Goal: Task Accomplishment & Management: Use online tool/utility

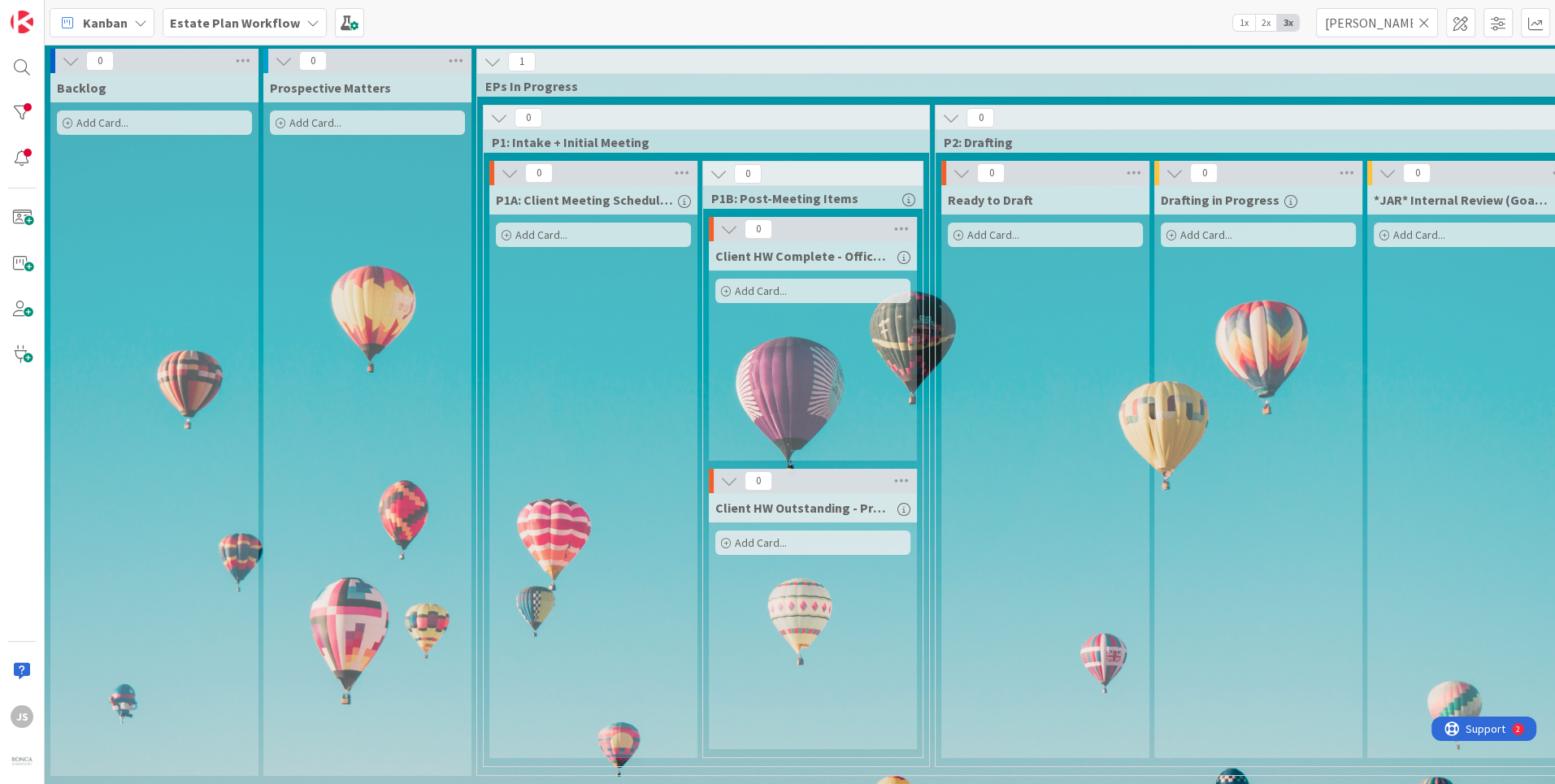
click at [192, 25] on b "Estate Plan Workflow" at bounding box center [235, 23] width 130 height 17
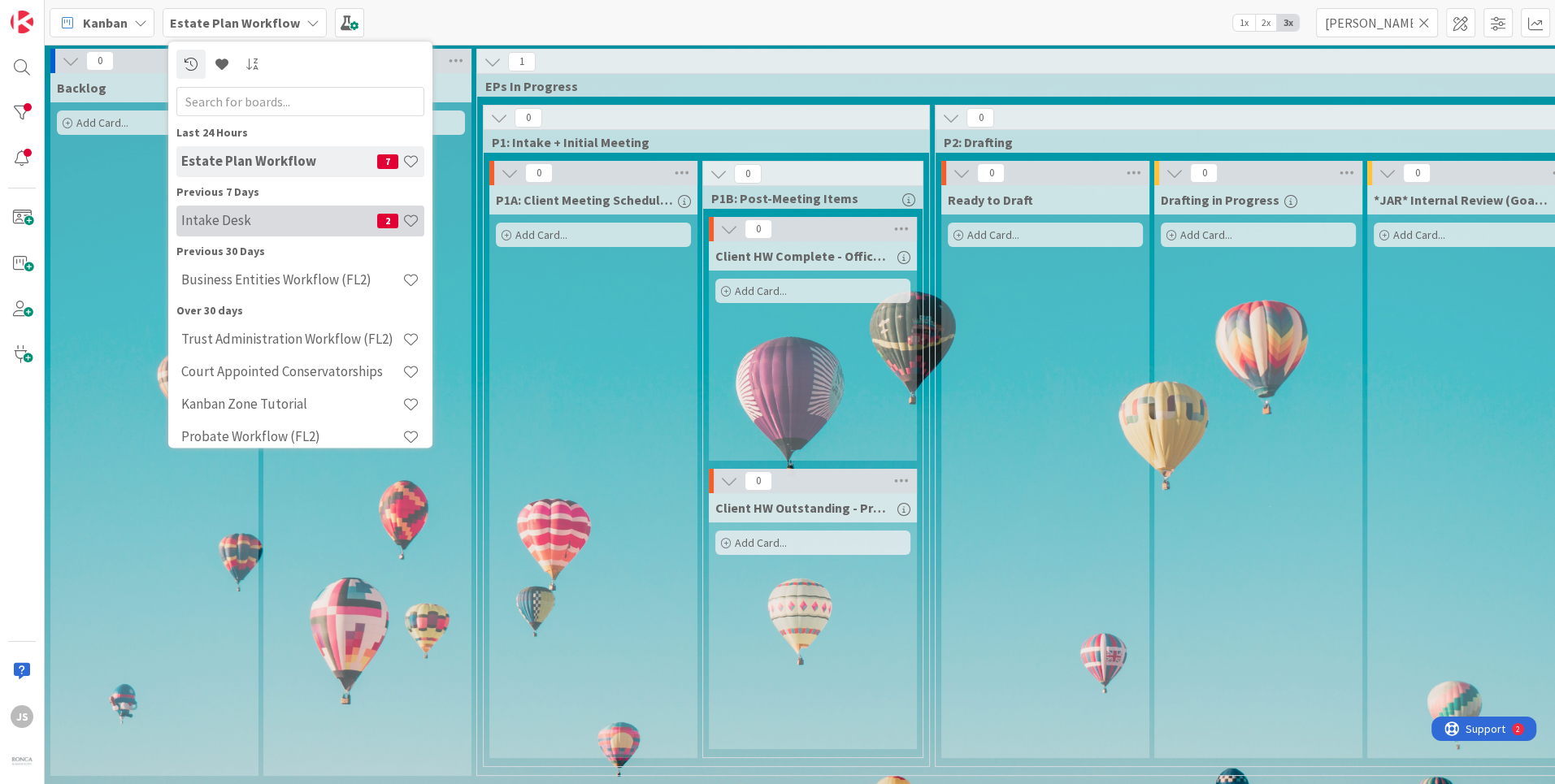
click at [221, 220] on h4 "Intake Desk" at bounding box center [279, 221] width 196 height 17
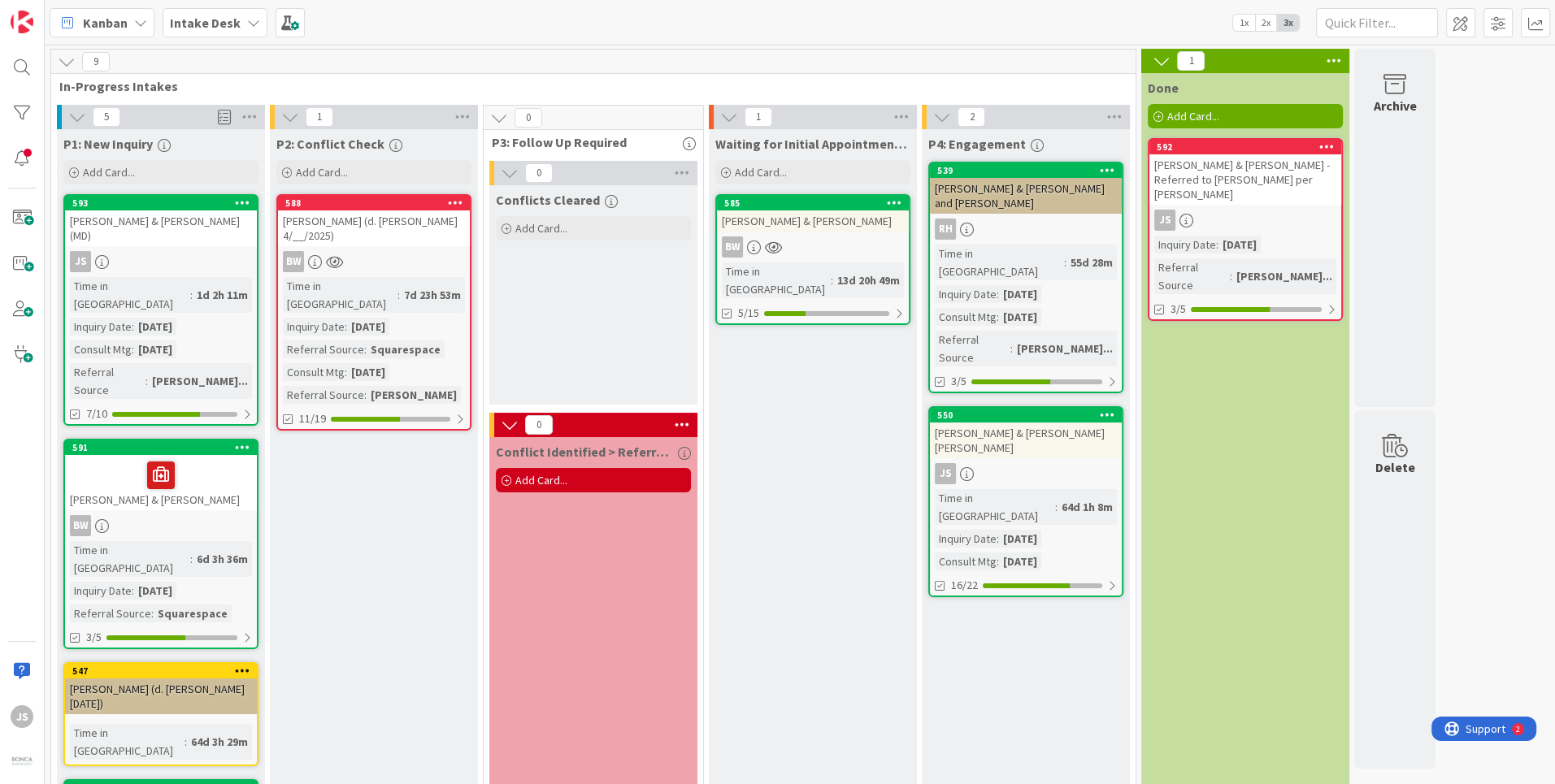
click at [795, 238] on div "BW" at bounding box center [813, 248] width 191 height 21
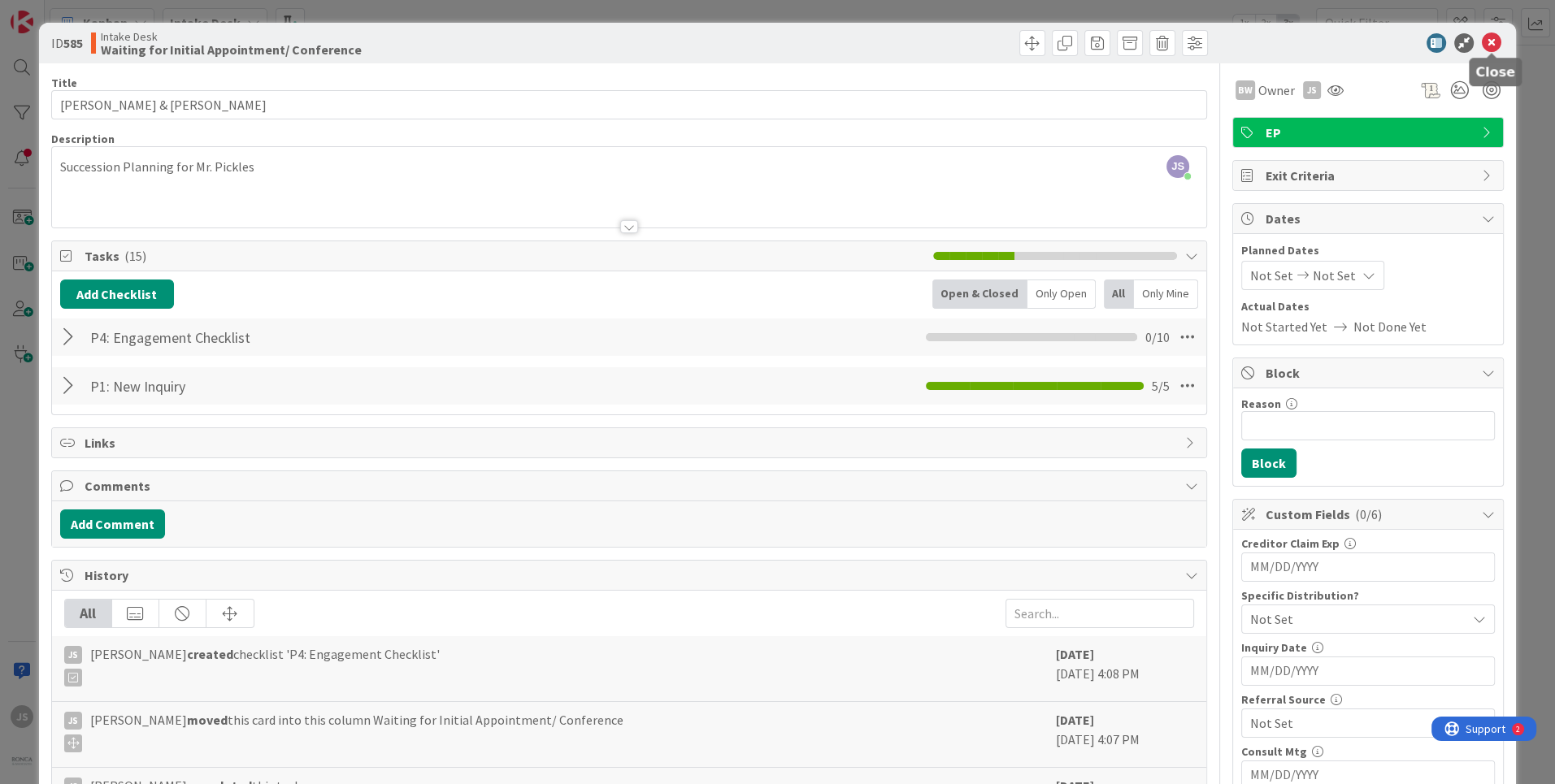
click at [1490, 36] on icon at bounding box center [1492, 43] width 20 height 20
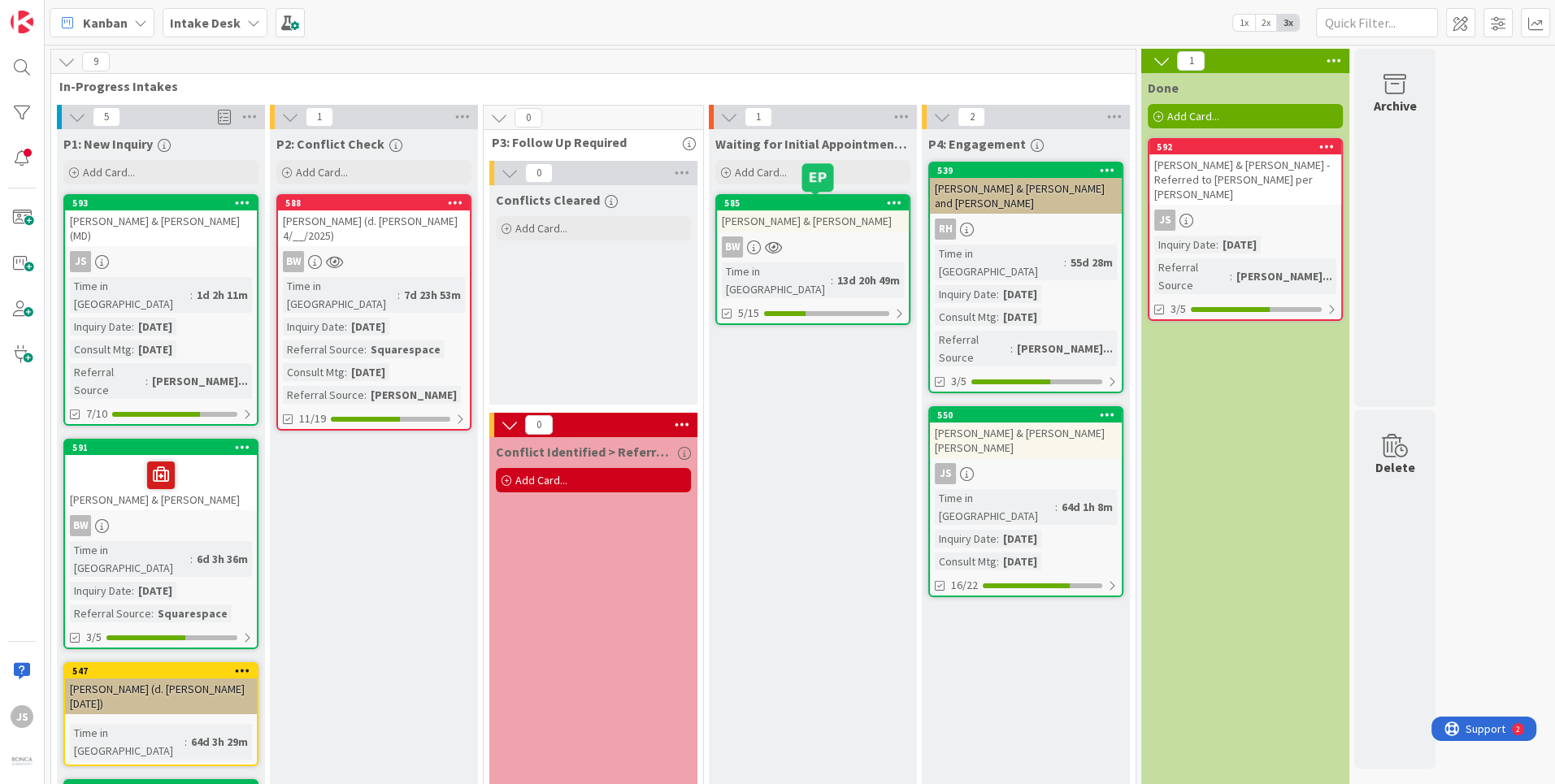
click at [860, 200] on div "585" at bounding box center [817, 203] width 185 height 12
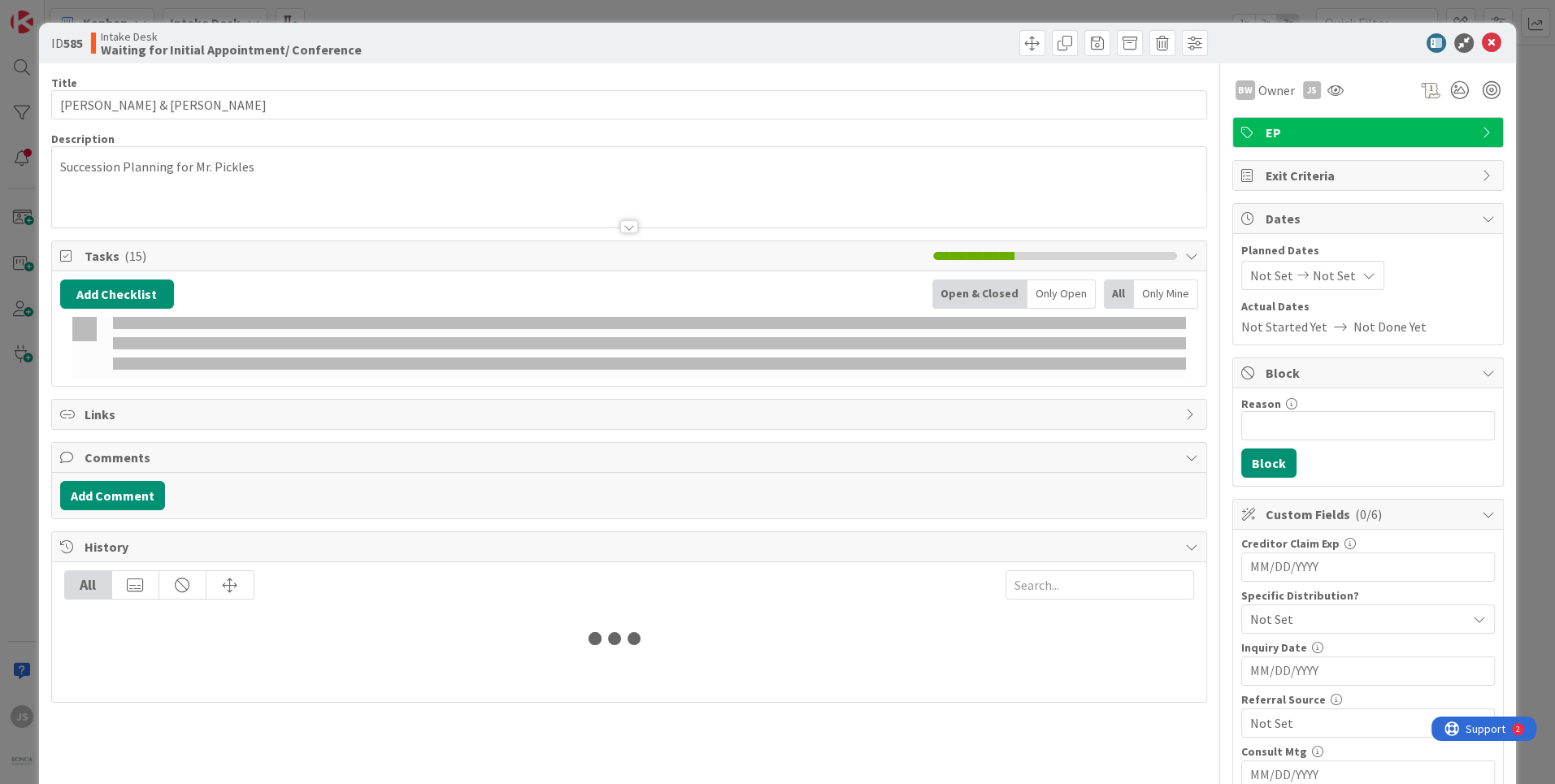
click at [891, 200] on div at bounding box center [629, 207] width 1155 height 41
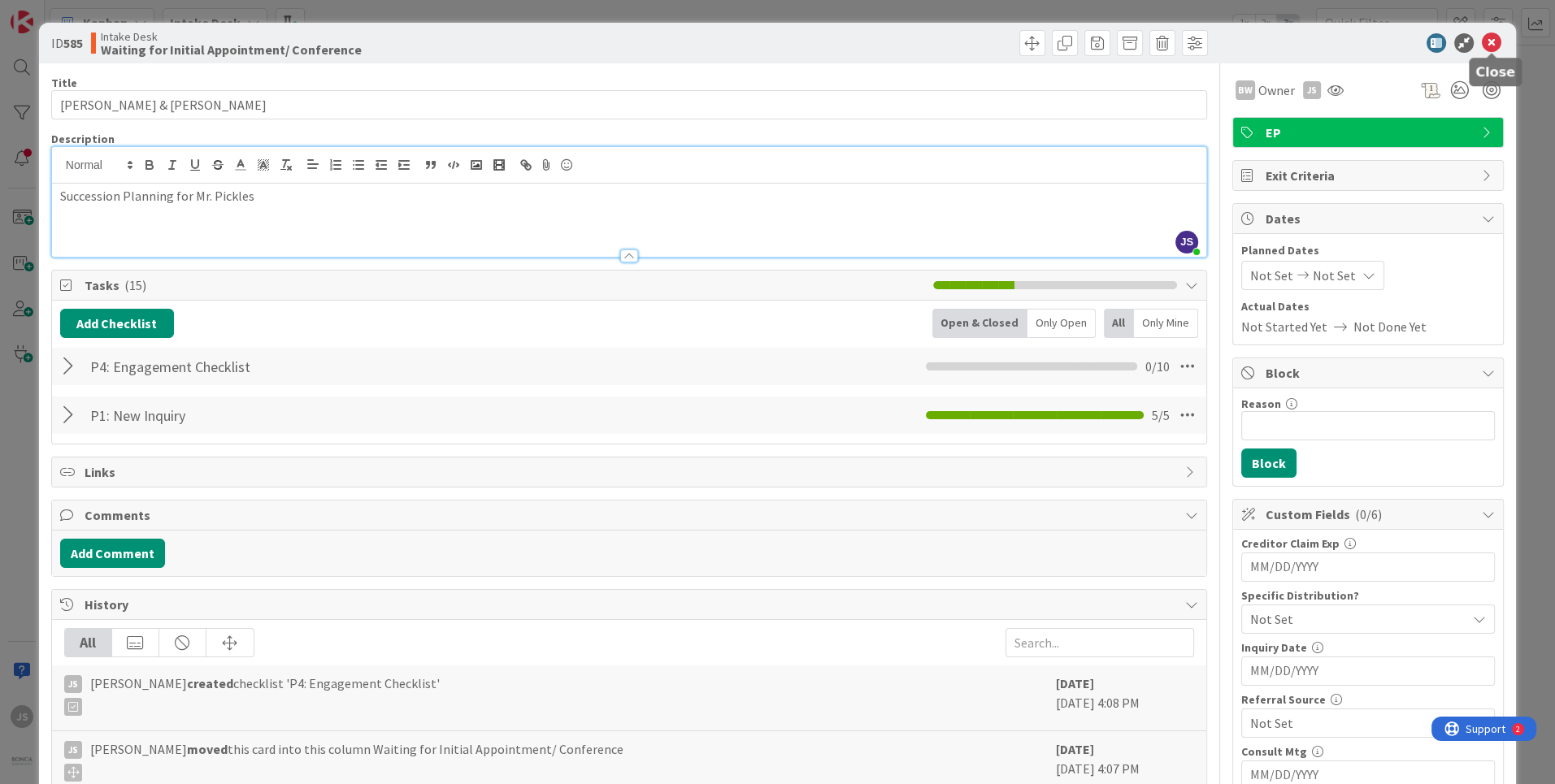
click at [1494, 38] on icon at bounding box center [1492, 43] width 20 height 20
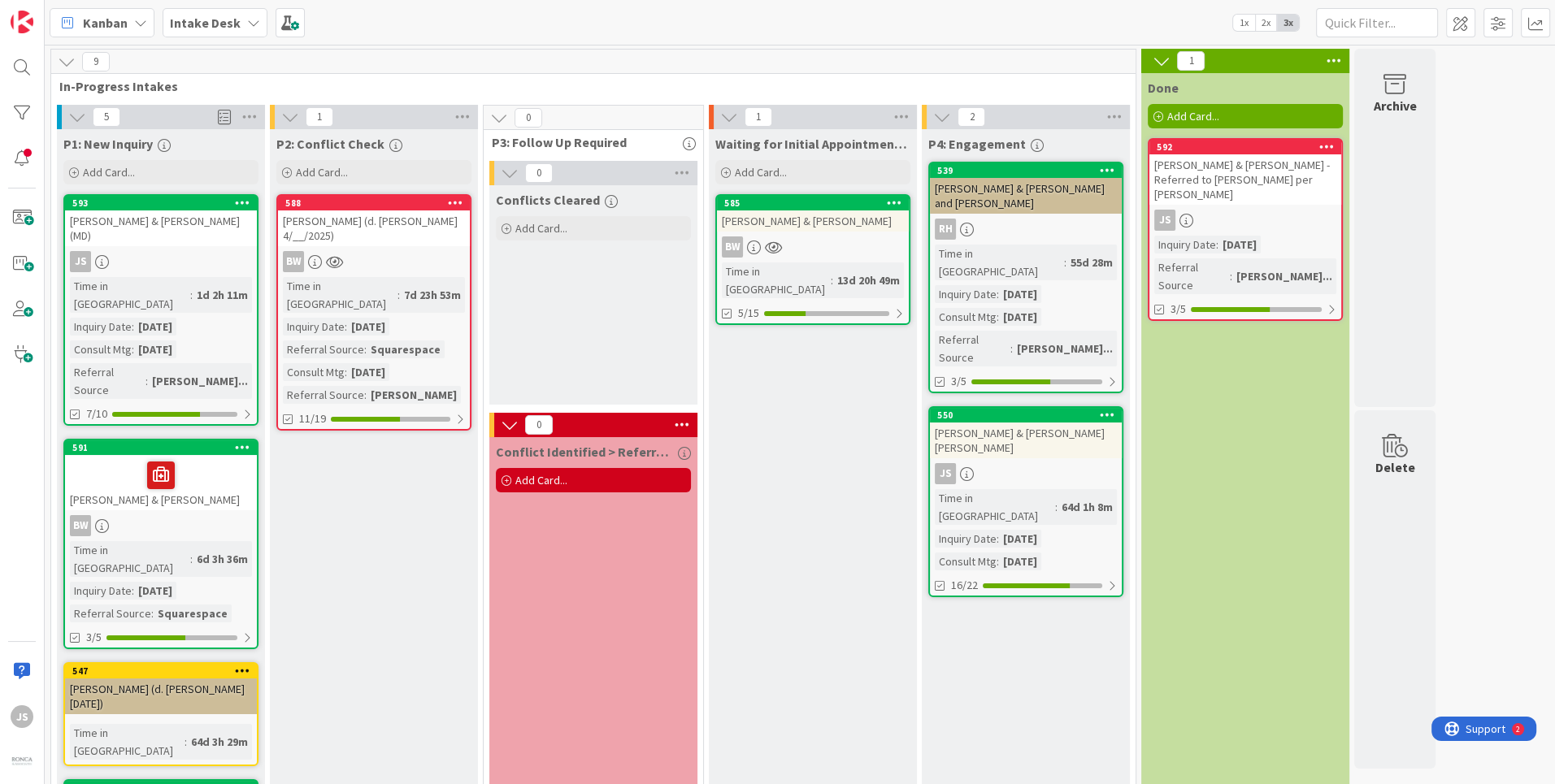
click at [897, 202] on icon at bounding box center [895, 202] width 16 height 12
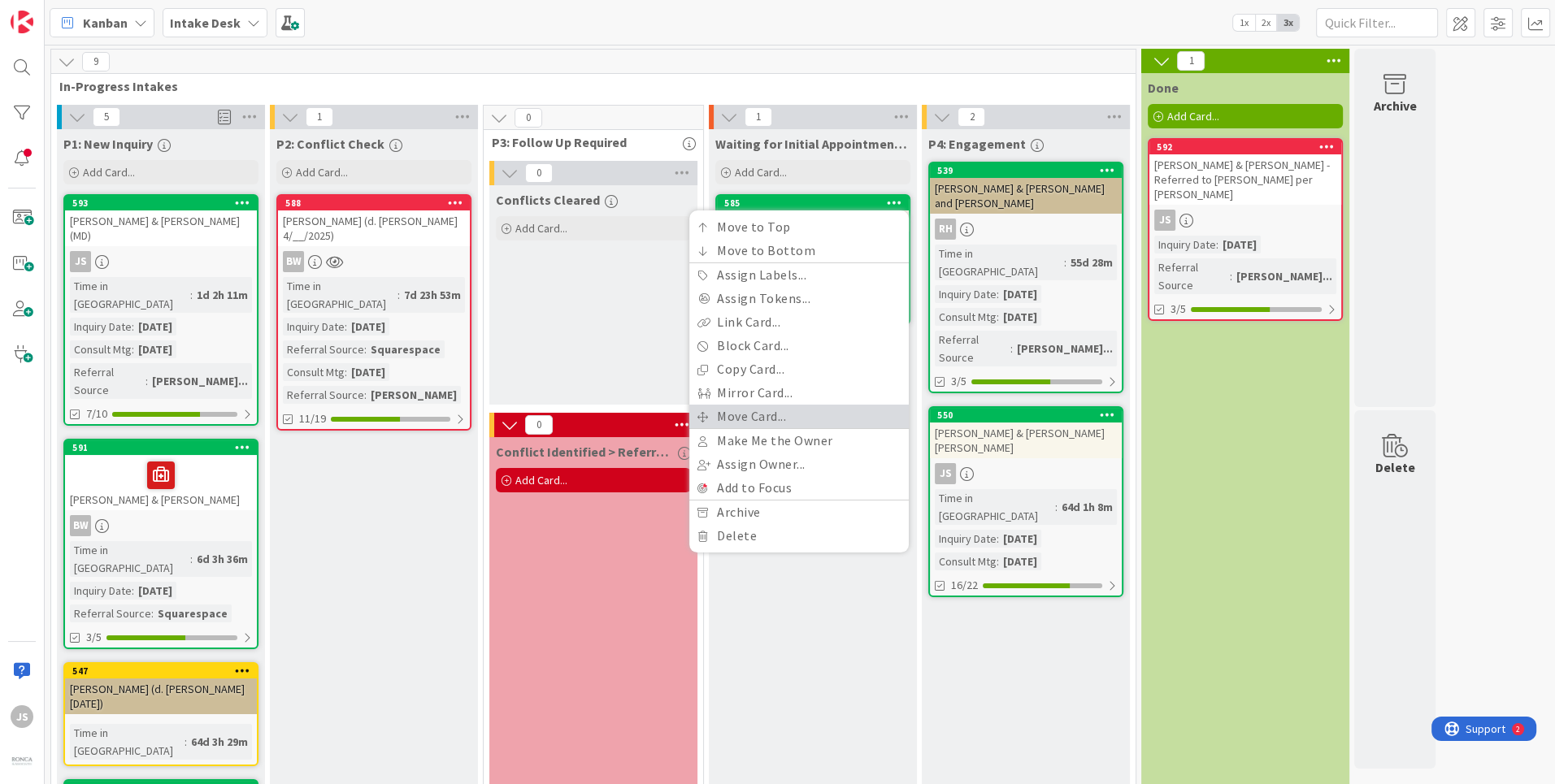
click at [735, 418] on link "Move Card..." at bounding box center [799, 417] width 220 height 24
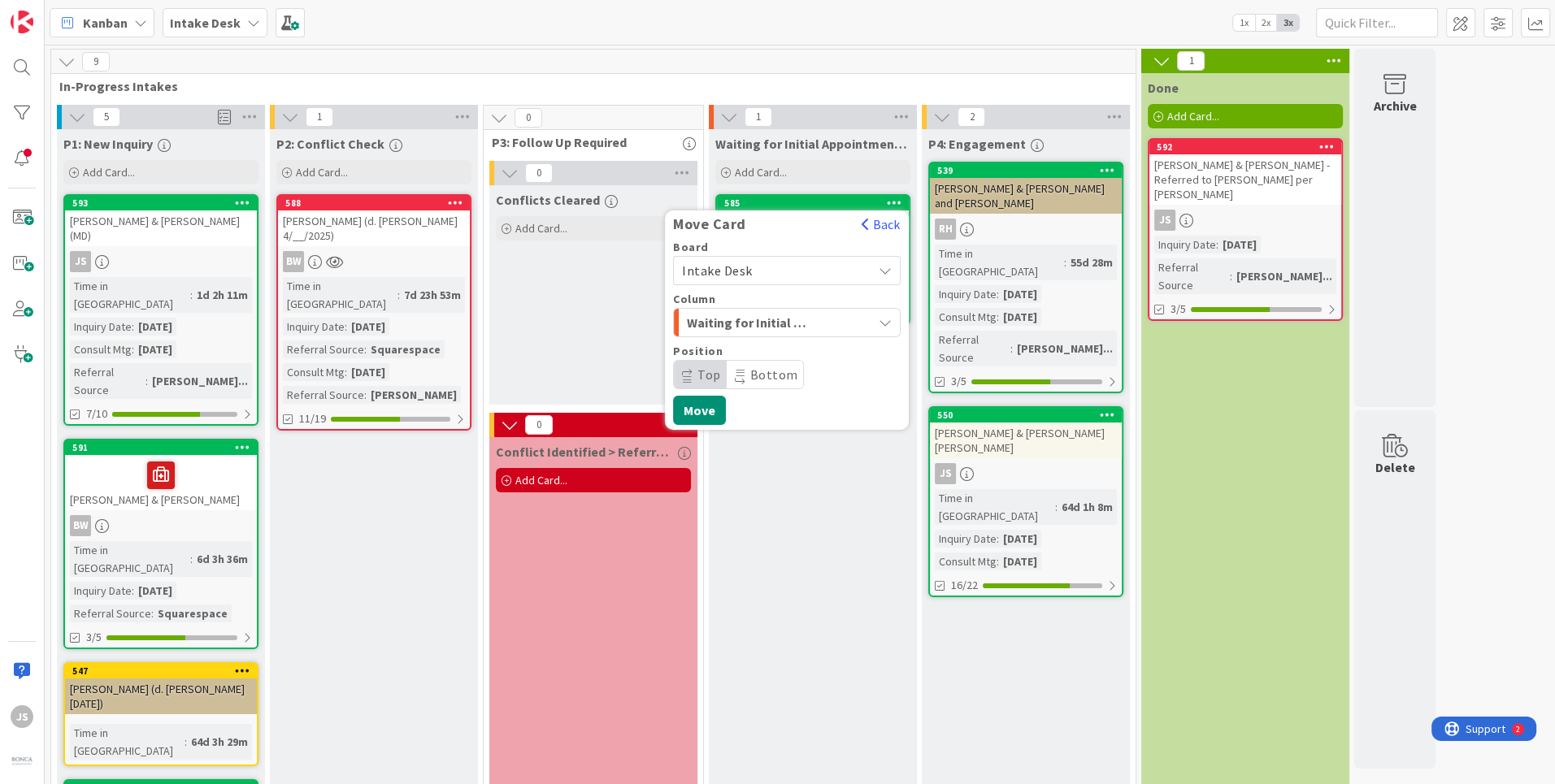
click at [883, 268] on icon at bounding box center [886, 271] width 14 height 13
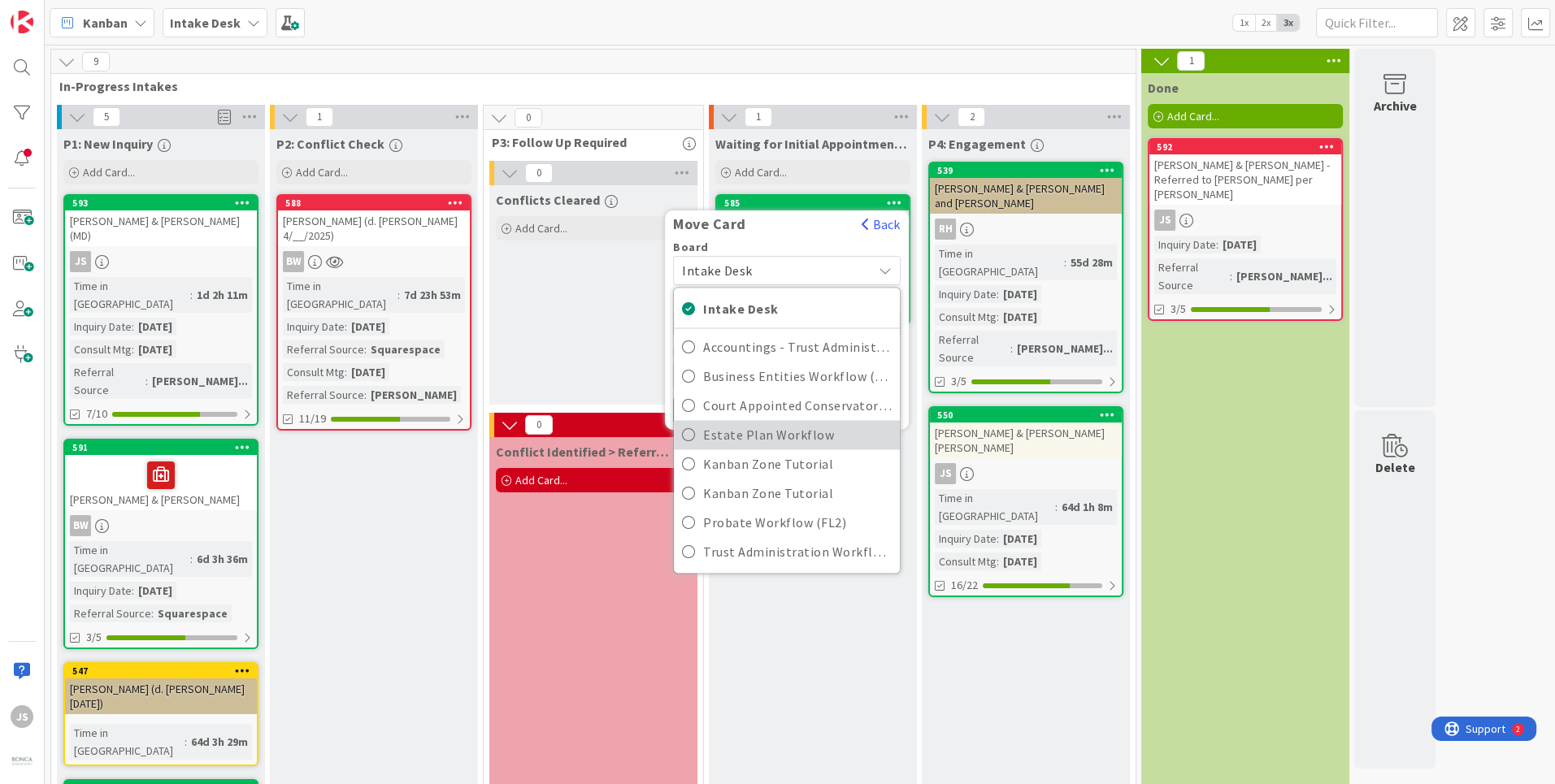
click at [702, 439] on link "Estate Plan Workflow" at bounding box center [787, 434] width 226 height 29
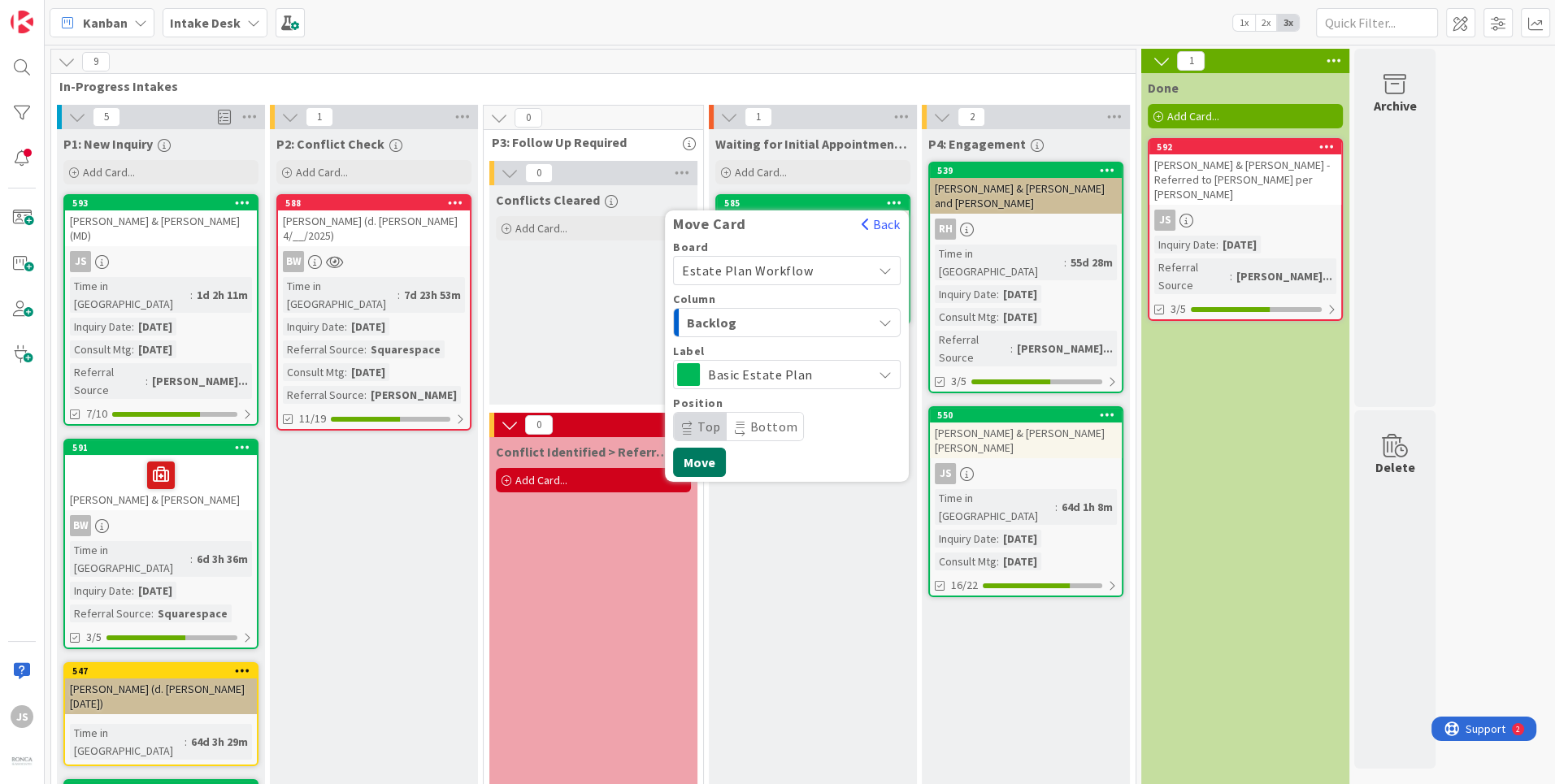
click at [709, 457] on button "Move" at bounding box center [700, 462] width 53 height 29
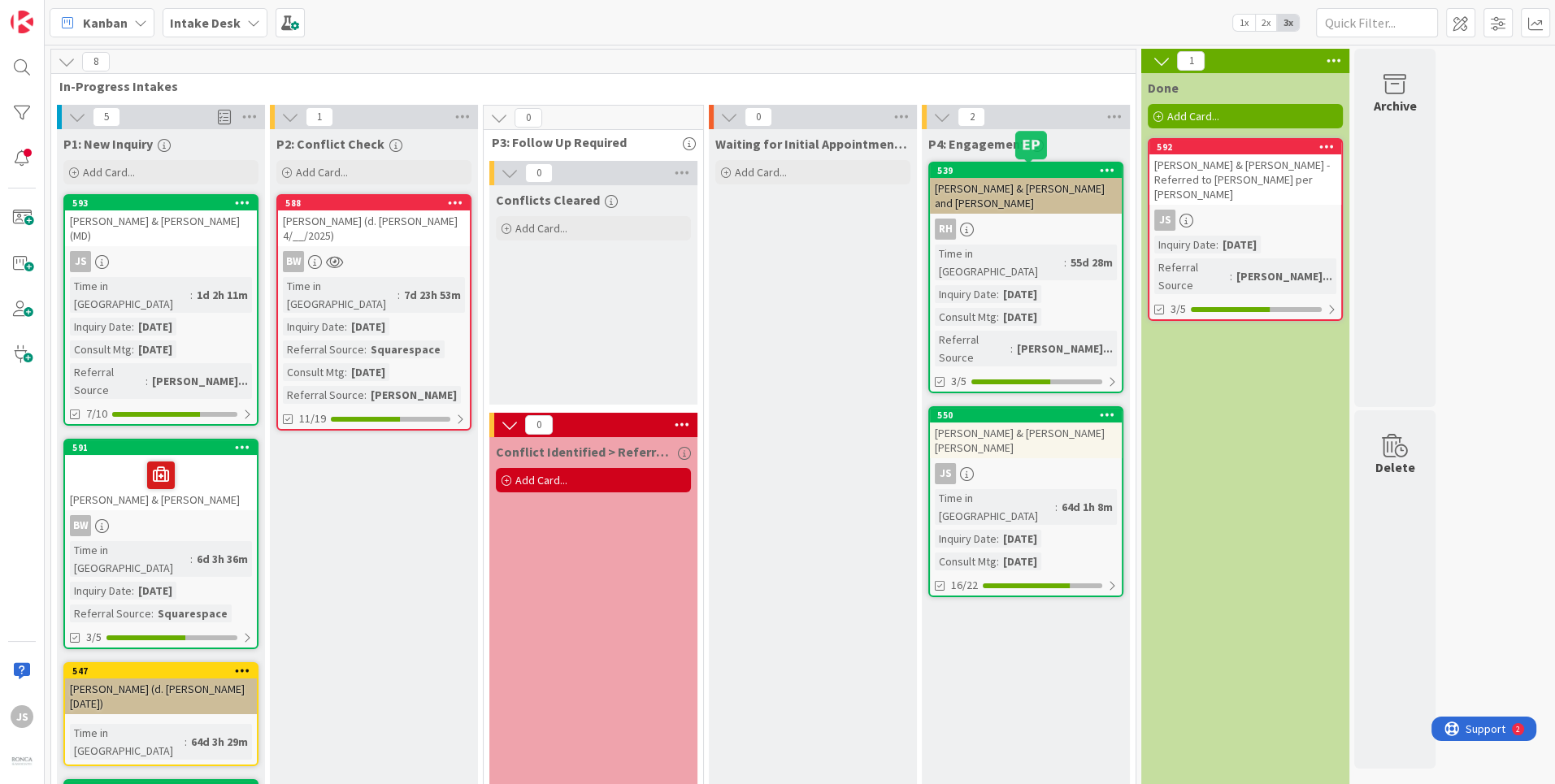
click at [1063, 164] on div "539" at bounding box center [1026, 171] width 191 height 15
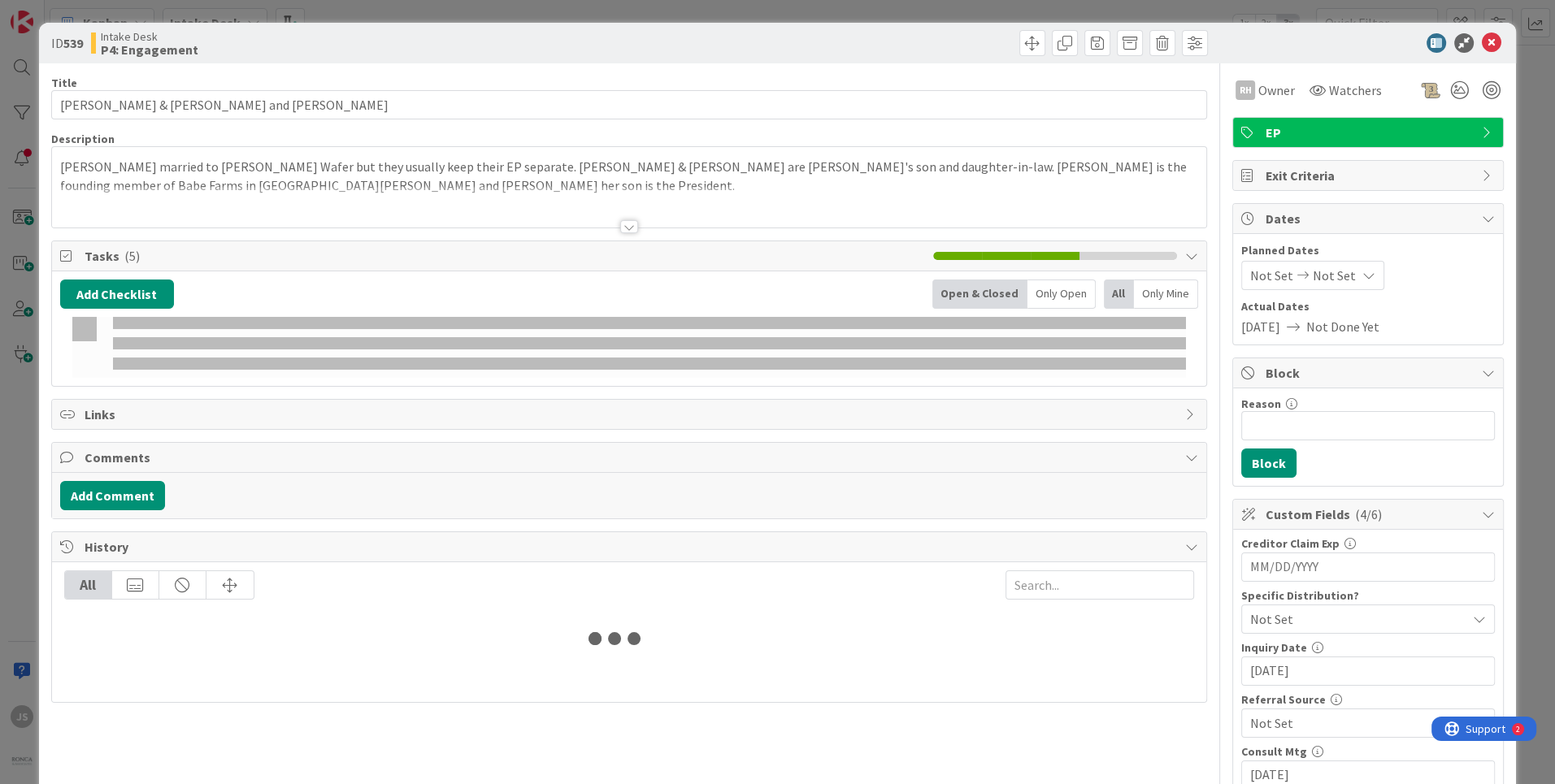
click at [1111, 168] on p "[PERSON_NAME] married to [PERSON_NAME] Wafer but they usually keep their EP sep…" at bounding box center [629, 176] width 1138 height 36
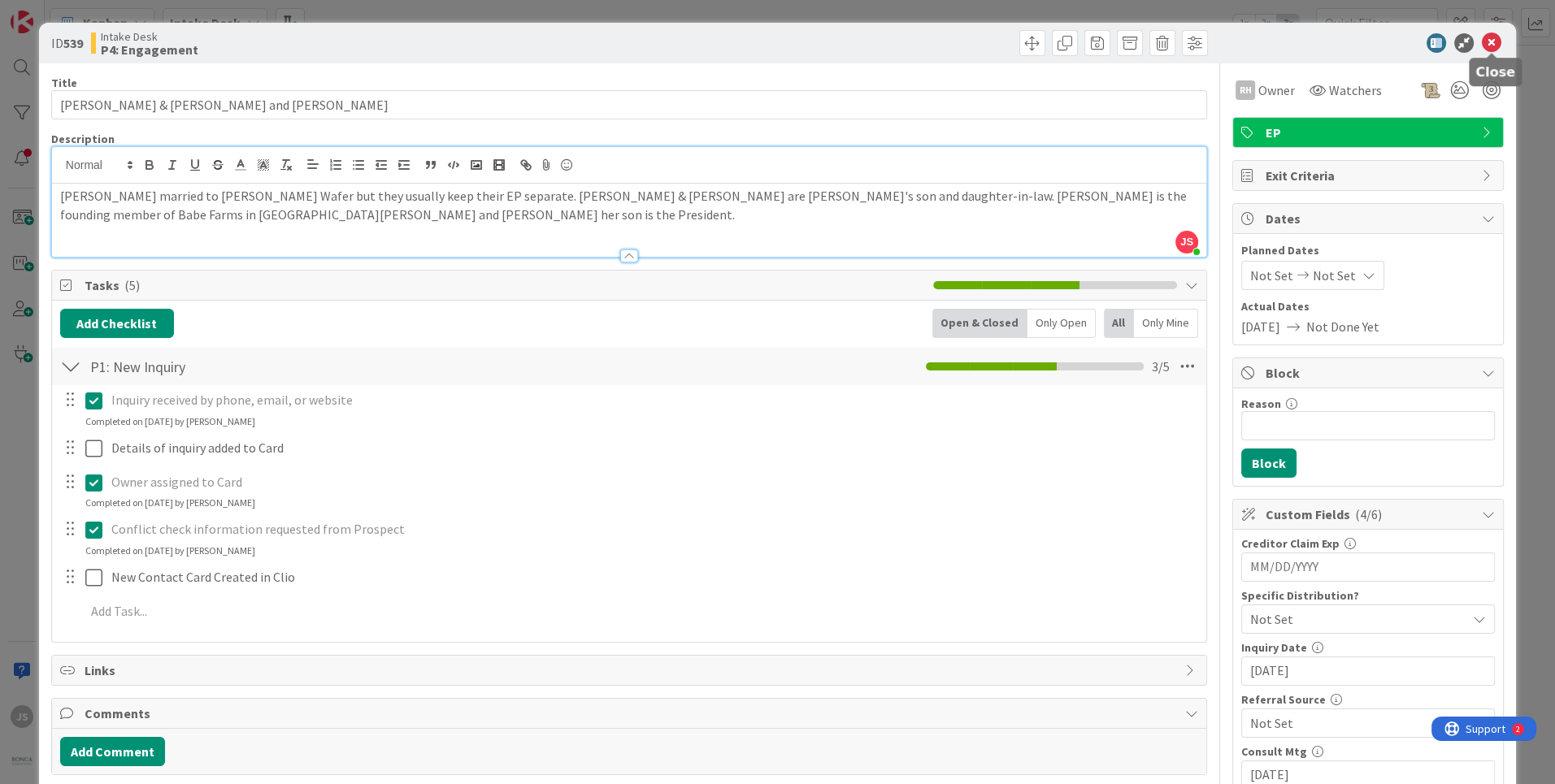
click at [1490, 37] on icon at bounding box center [1492, 43] width 20 height 20
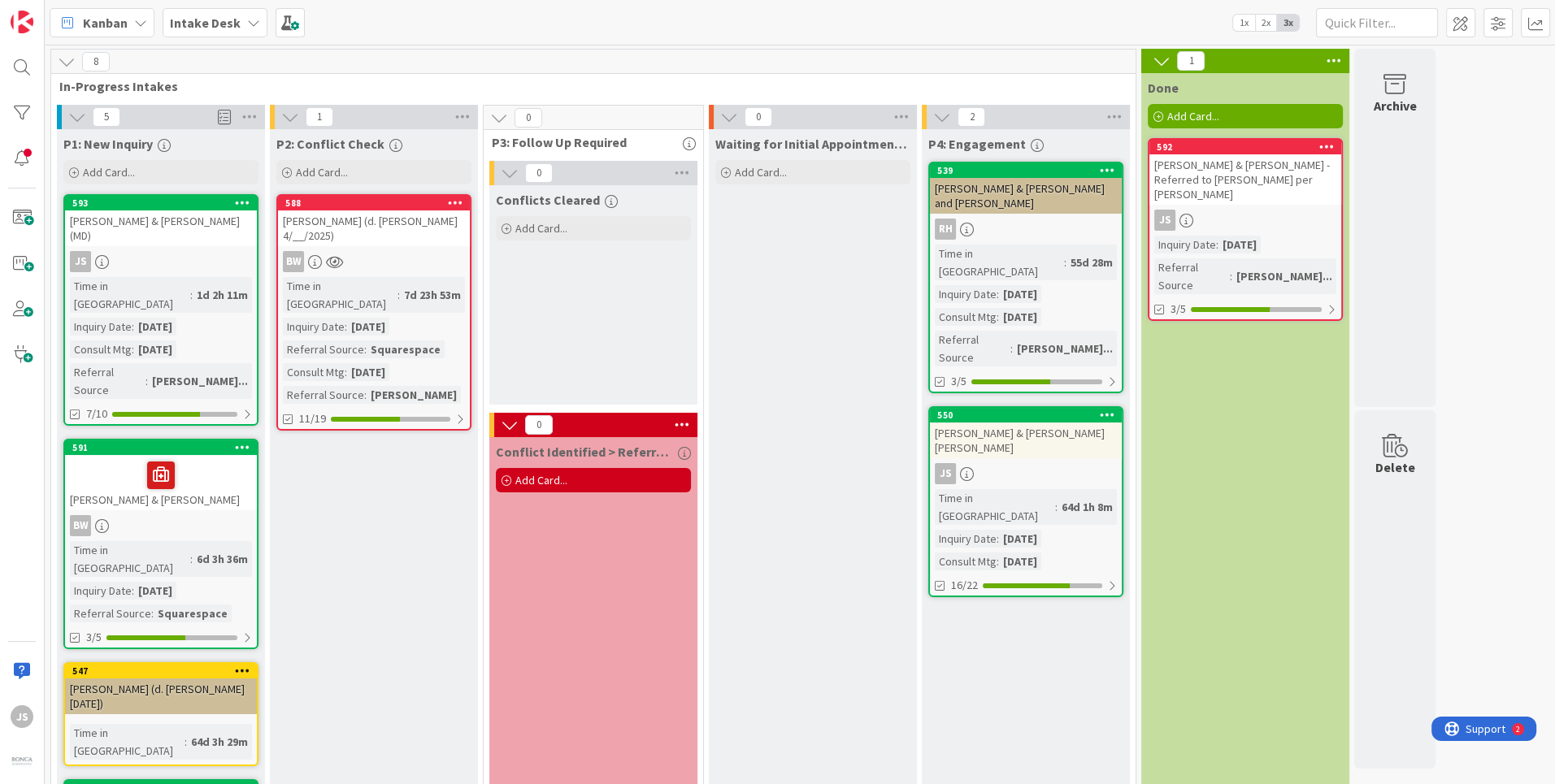
click at [1110, 168] on icon at bounding box center [1108, 170] width 16 height 12
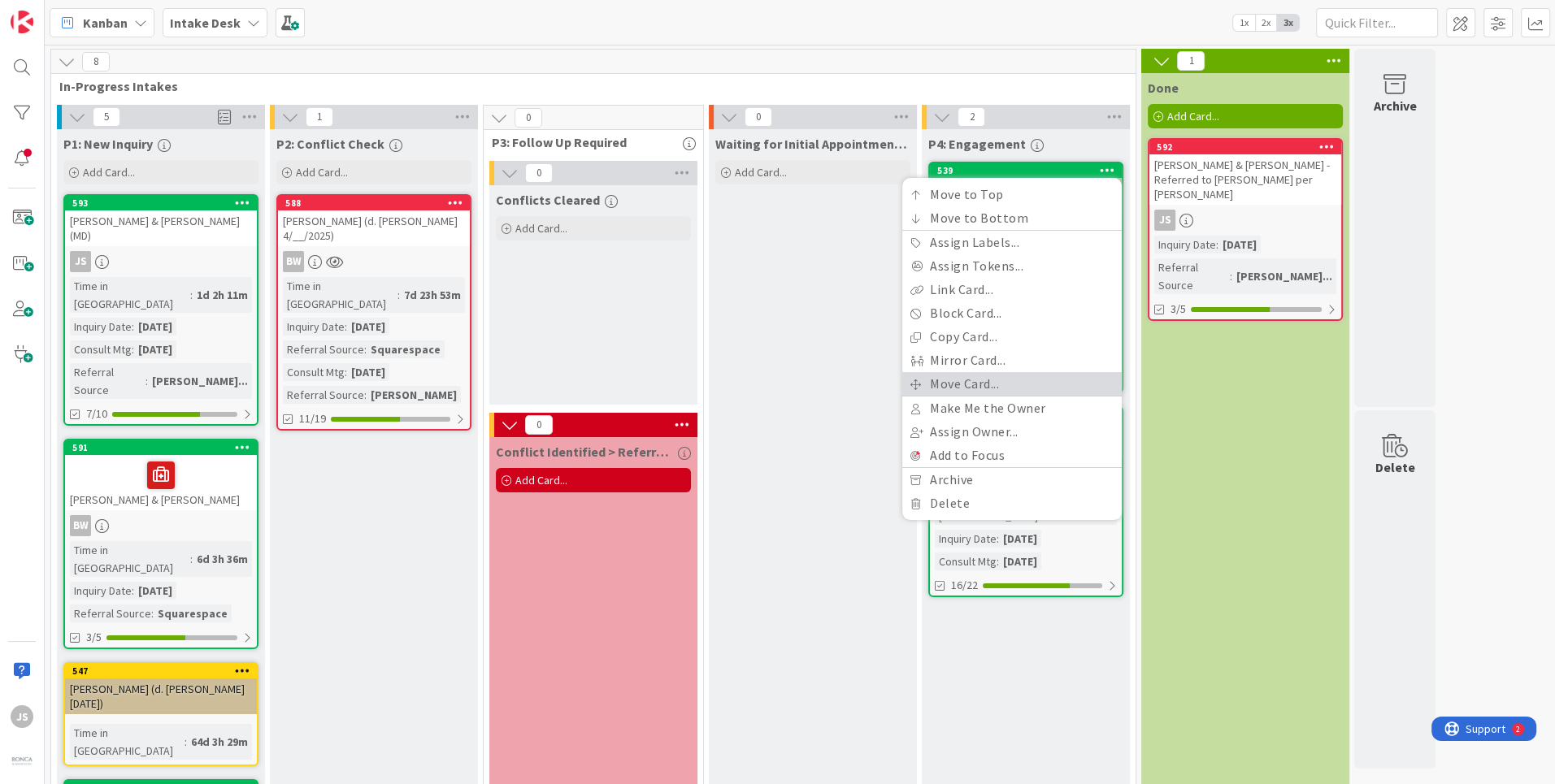
click at [958, 379] on link "Move Card..." at bounding box center [1012, 384] width 220 height 24
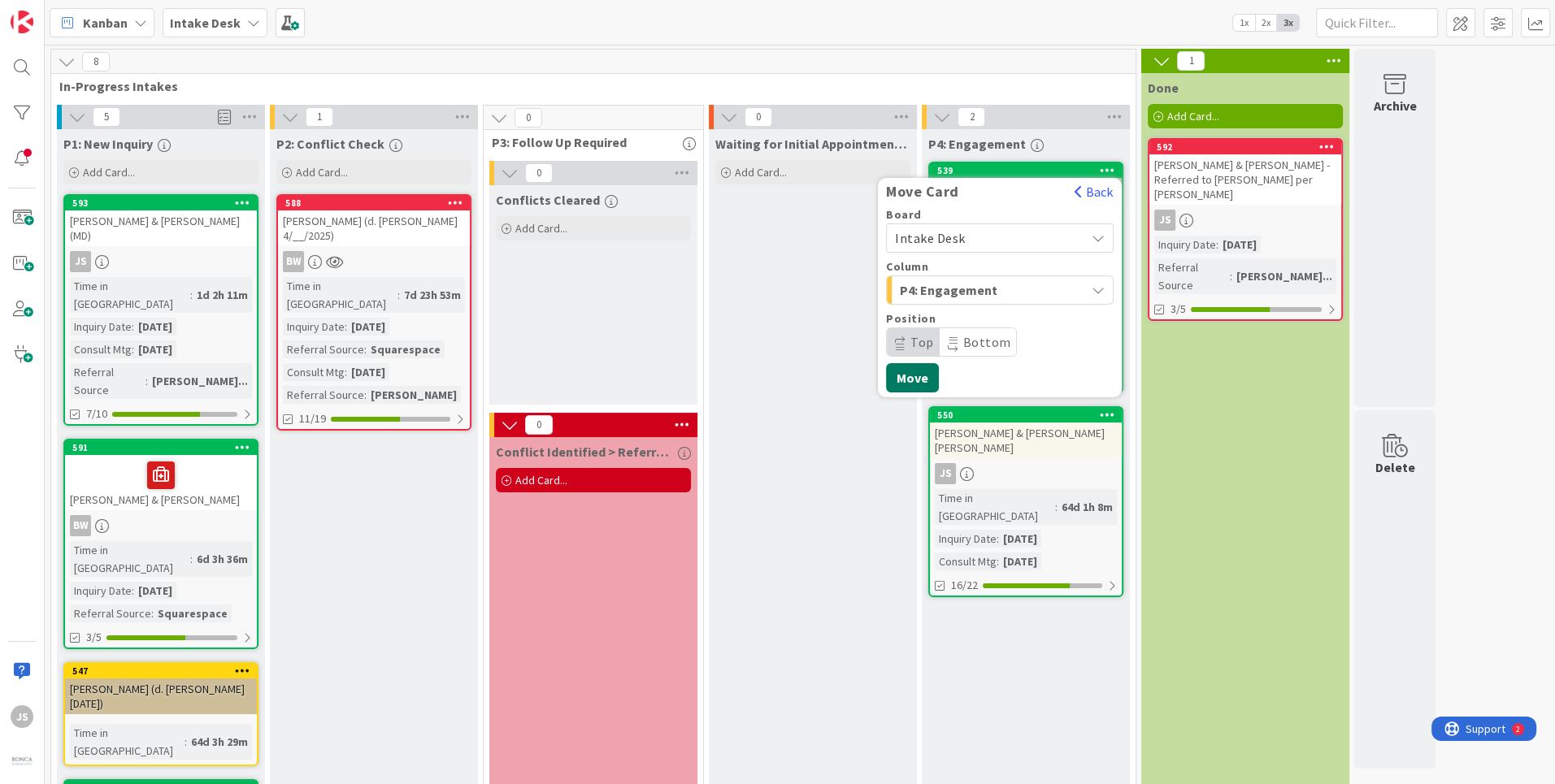
click at [922, 375] on button "Move" at bounding box center [913, 377] width 53 height 29
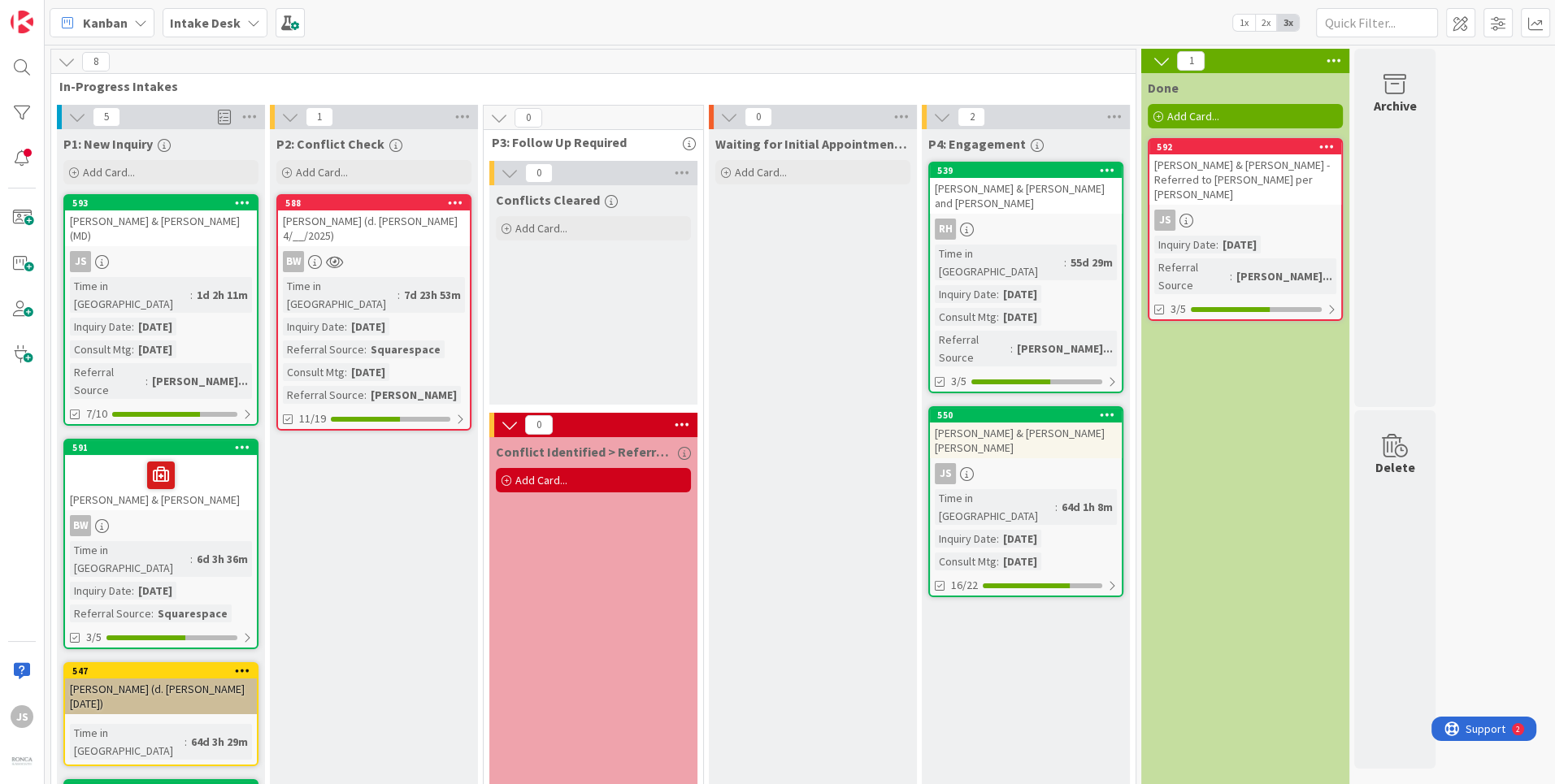
click at [1104, 168] on icon at bounding box center [1108, 170] width 16 height 12
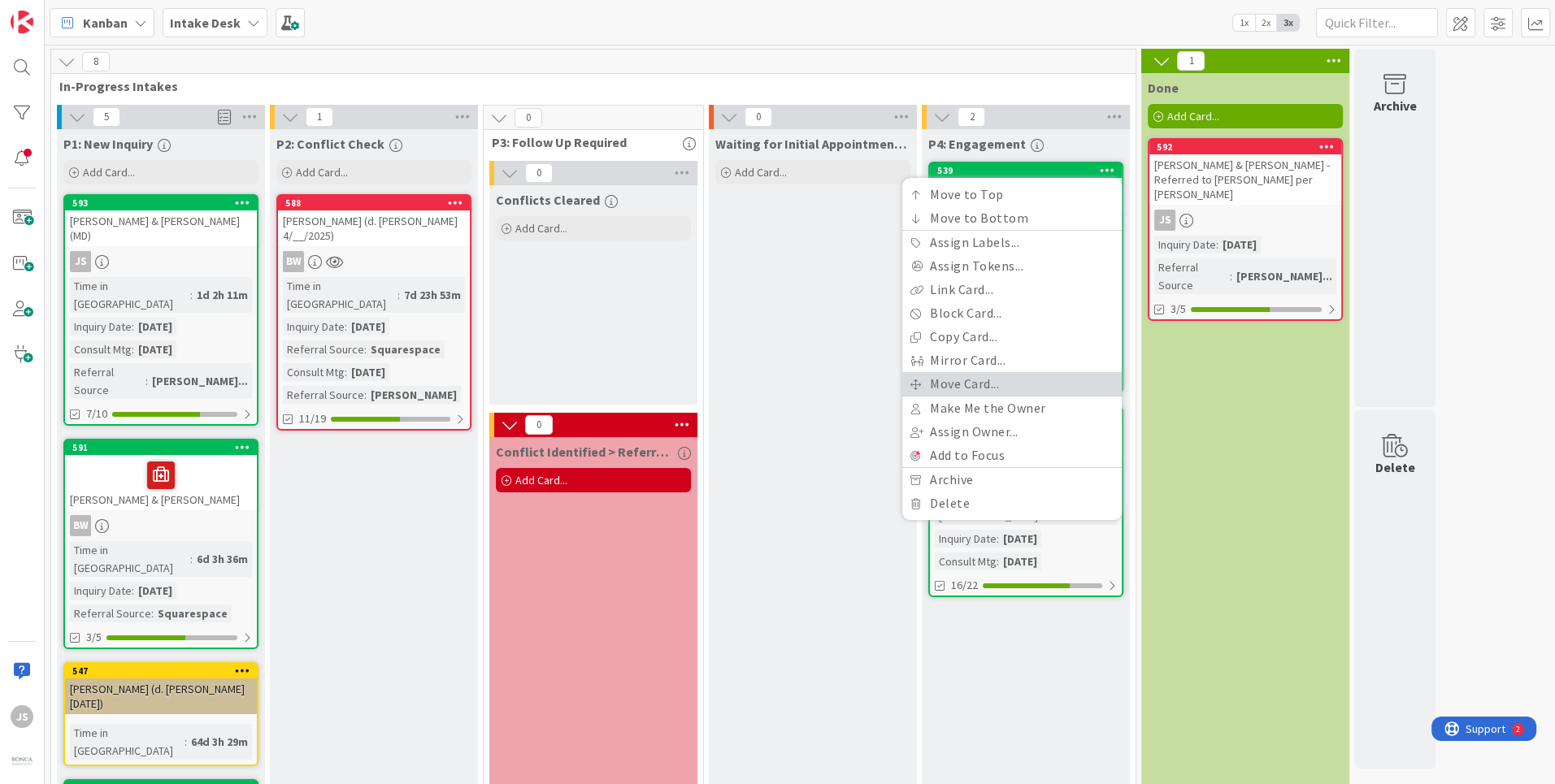
click at [946, 385] on link "Move Card..." at bounding box center [1012, 384] width 220 height 24
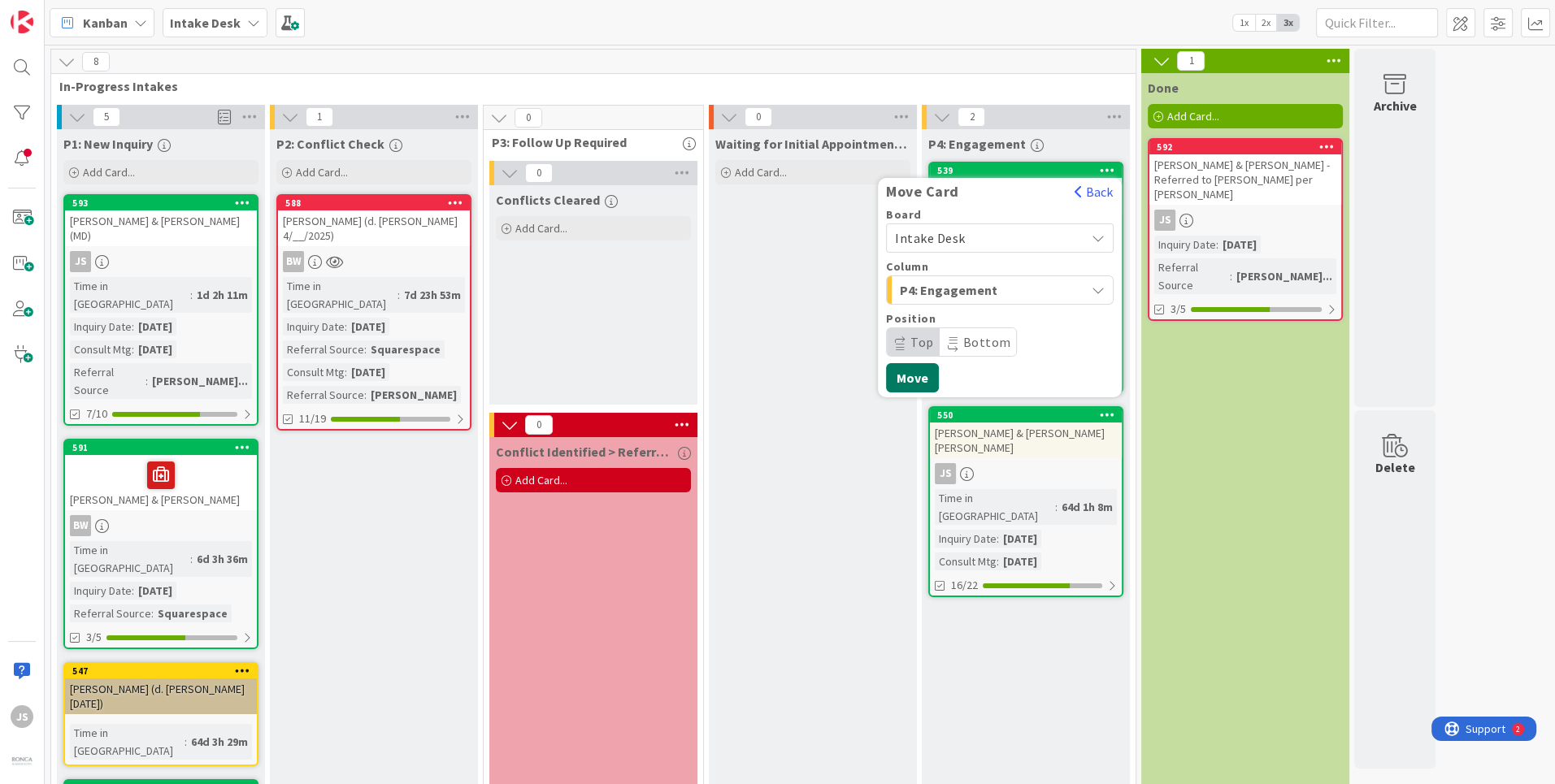
click at [911, 373] on button "Move" at bounding box center [913, 377] width 53 height 29
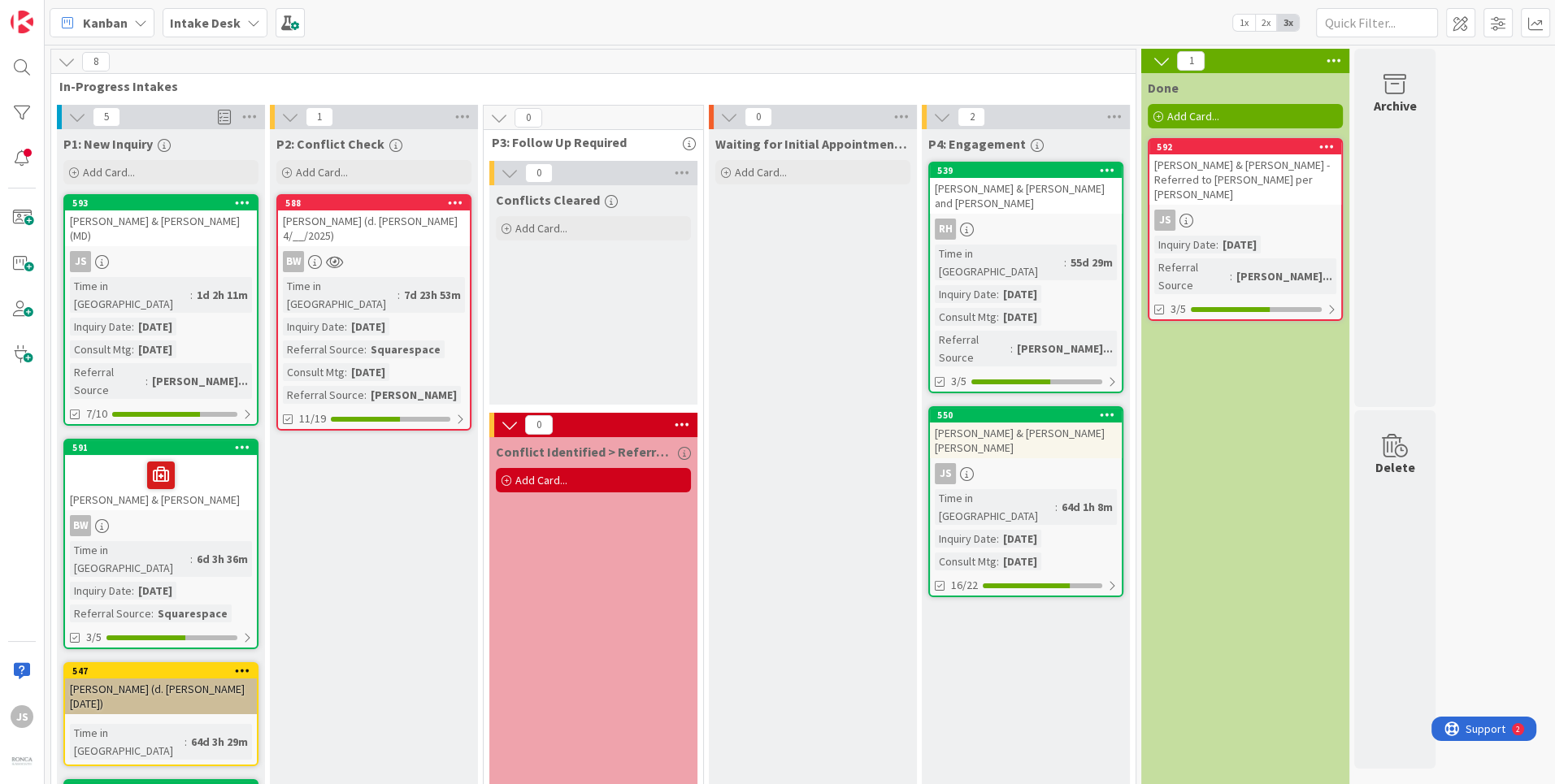
click at [1107, 168] on icon at bounding box center [1108, 170] width 16 height 12
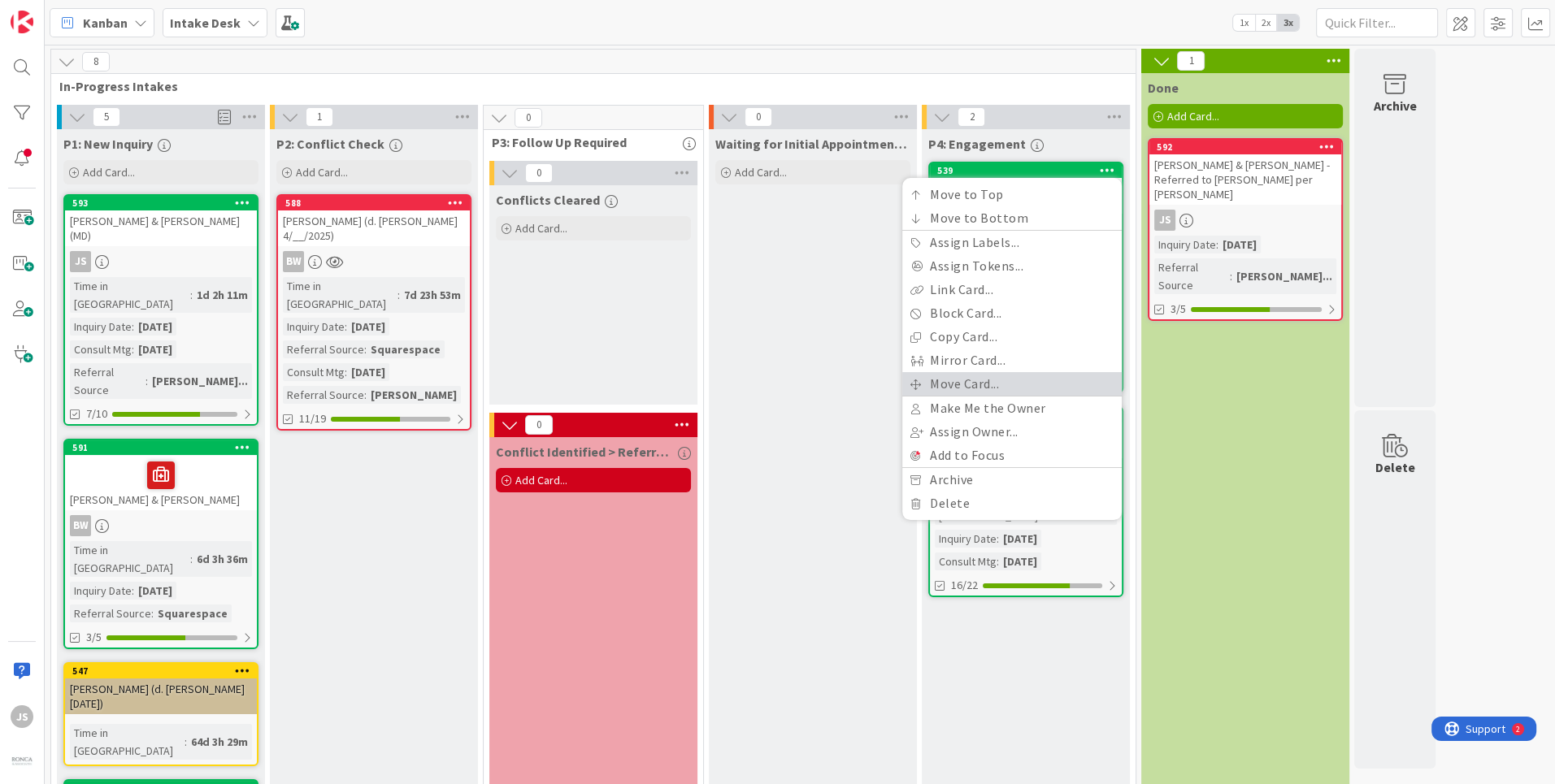
click at [952, 380] on link "Move Card..." at bounding box center [1012, 384] width 220 height 24
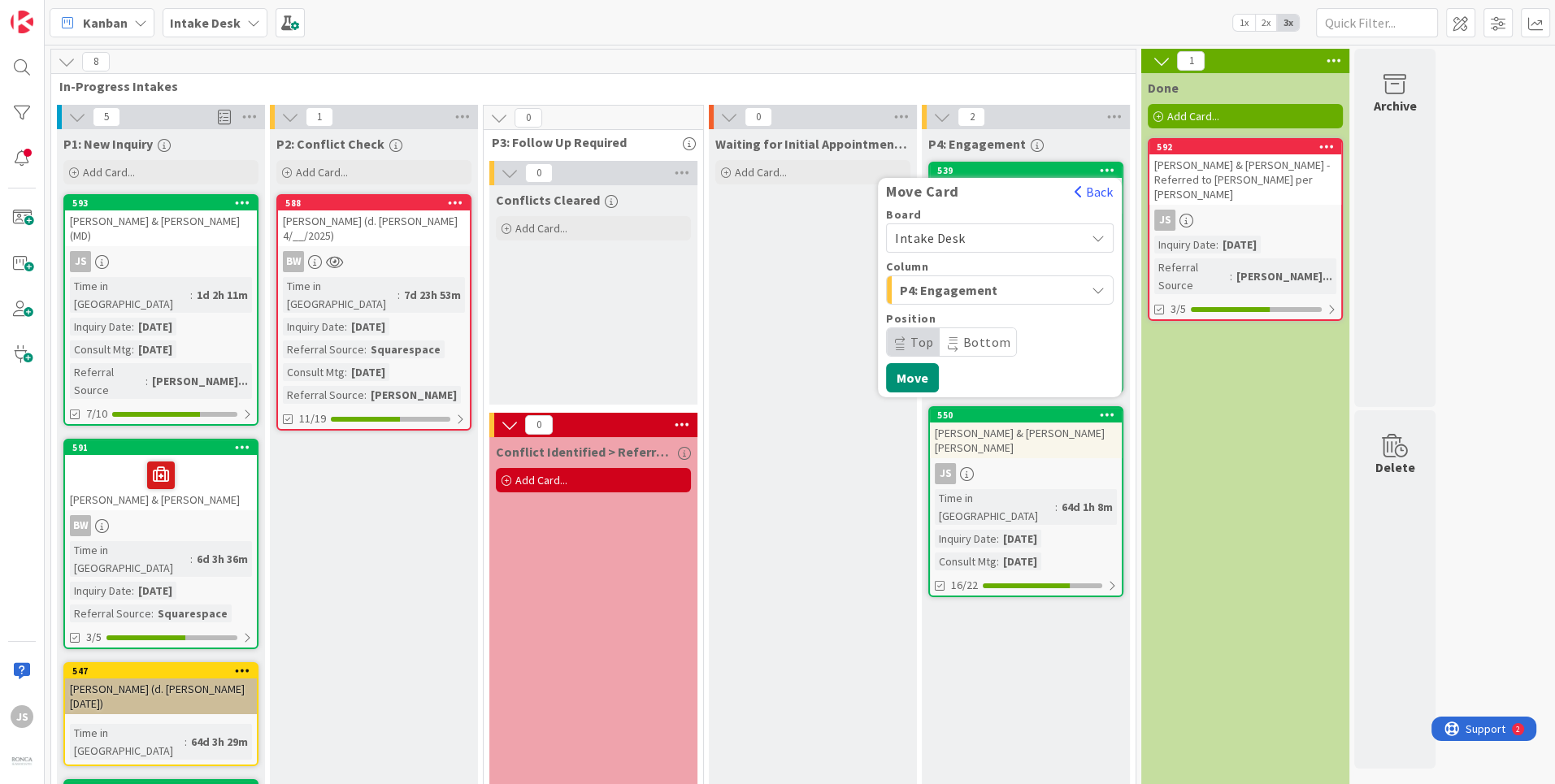
click at [1091, 235] on div "Intake Desk" at bounding box center [1000, 238] width 228 height 29
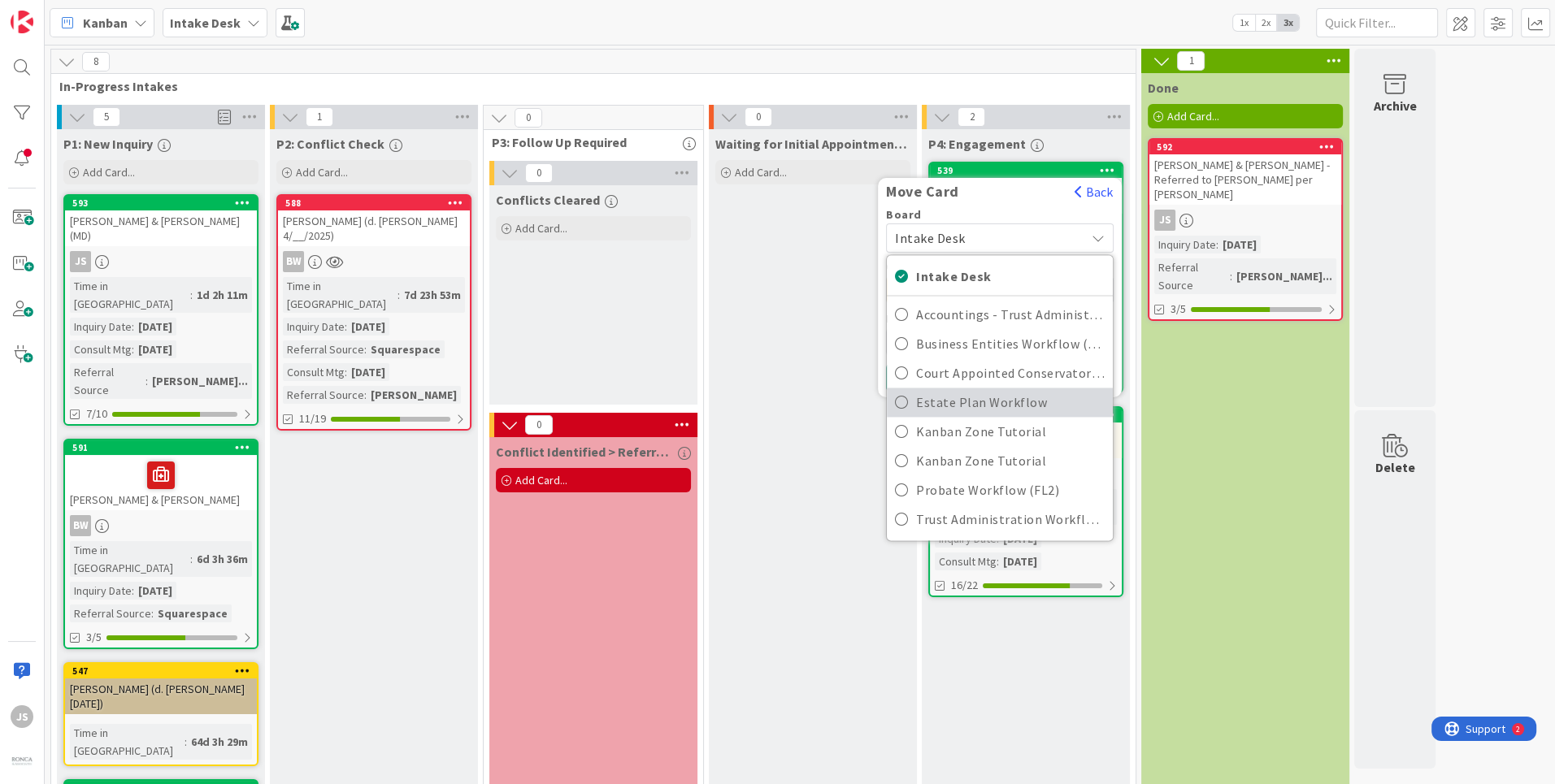
click at [910, 402] on link "Estate Plan Workflow" at bounding box center [1000, 402] width 226 height 29
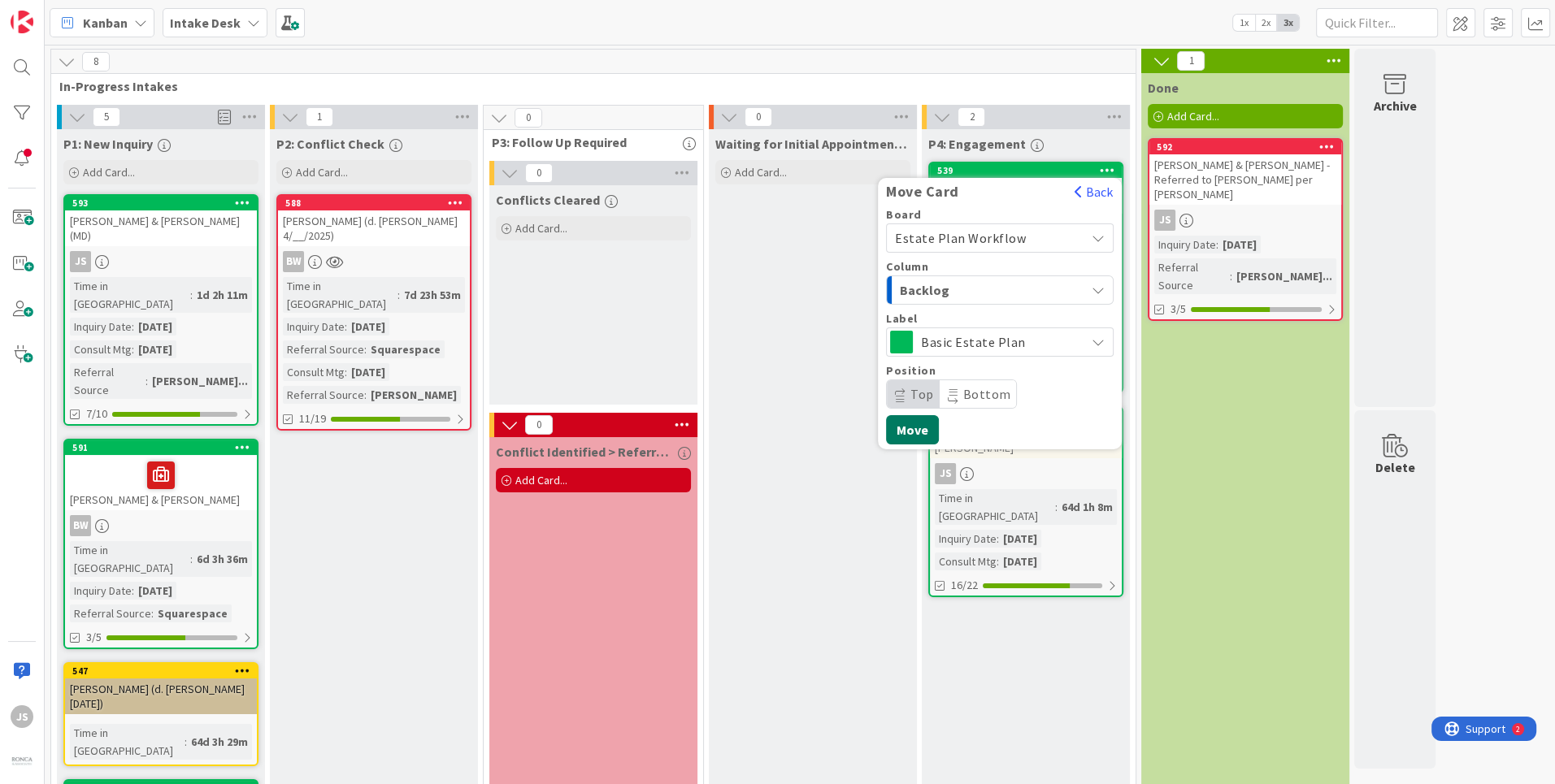
click at [909, 429] on button "Move" at bounding box center [913, 429] width 53 height 29
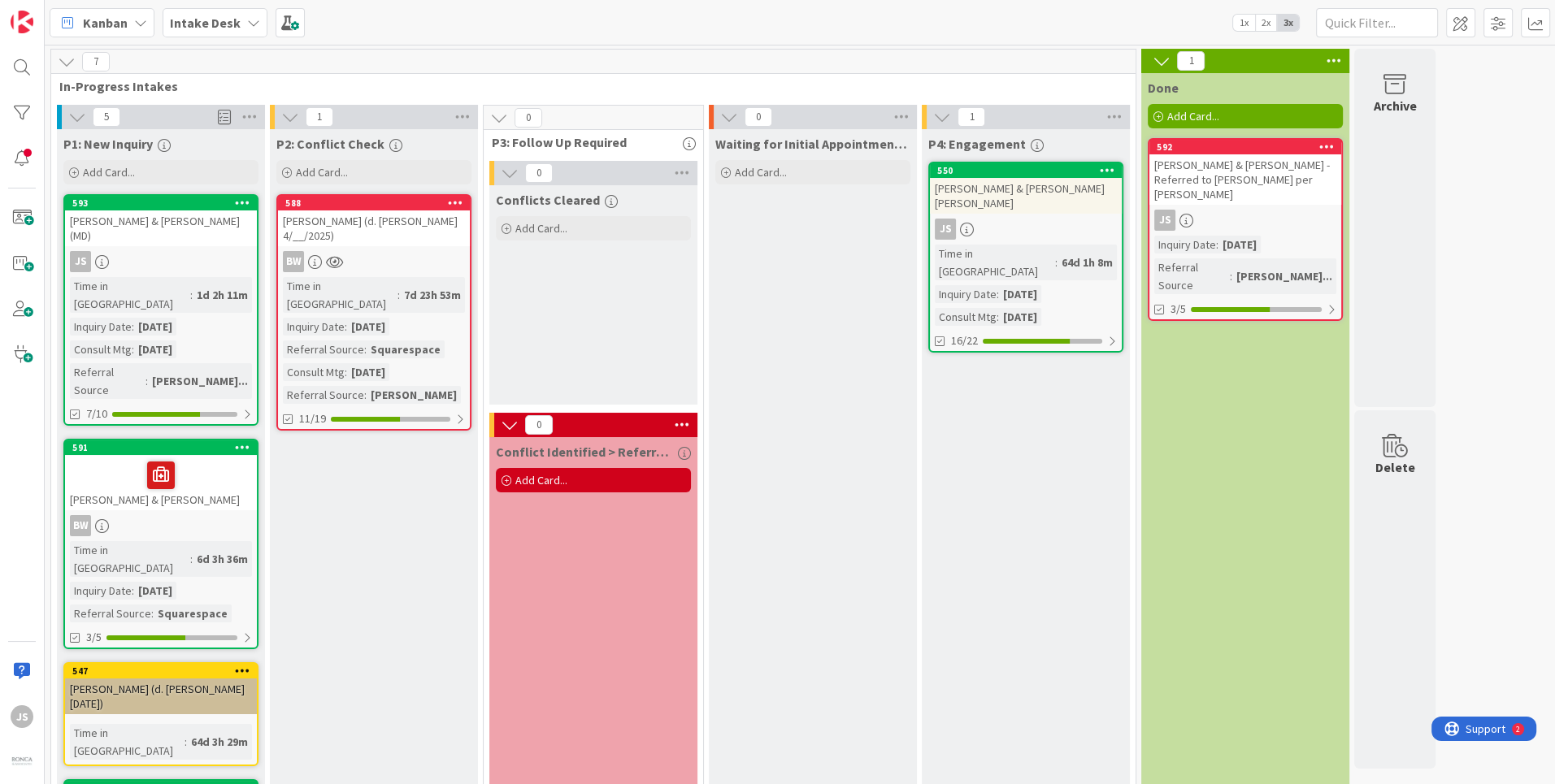
click at [1107, 171] on icon at bounding box center [1108, 170] width 16 height 12
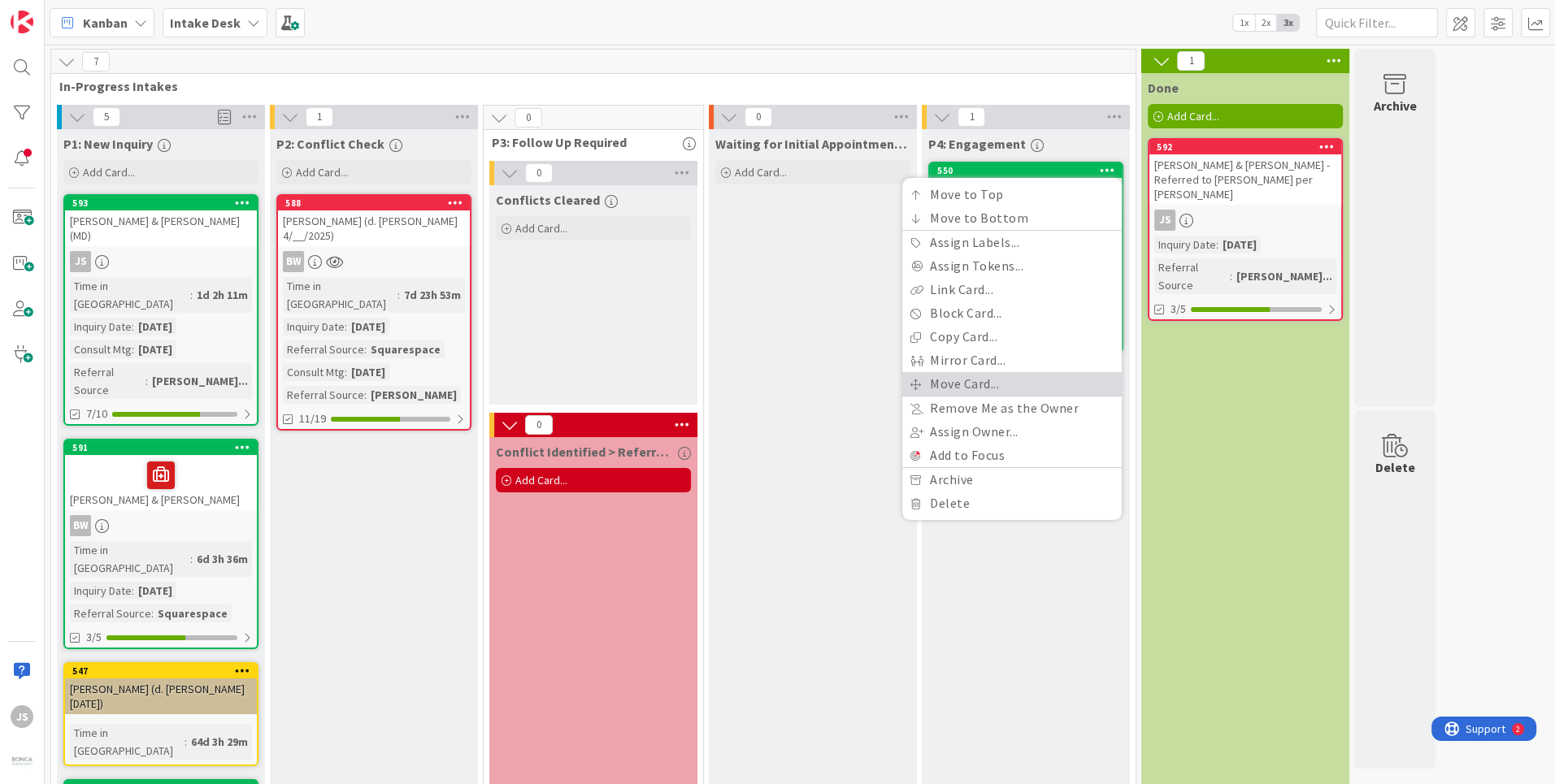
click at [962, 382] on link "Move Card..." at bounding box center [1012, 384] width 220 height 24
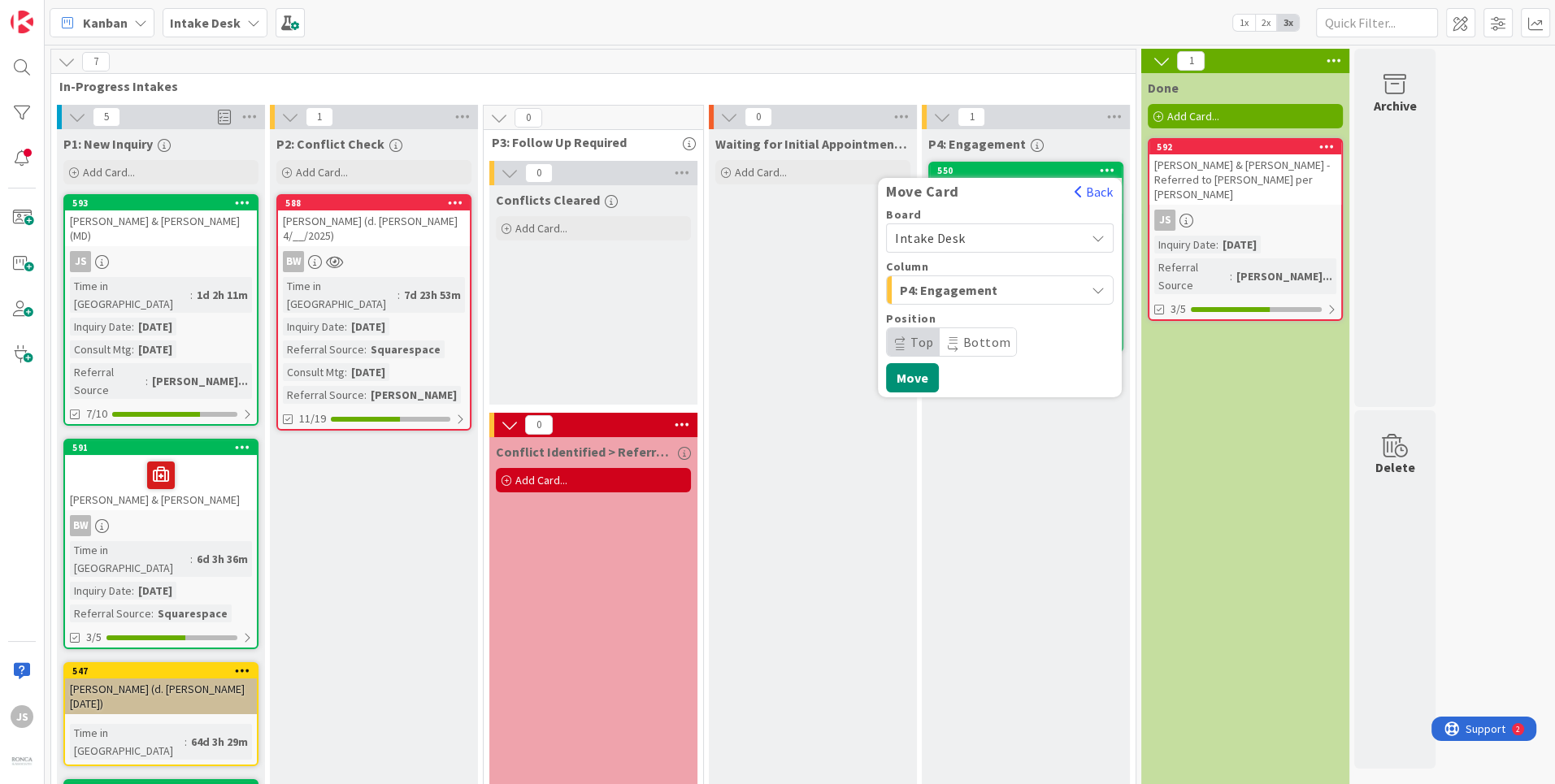
click at [1094, 234] on icon at bounding box center [1099, 239] width 14 height 13
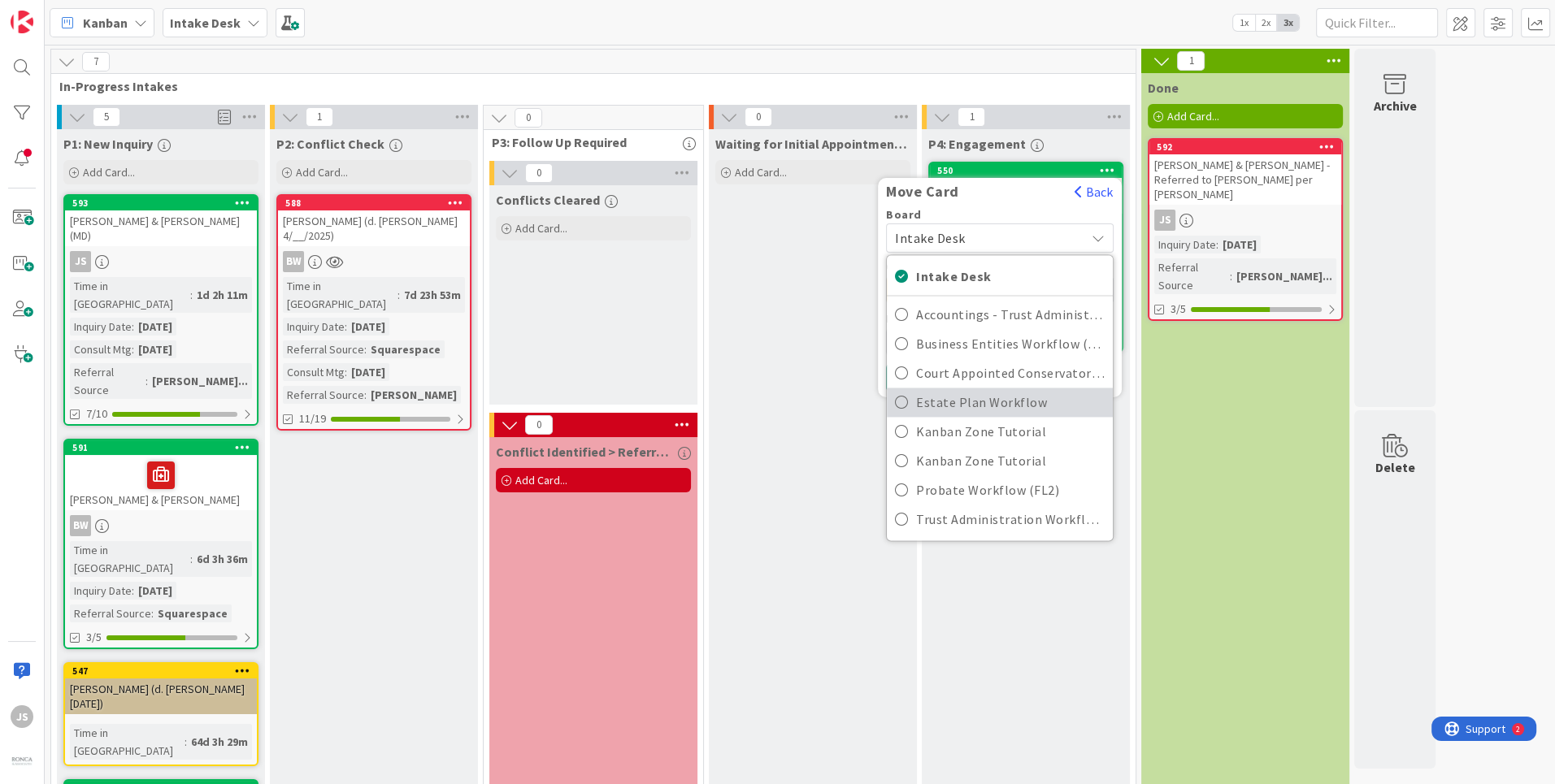
click at [899, 405] on icon at bounding box center [901, 403] width 13 height 25
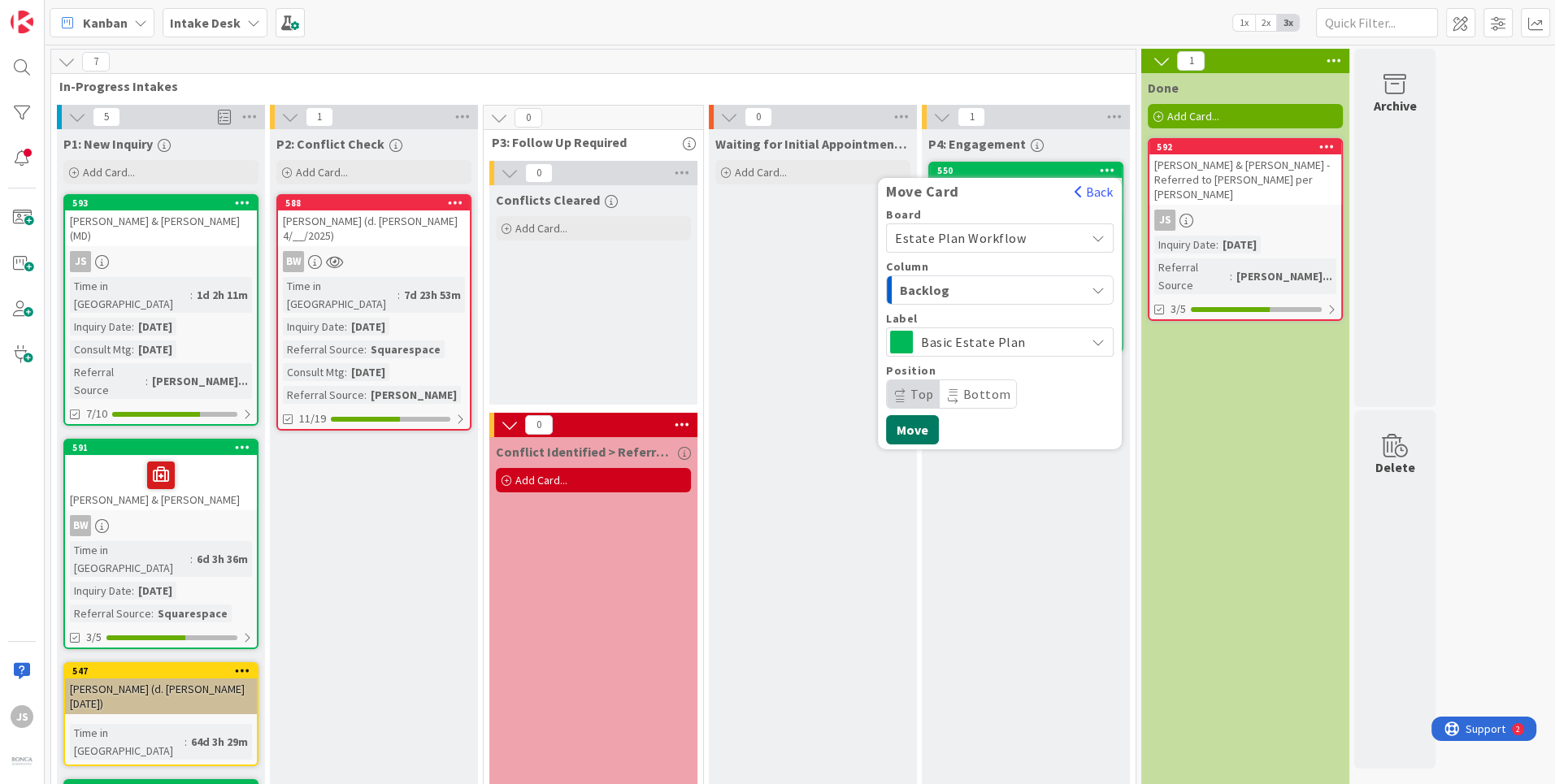
click at [914, 431] on button "Move" at bounding box center [913, 429] width 53 height 29
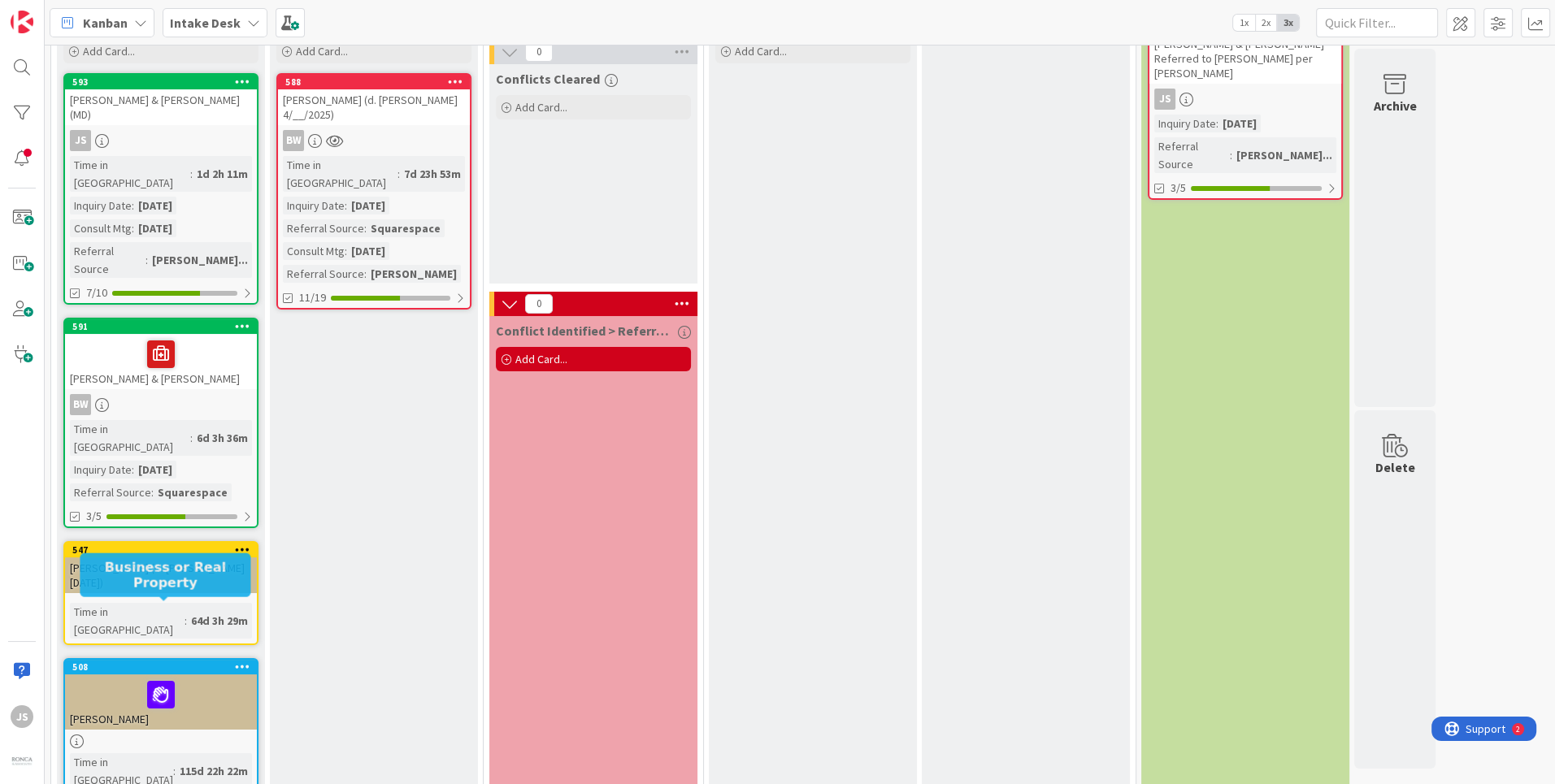
scroll to position [144, 0]
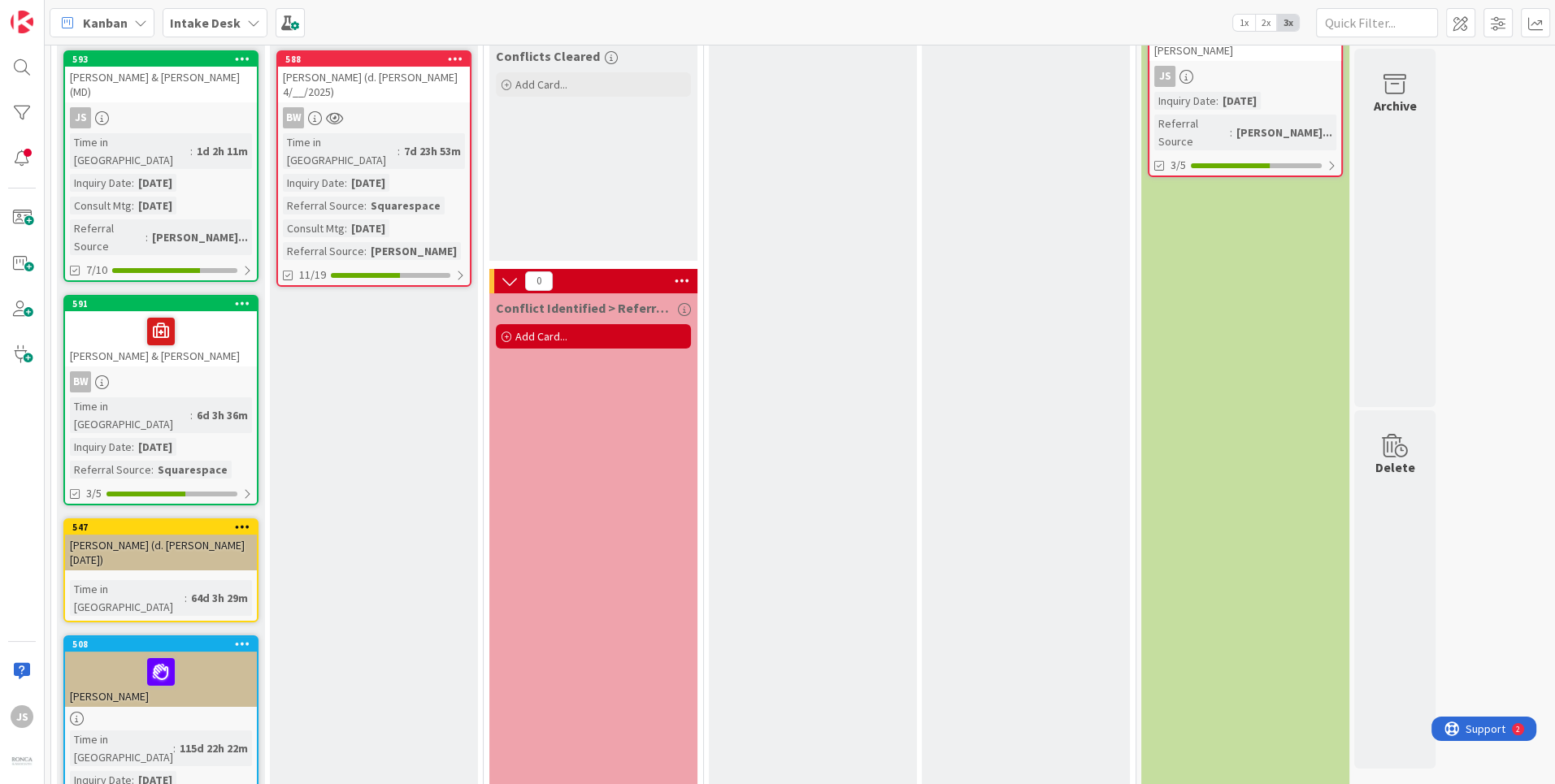
click at [177, 535] on div "[PERSON_NAME] (d. [PERSON_NAME] [DATE])" at bounding box center [161, 552] width 191 height 35
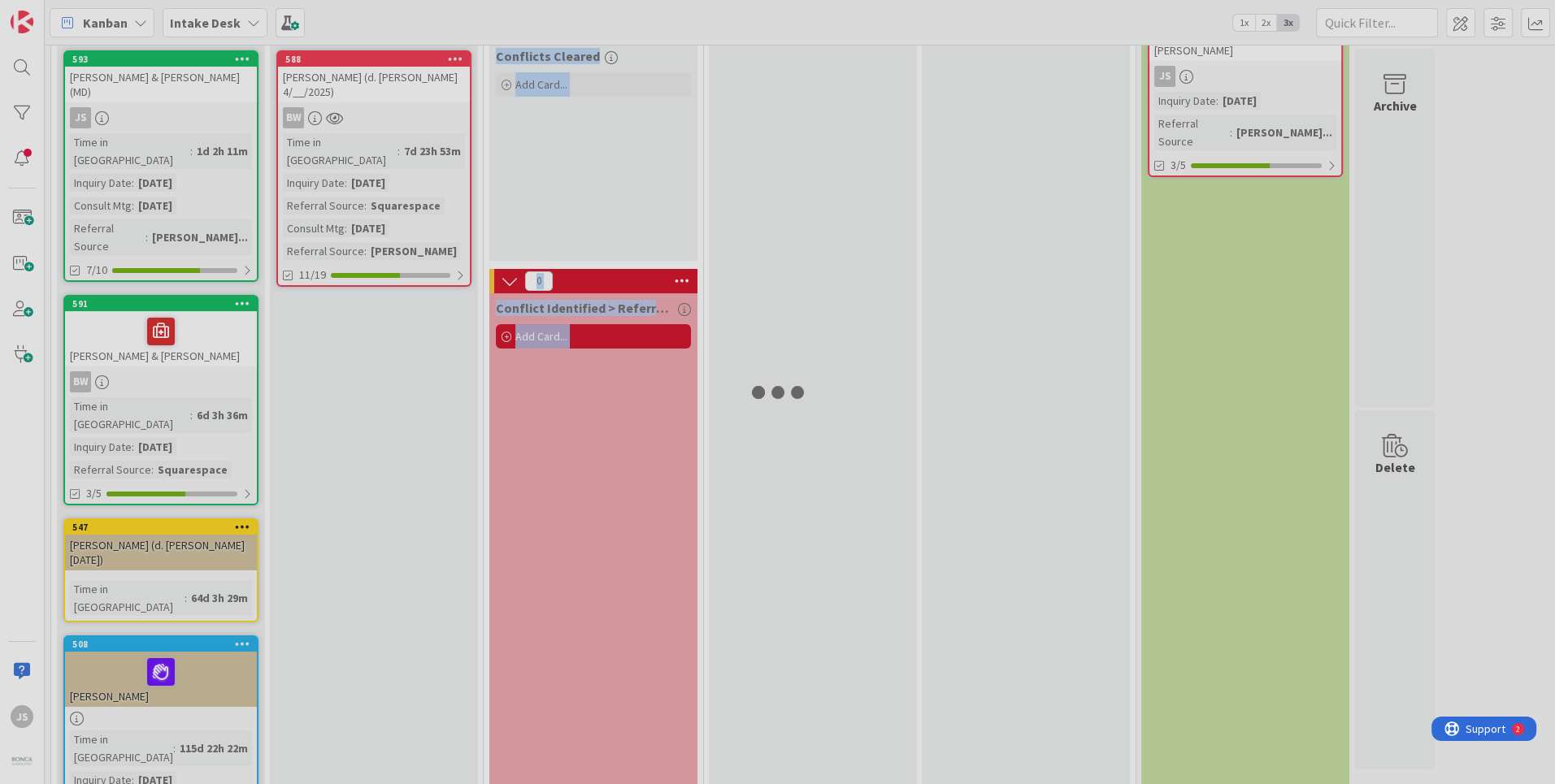
click at [177, 487] on div at bounding box center [778, 392] width 1555 height 784
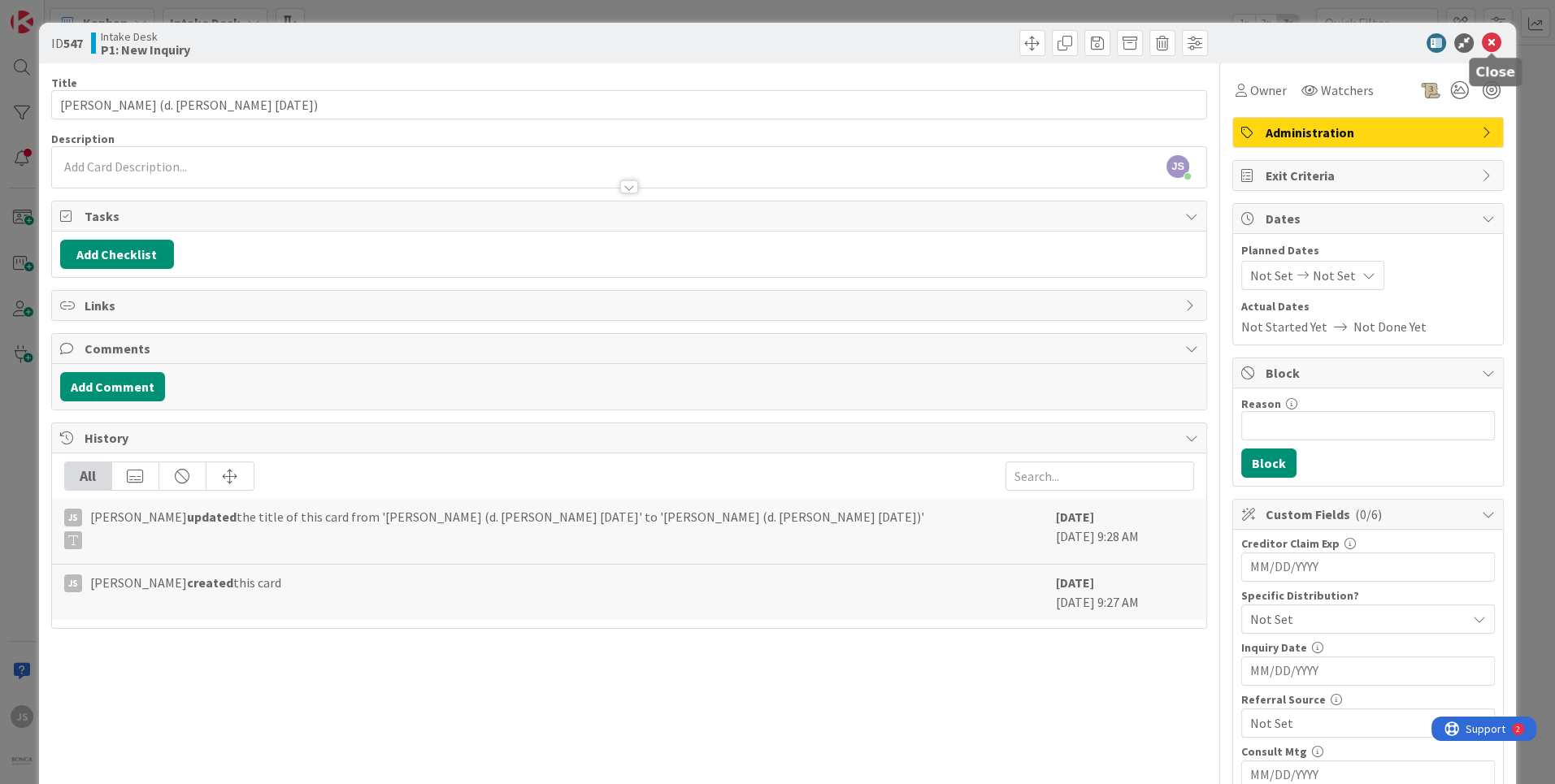
click at [1496, 40] on icon at bounding box center [1492, 43] width 20 height 20
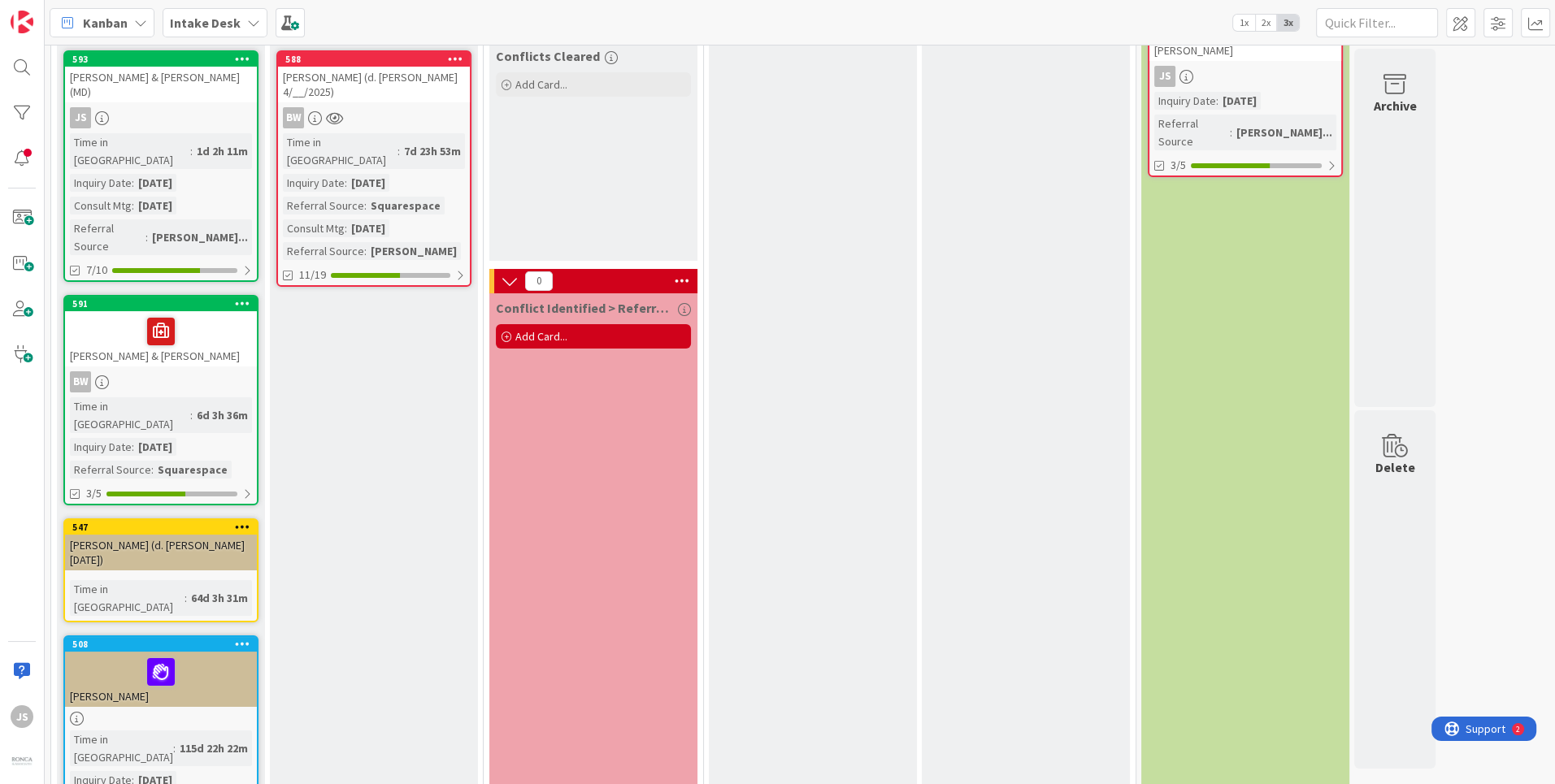
click at [156, 535] on div "[PERSON_NAME] (d. [PERSON_NAME] [DATE])" at bounding box center [161, 552] width 191 height 35
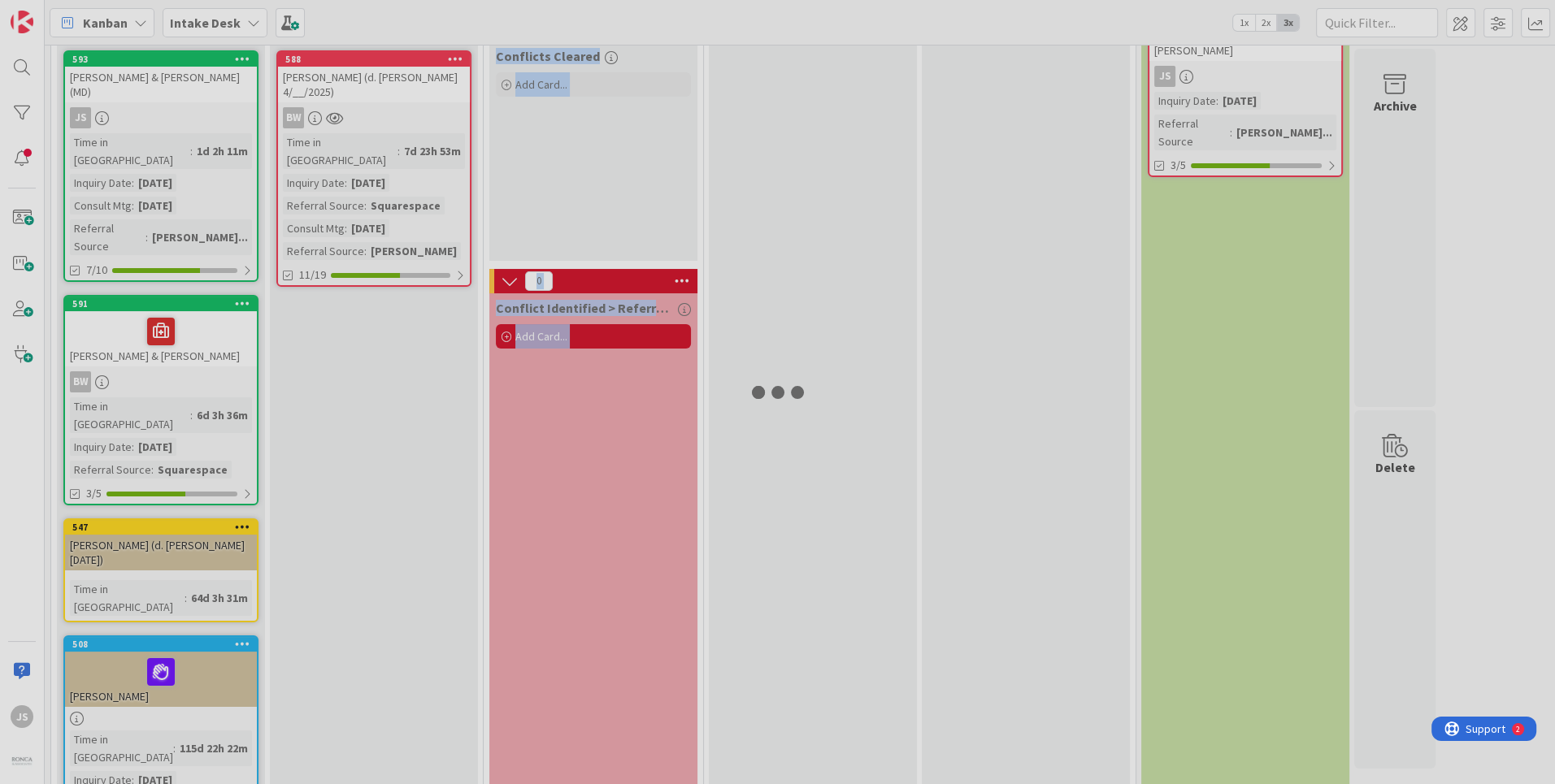
click at [156, 499] on div at bounding box center [778, 392] width 1555 height 784
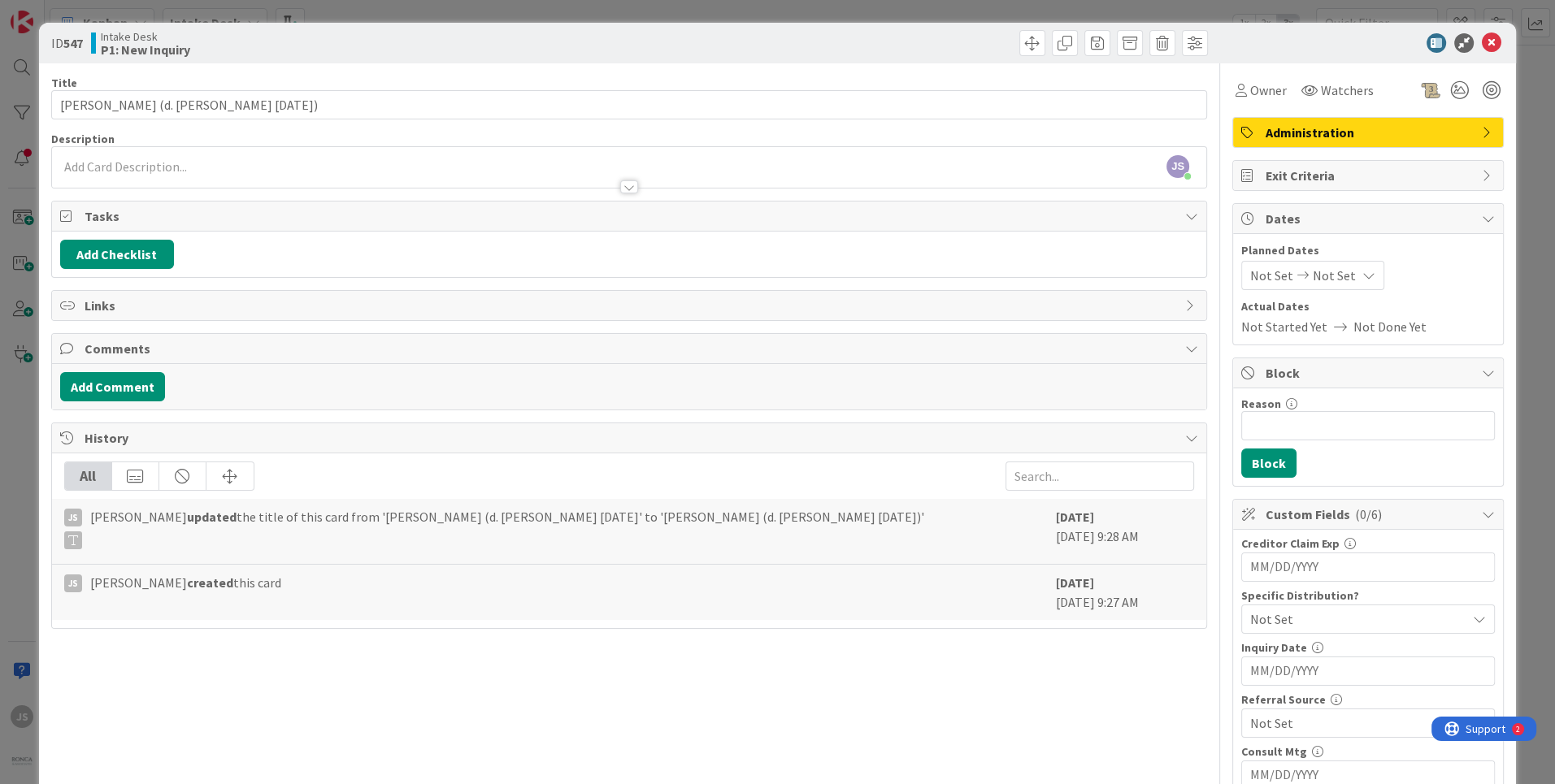
click at [173, 164] on div at bounding box center [629, 171] width 1155 height 33
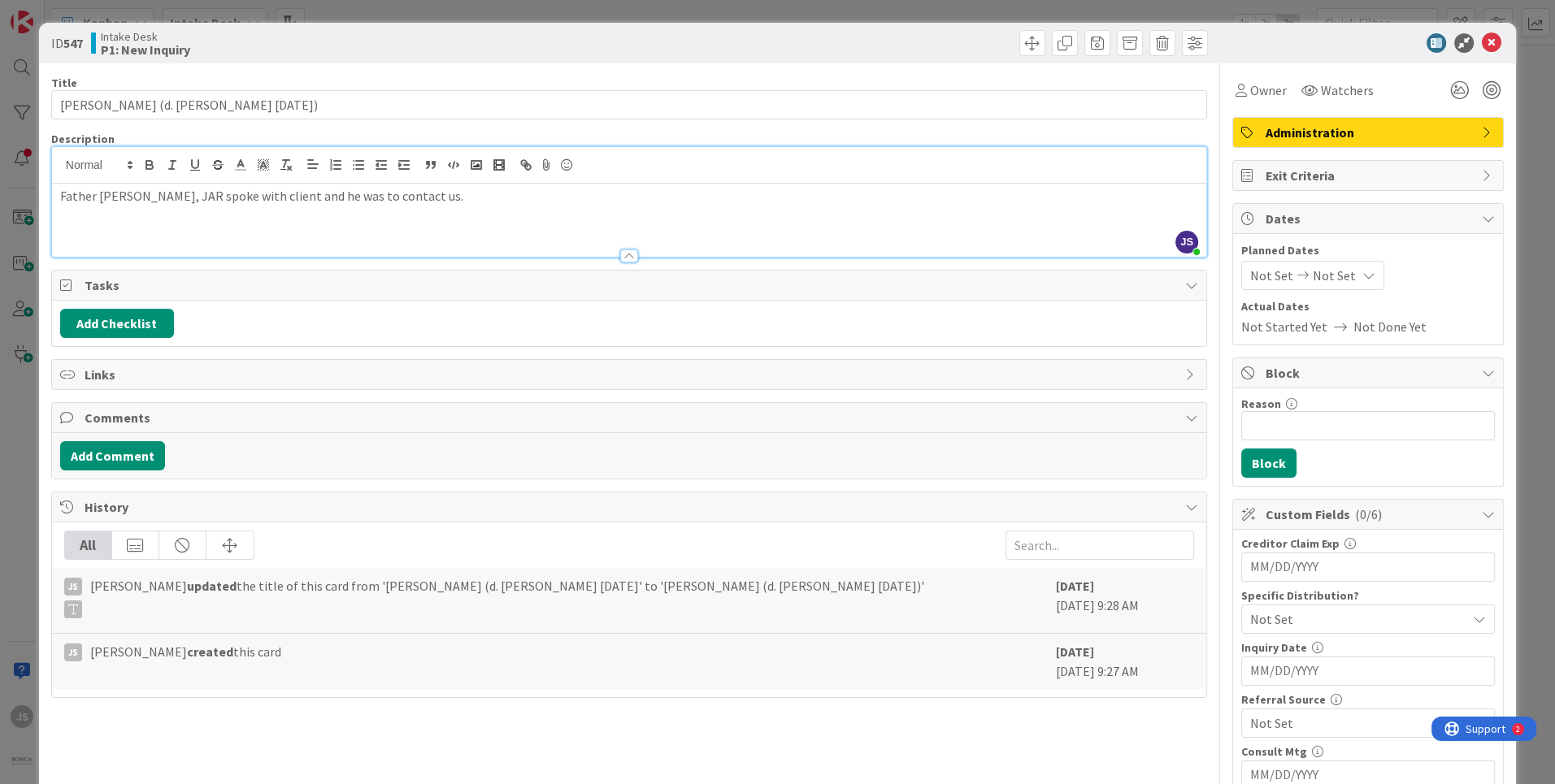
click at [247, 191] on p "Father [PERSON_NAME], JAR spoke with client and he was to contact us." at bounding box center [629, 196] width 1138 height 19
click at [1498, 38] on icon at bounding box center [1492, 43] width 20 height 20
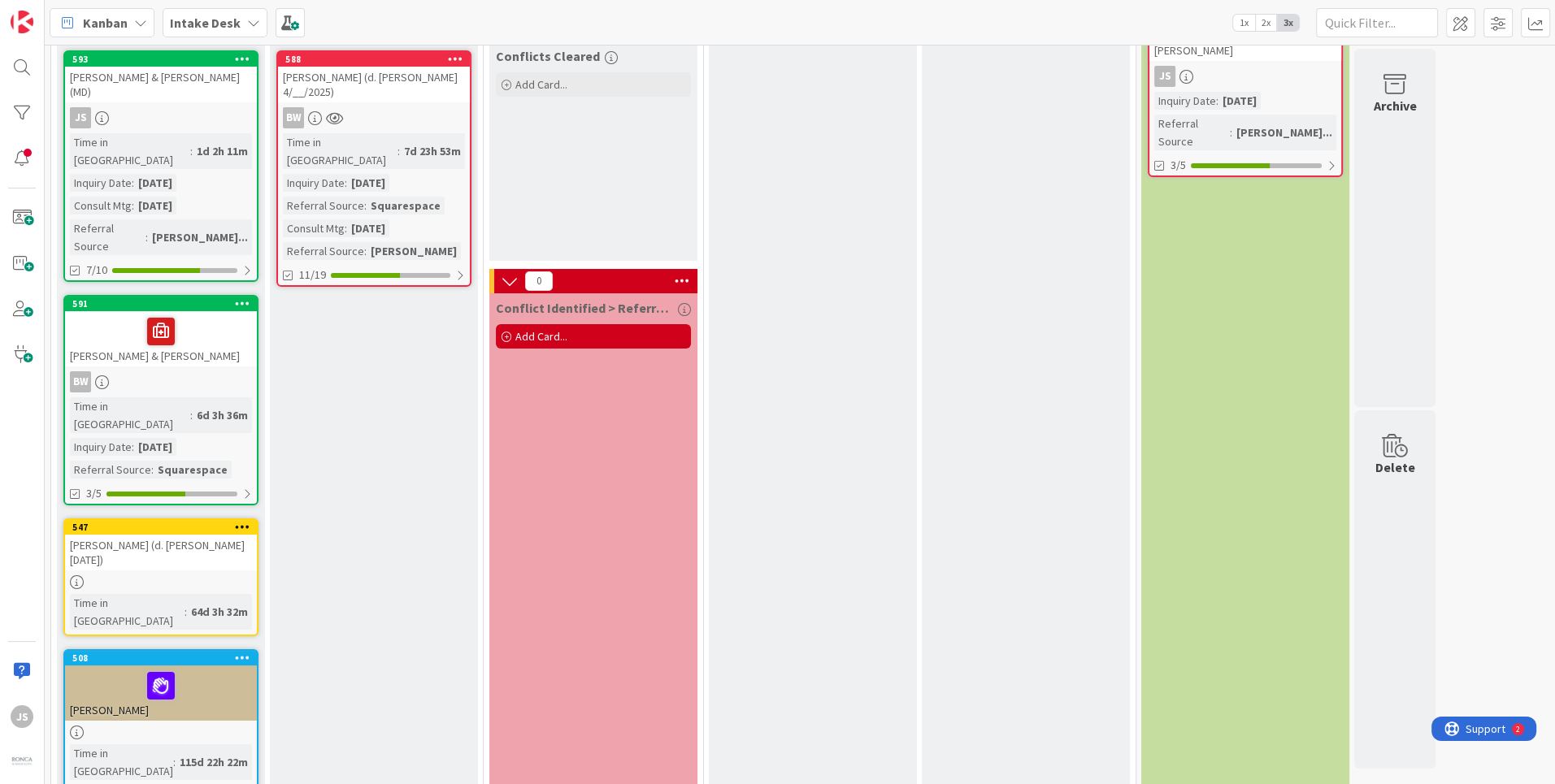
click at [205, 669] on div at bounding box center [161, 686] width 182 height 34
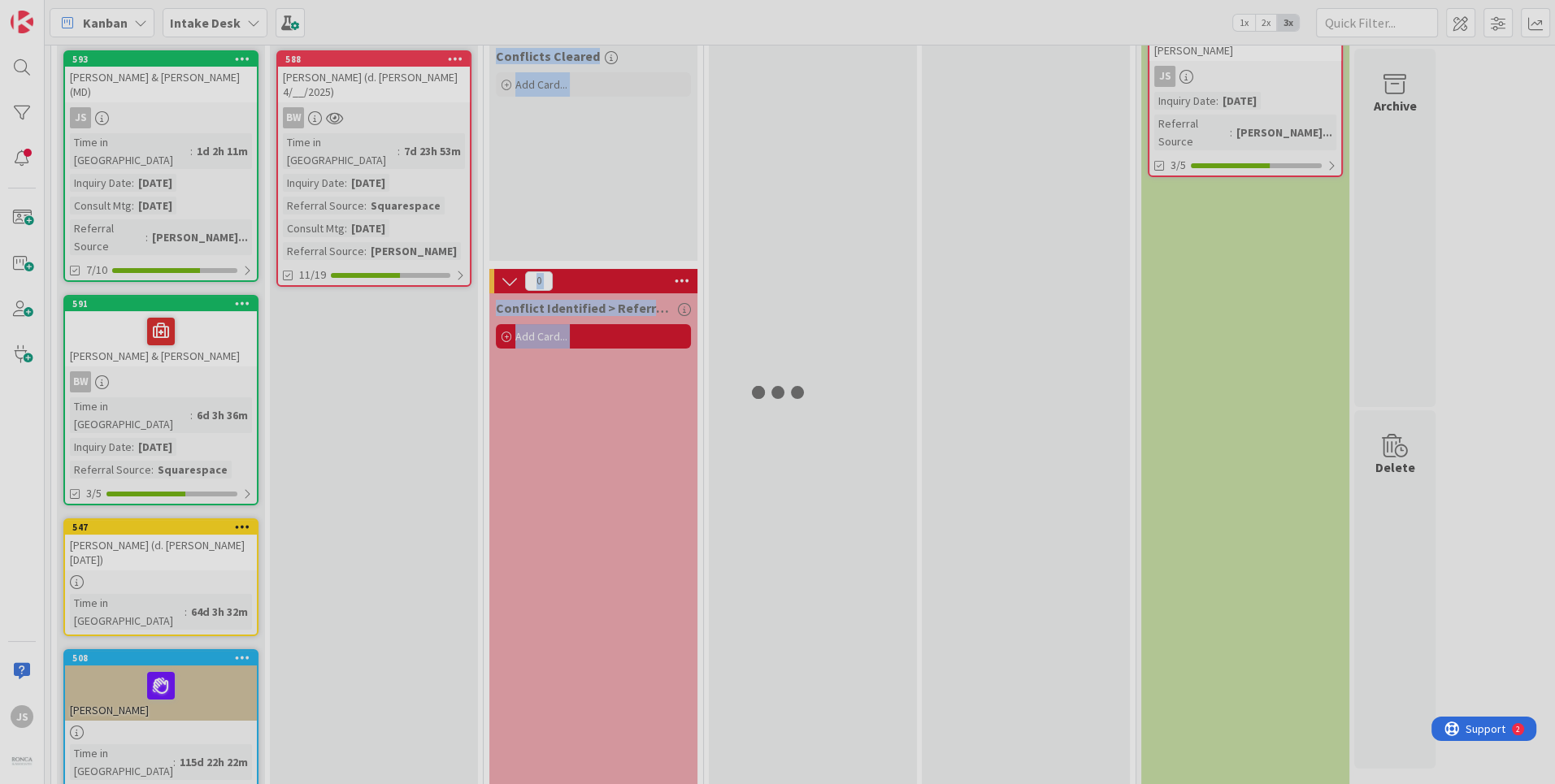
click at [205, 602] on div at bounding box center [778, 392] width 1555 height 784
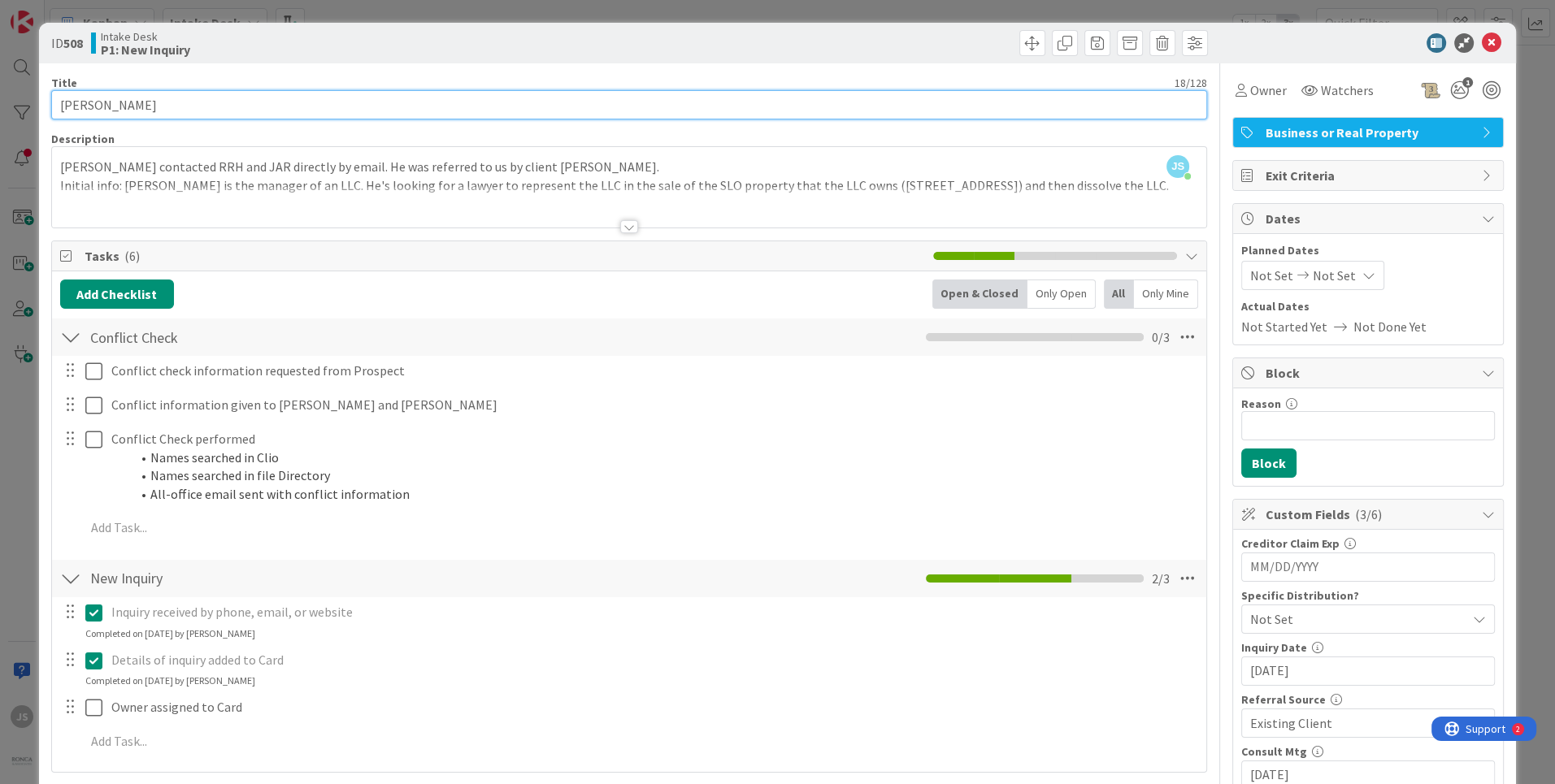
click at [196, 106] on input "[PERSON_NAME]" at bounding box center [629, 104] width 1156 height 29
type input "[PERSON_NAME] re sale of SLO property"
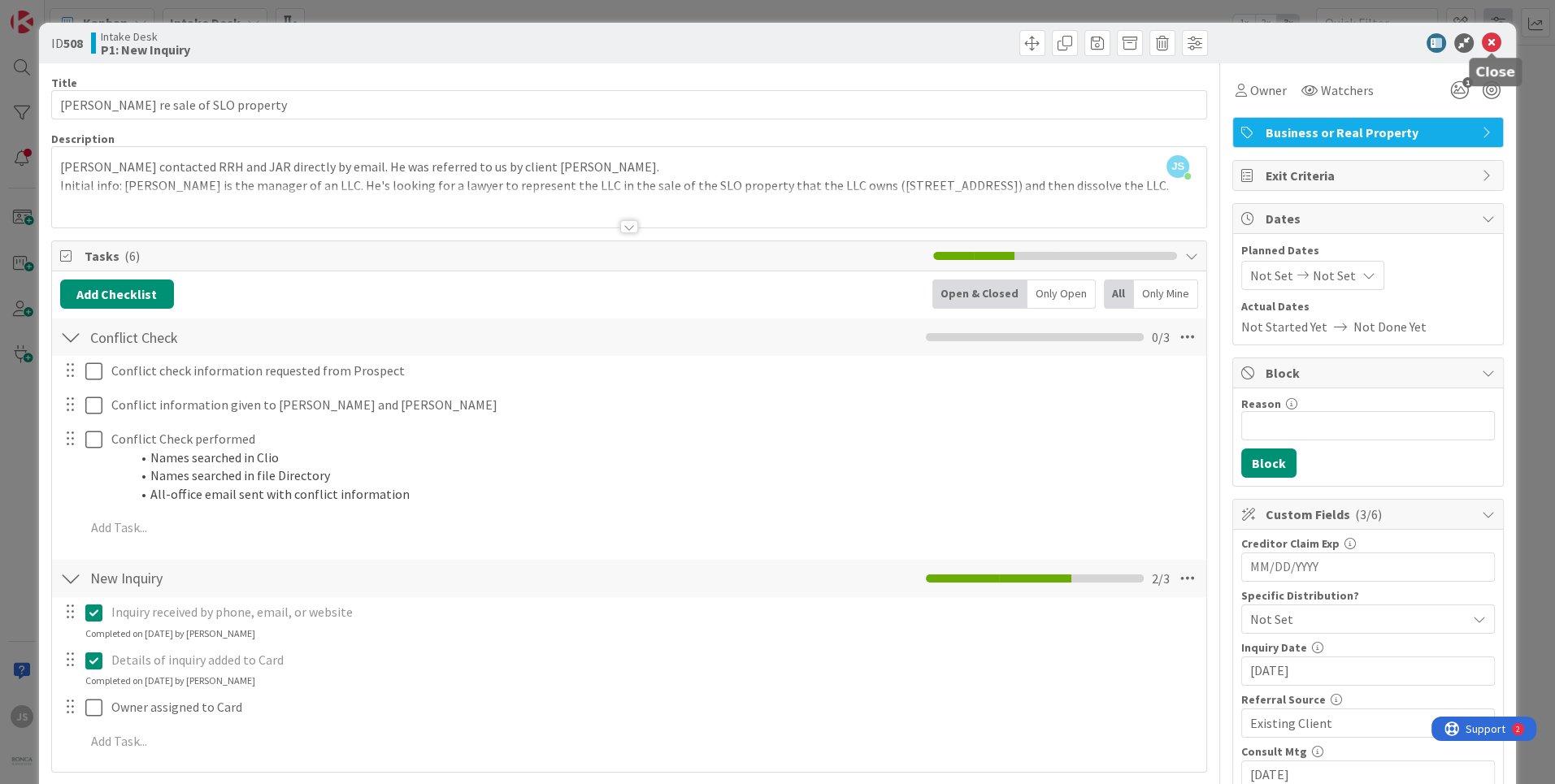
drag, startPoint x: 1494, startPoint y: 43, endPoint x: 1494, endPoint y: 33, distance: 10.0
click at [1494, 37] on icon at bounding box center [1492, 43] width 20 height 20
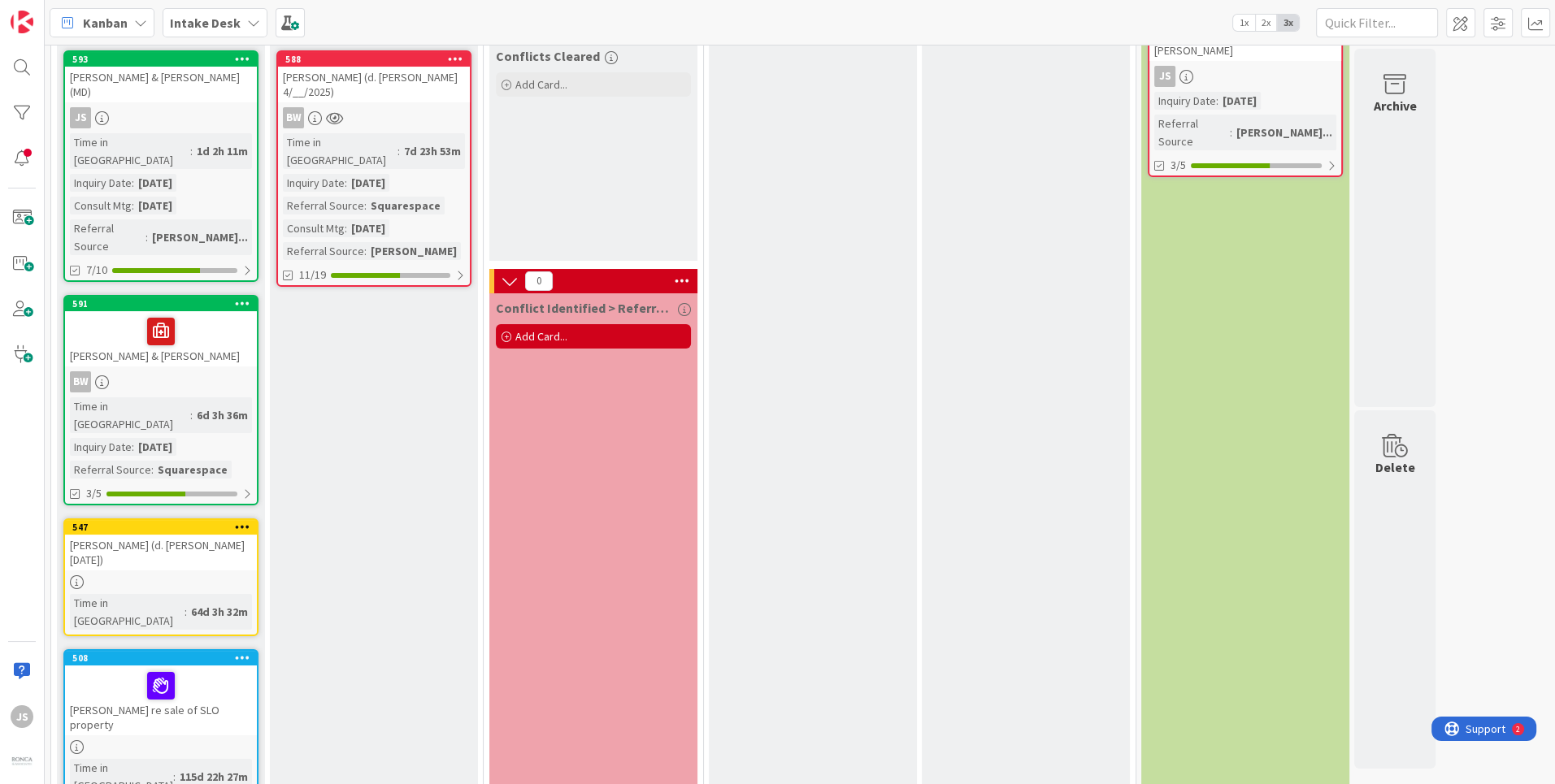
click at [155, 535] on div "[PERSON_NAME] (d. [PERSON_NAME] [DATE])" at bounding box center [161, 552] width 191 height 35
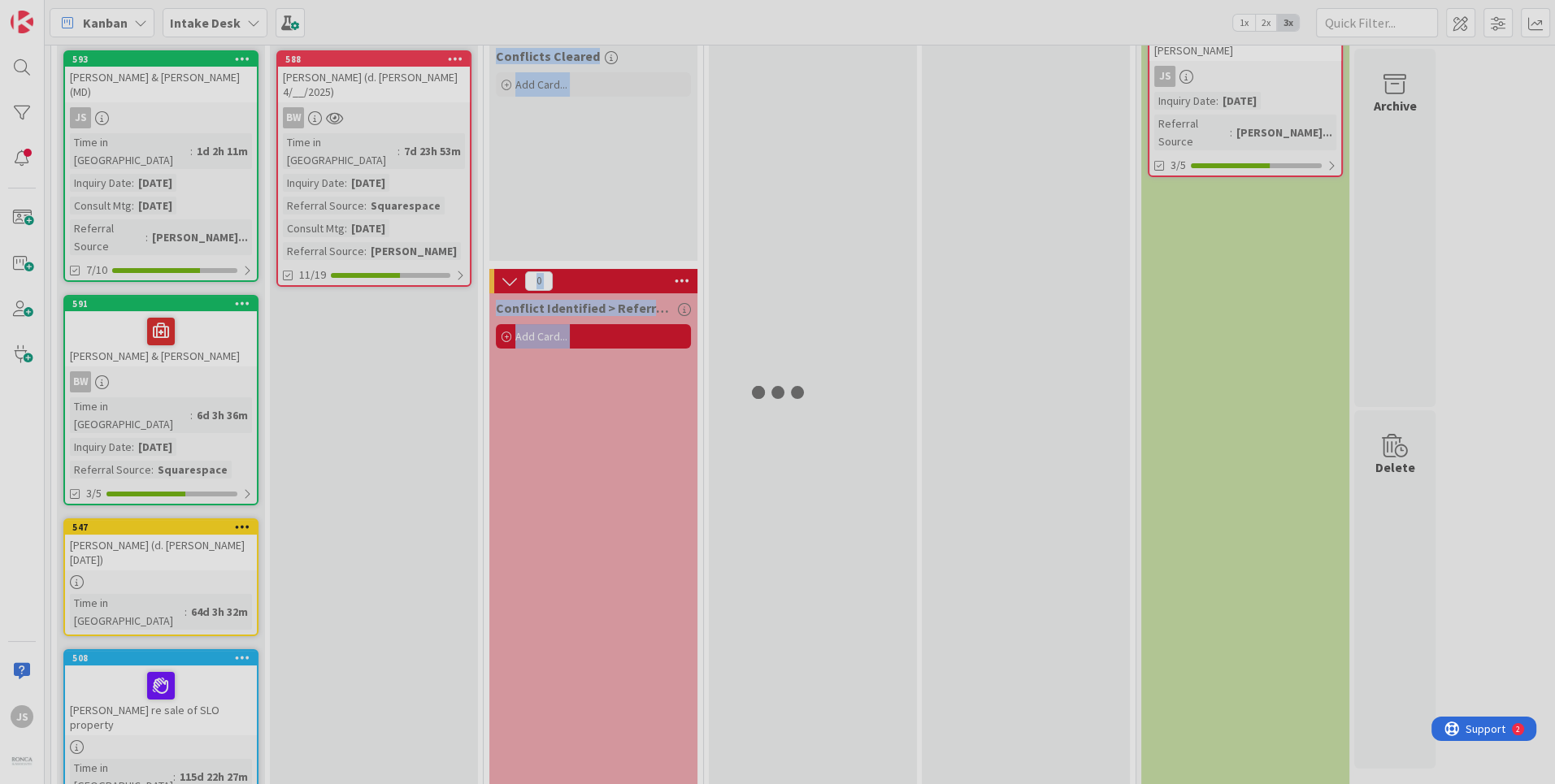
click at [155, 480] on div at bounding box center [778, 392] width 1555 height 784
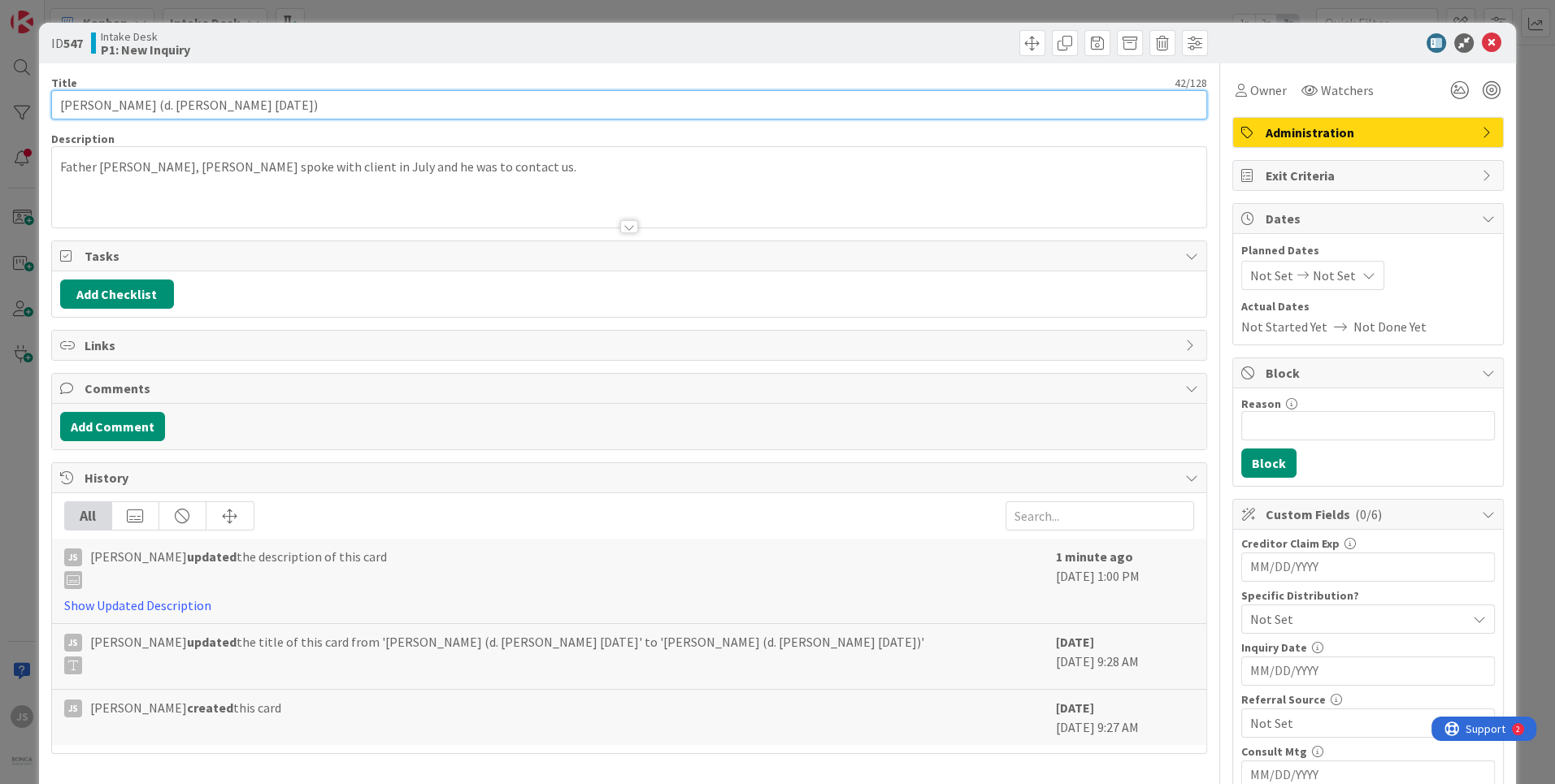
click at [321, 104] on input "[PERSON_NAME] (d. [PERSON_NAME] [DATE])" at bounding box center [629, 104] width 1156 height 29
type input "[PERSON_NAME] (d. [PERSON_NAME] [DATE]) re death of father"
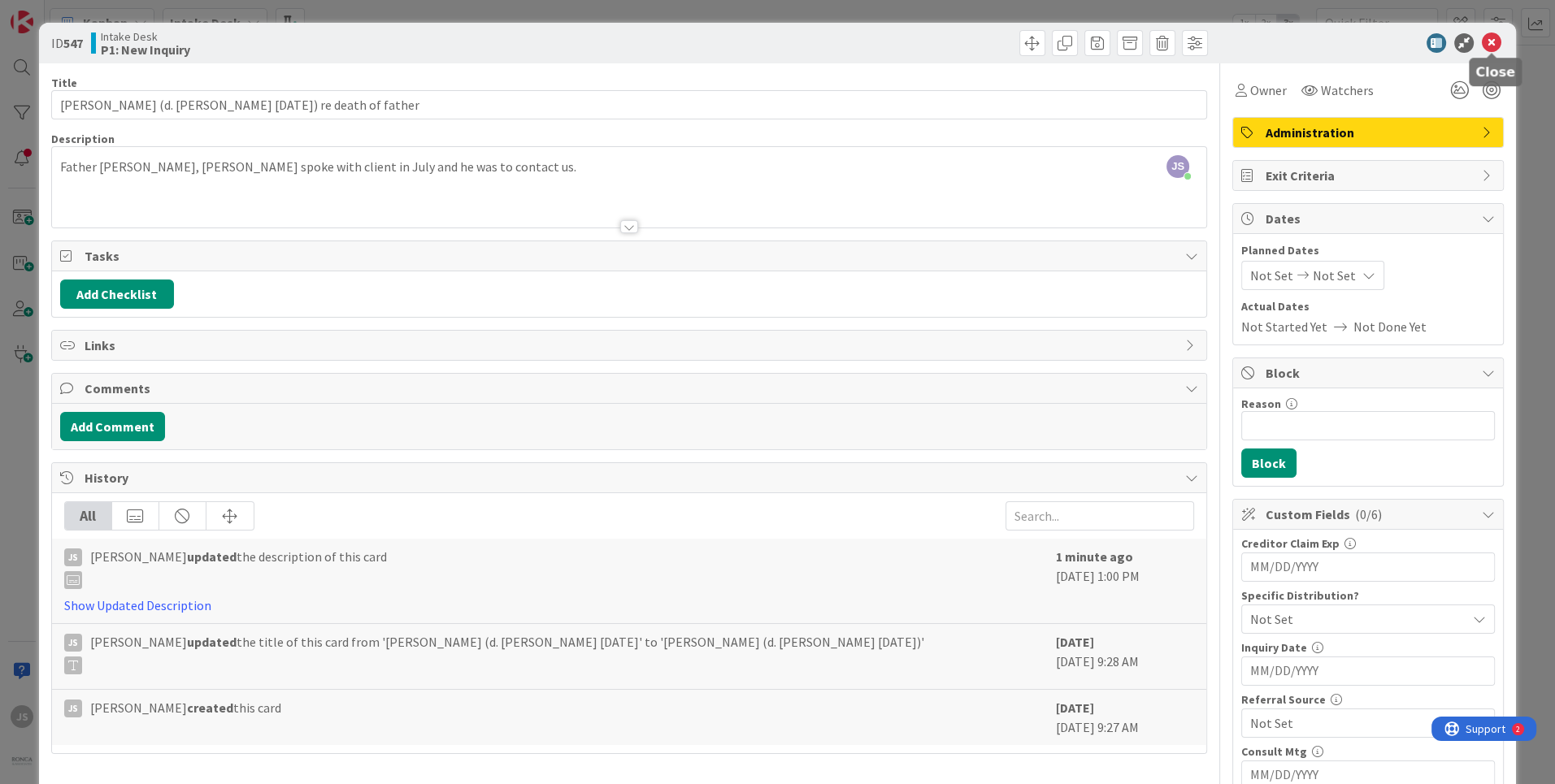
click at [1497, 36] on icon at bounding box center [1492, 43] width 20 height 20
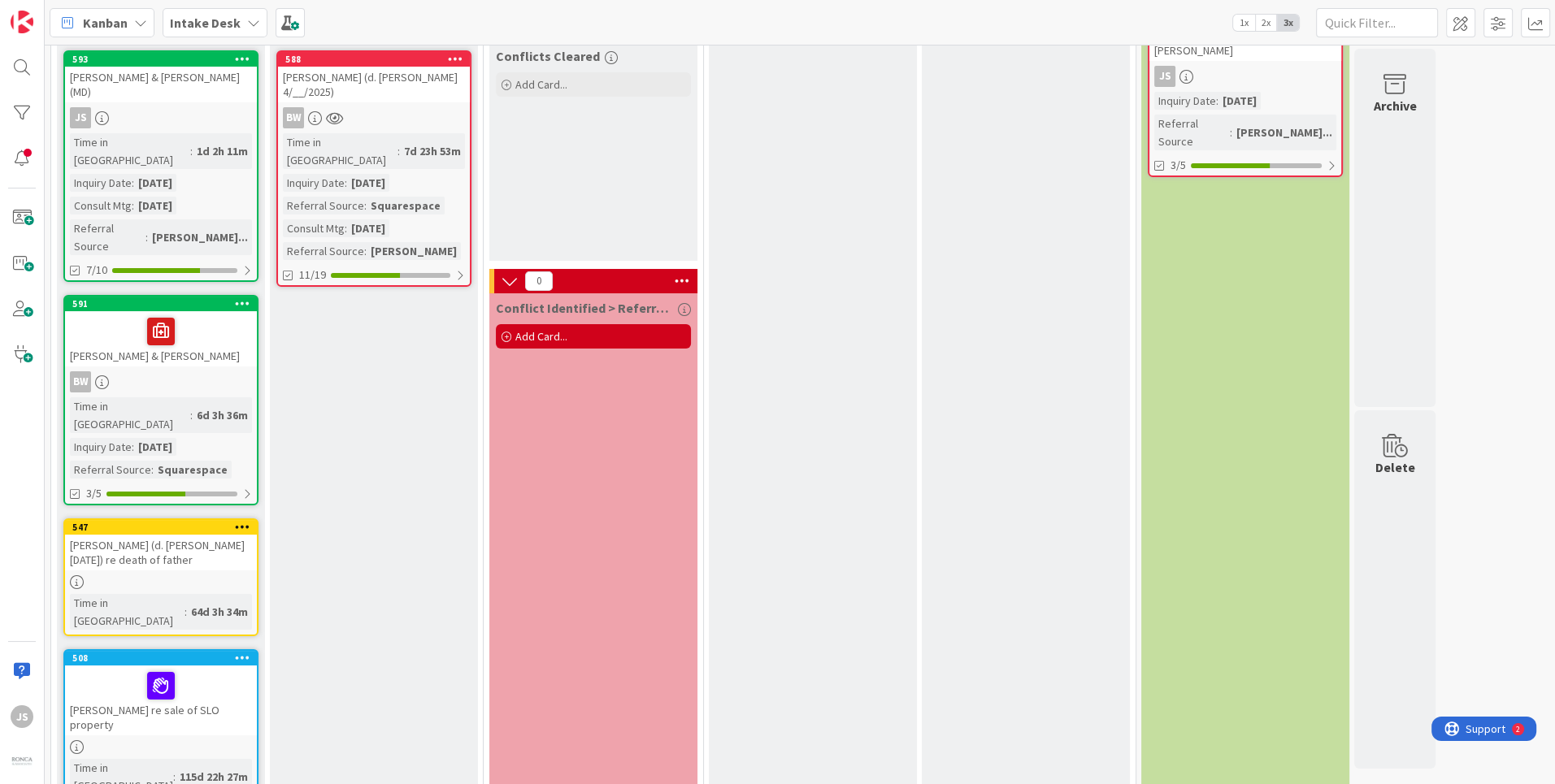
click at [166, 314] on div "[PERSON_NAME] & [PERSON_NAME]" at bounding box center [161, 338] width 191 height 55
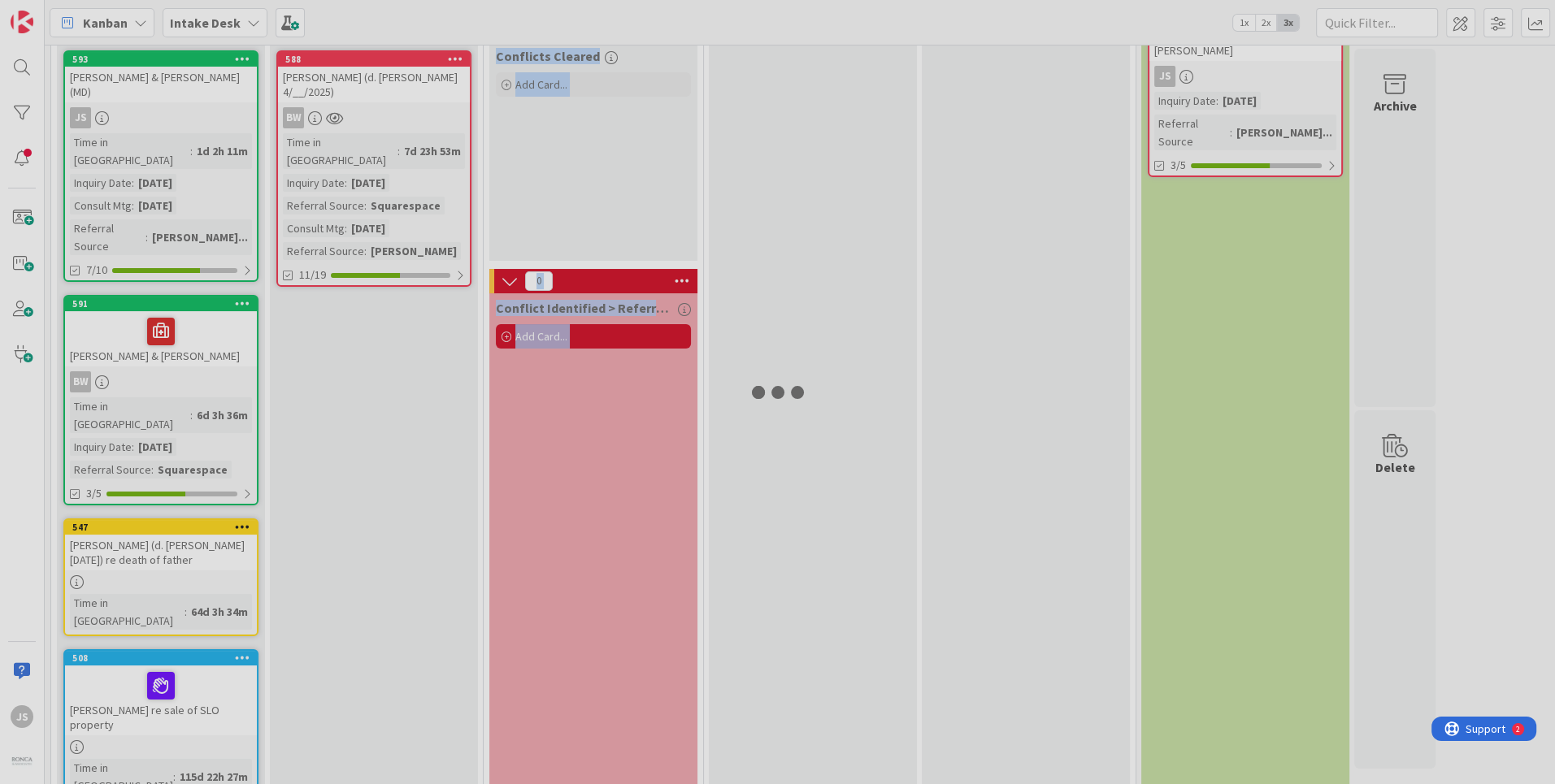
click at [166, 314] on div at bounding box center [778, 392] width 1555 height 784
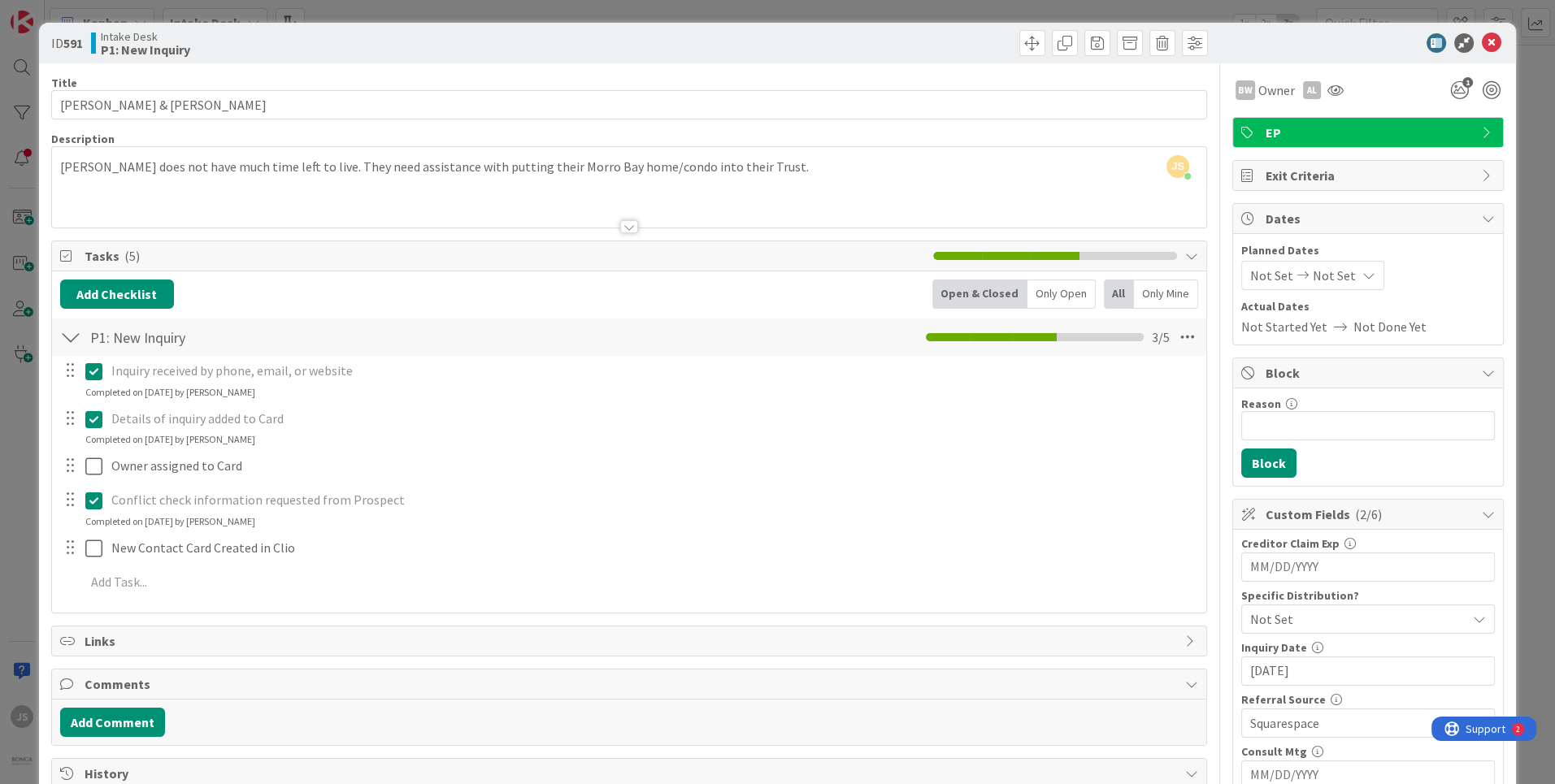
click at [1502, 38] on div at bounding box center [1359, 43] width 288 height 20
click at [1491, 44] on icon at bounding box center [1492, 43] width 20 height 20
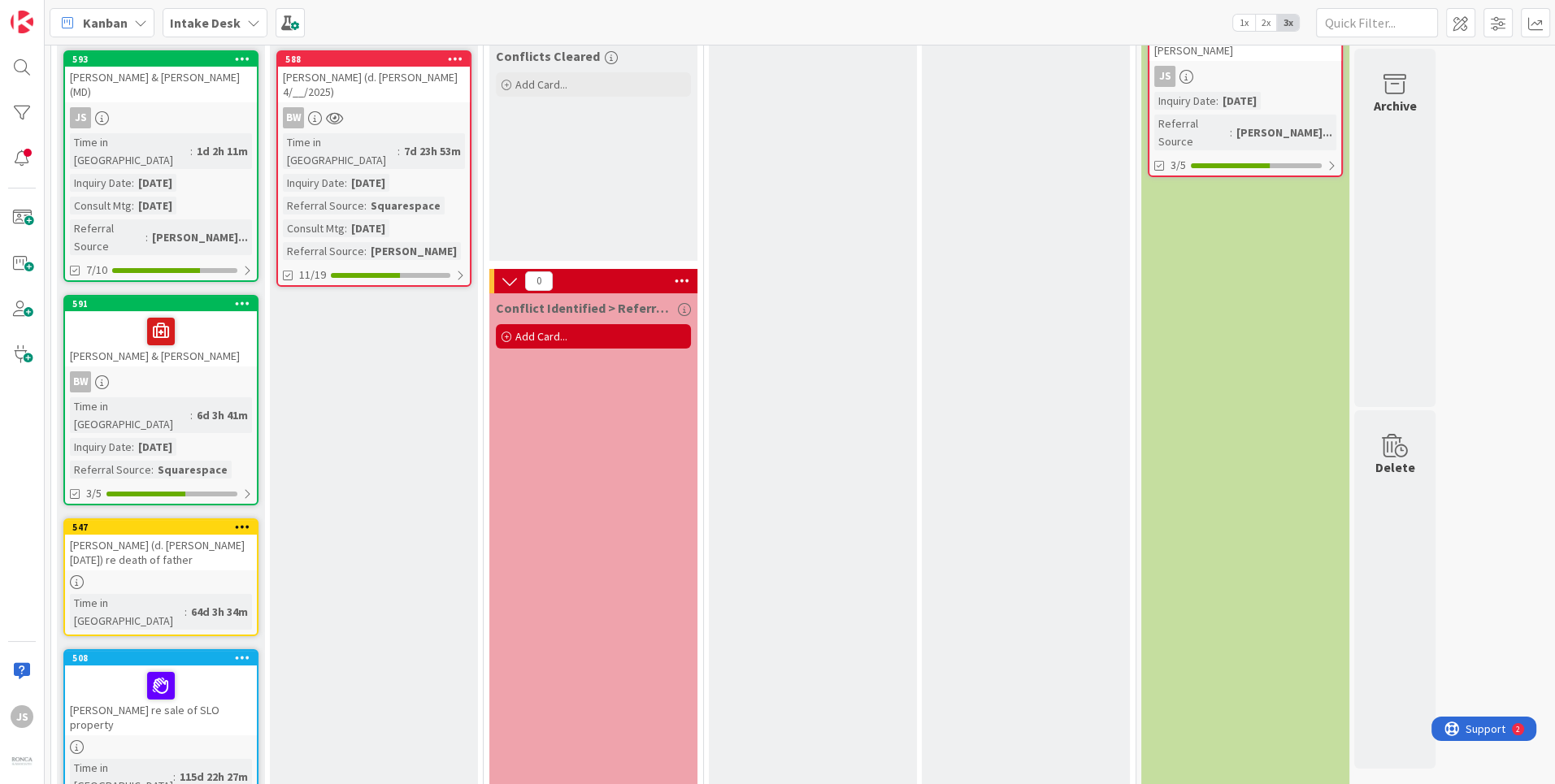
click at [244, 297] on icon at bounding box center [243, 303] width 16 height 12
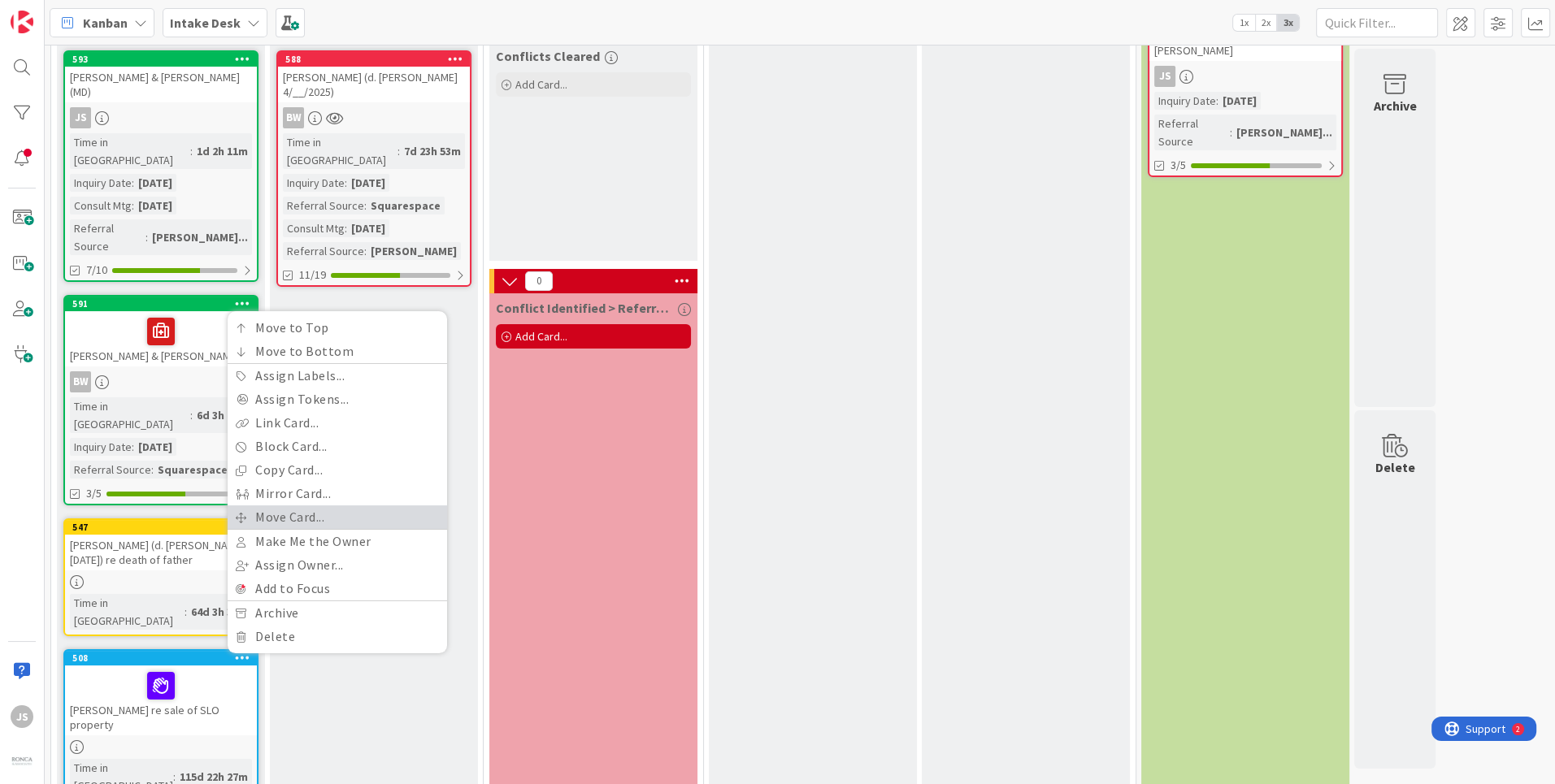
click at [281, 506] on link "Move Card..." at bounding box center [338, 517] width 220 height 24
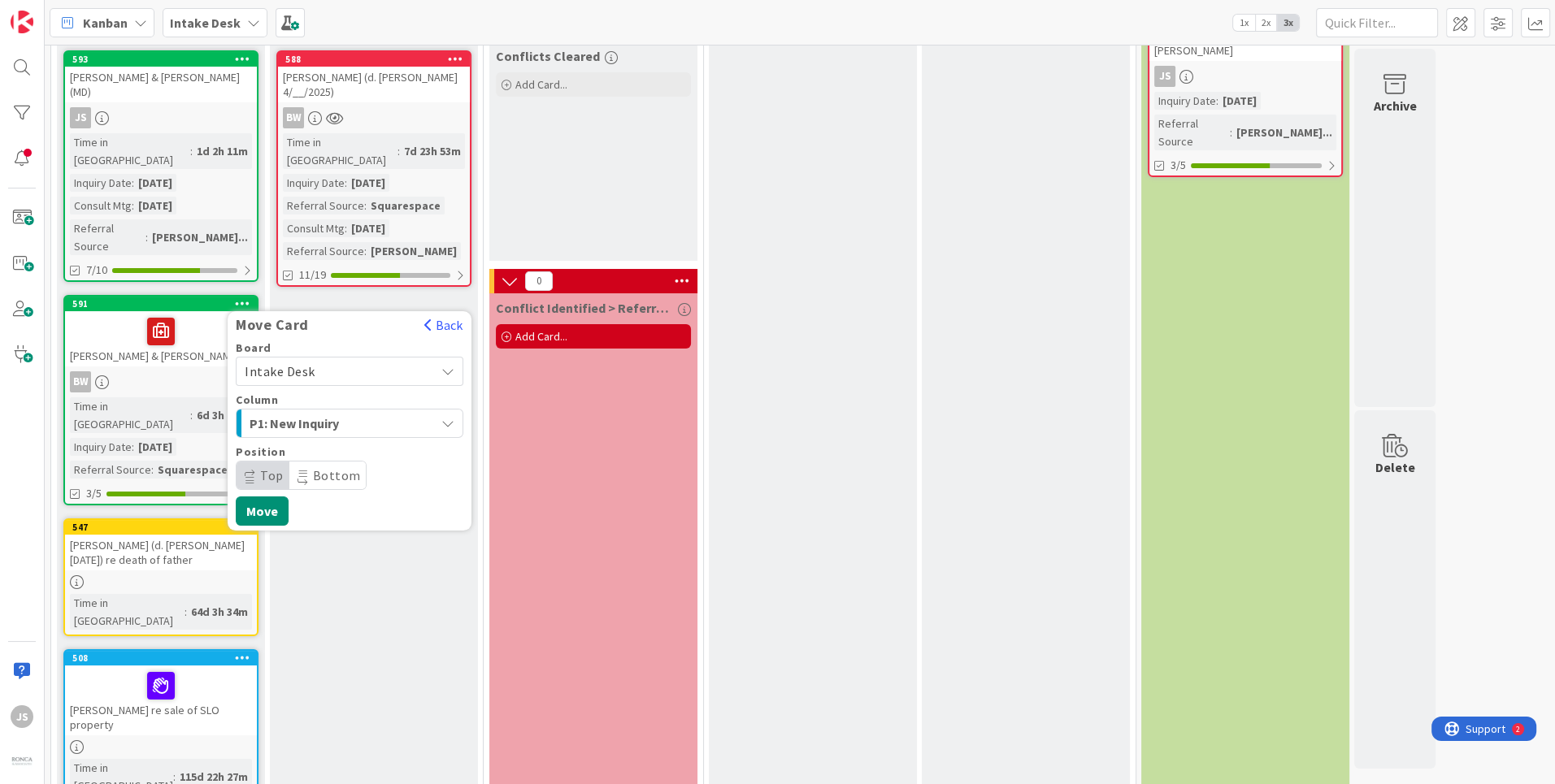
click at [447, 417] on icon "button" at bounding box center [448, 423] width 13 height 13
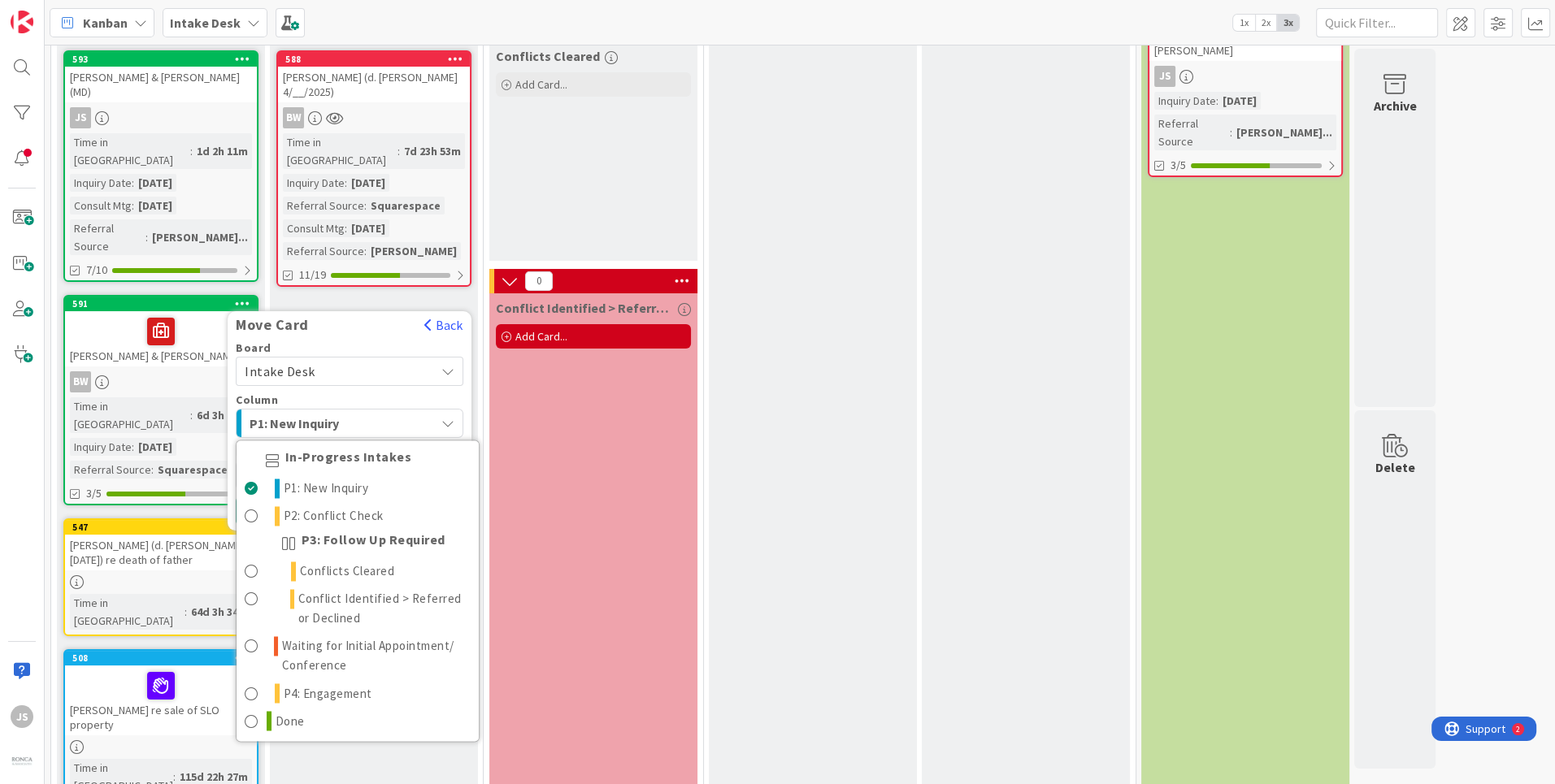
drag, startPoint x: 431, startPoint y: 369, endPoint x: 435, endPoint y: 340, distance: 29.3
click at [431, 410] on div "P1: New Inquiry" at bounding box center [339, 423] width 189 height 26
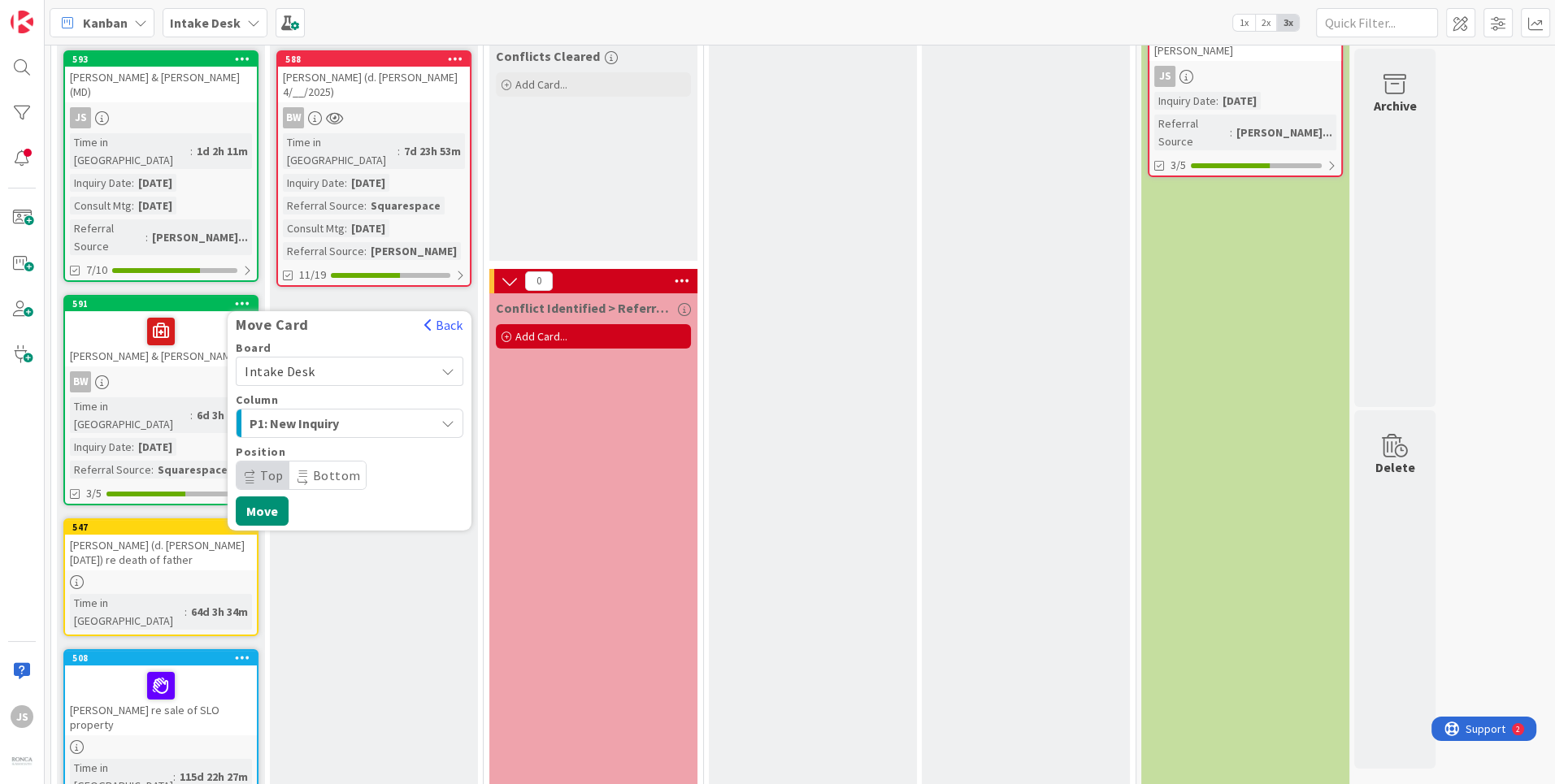
click at [454, 365] on icon at bounding box center [448, 371] width 14 height 13
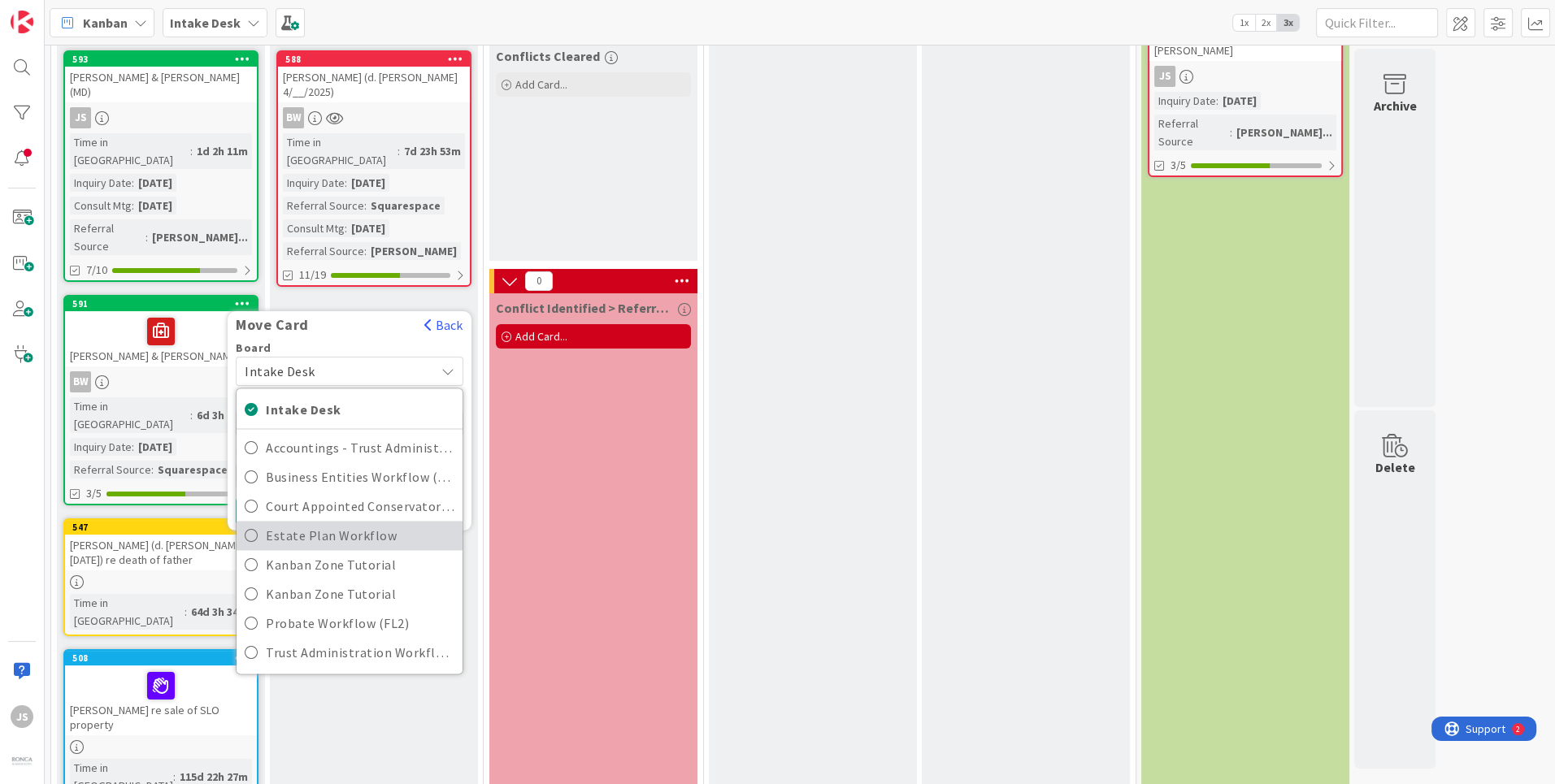
click at [246, 523] on icon at bounding box center [251, 536] width 13 height 25
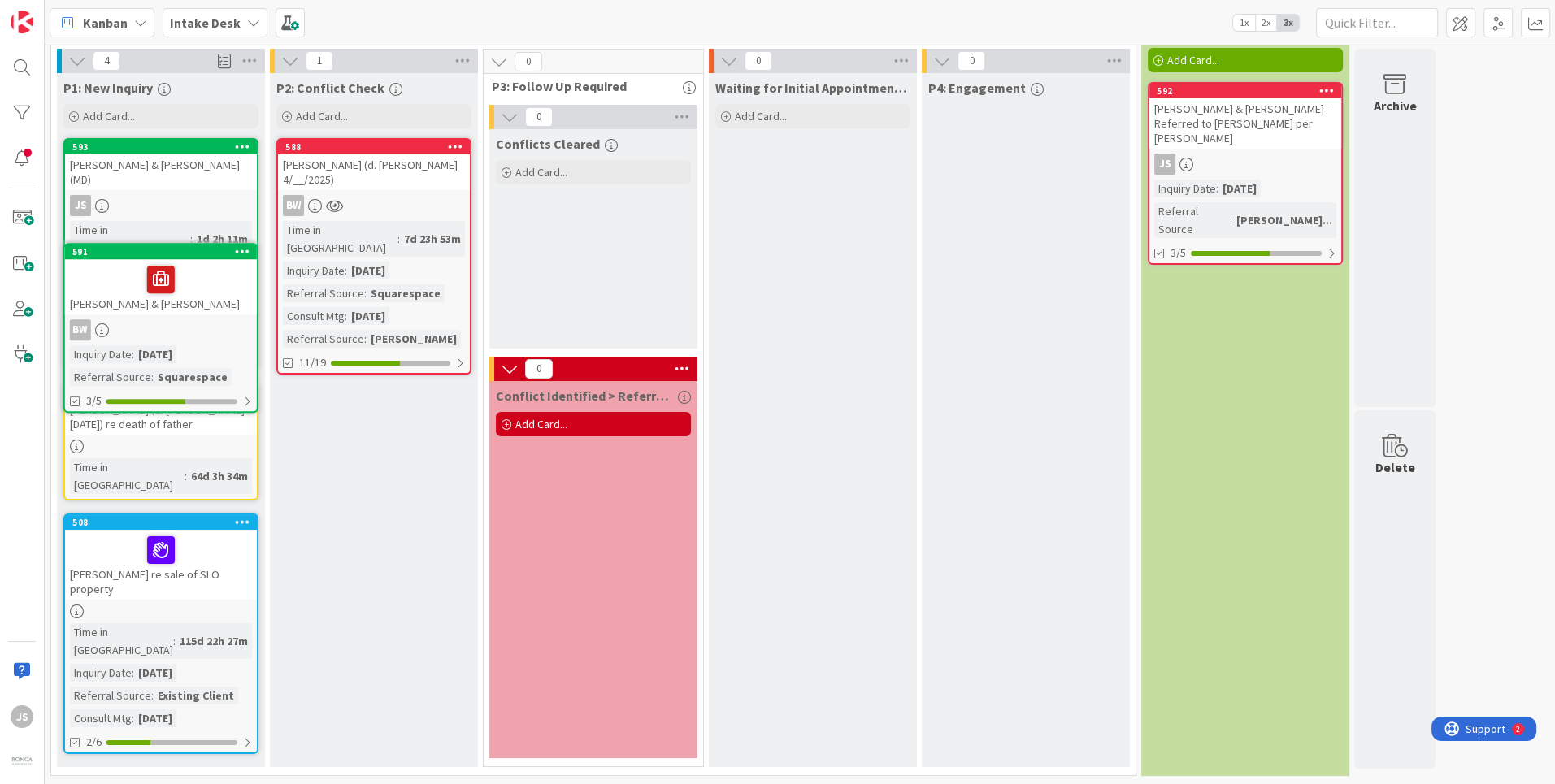
click at [263, 511] on div "P1: New Inquiry Add Card... 593 [PERSON_NAME] & [PERSON_NAME] (MD) JS Time in C…" at bounding box center [161, 420] width 208 height 694
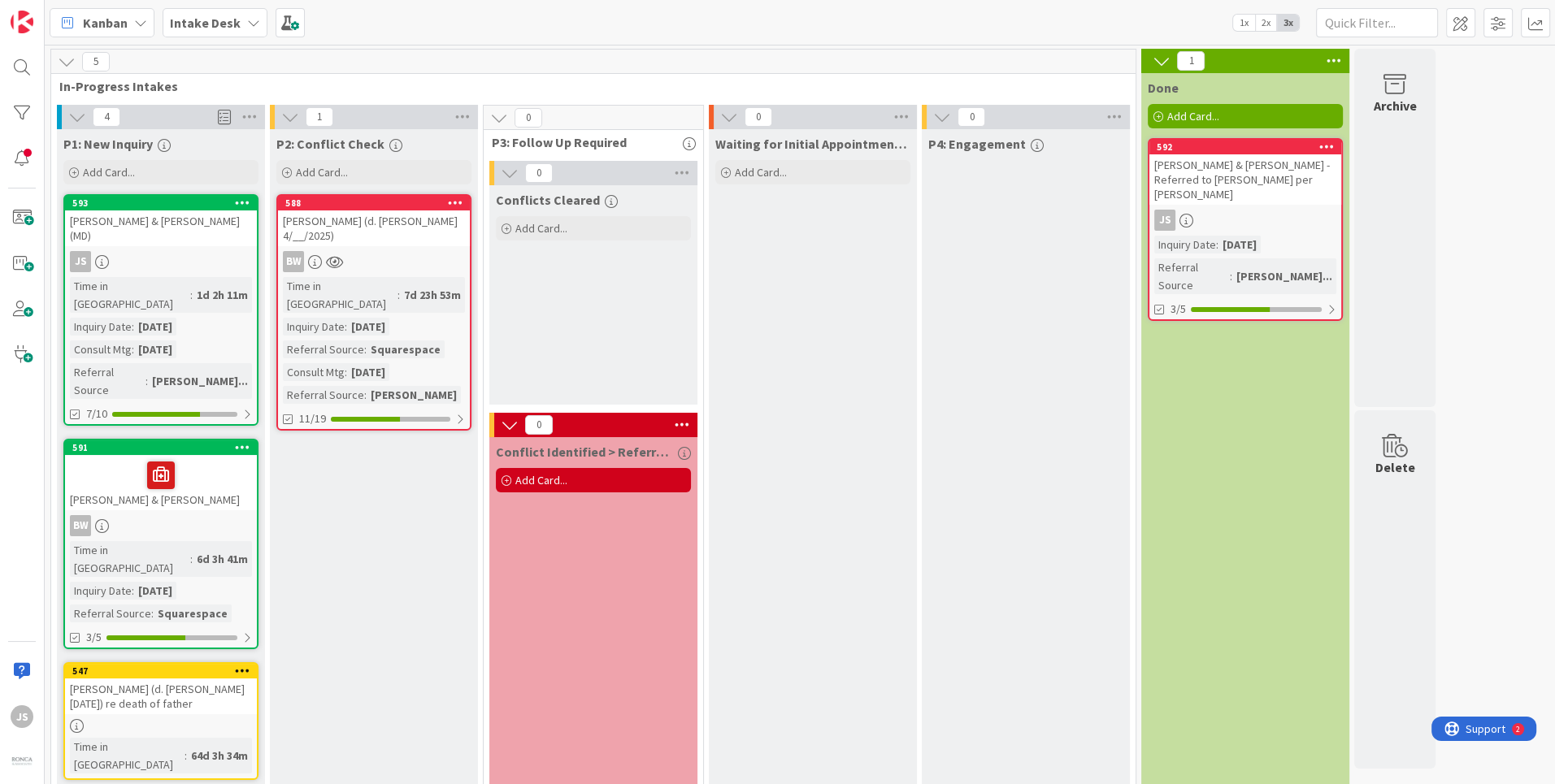
click at [239, 442] on icon at bounding box center [243, 447] width 16 height 12
click at [247, 442] on icon at bounding box center [243, 447] width 16 height 12
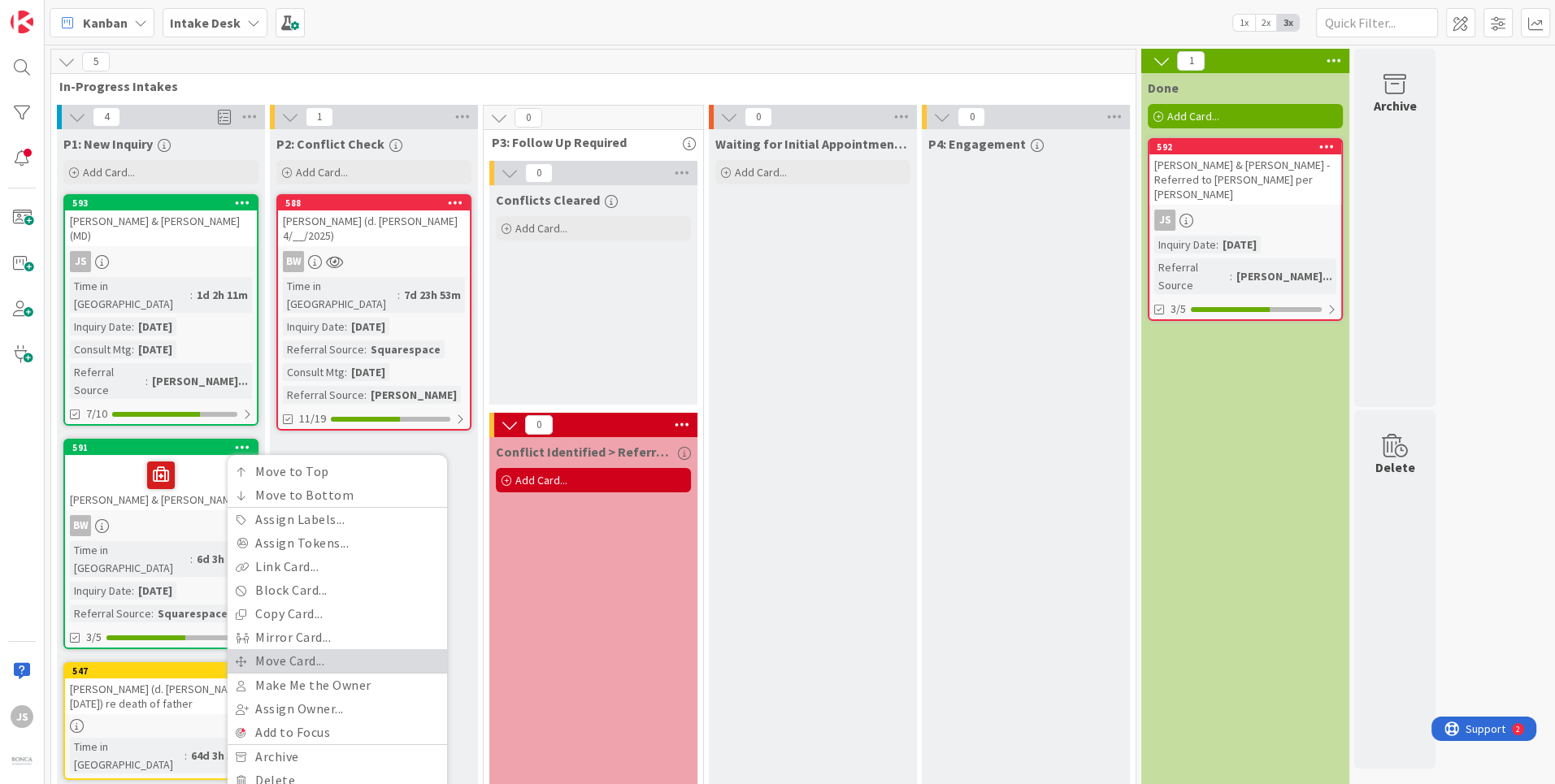
click at [303, 649] on link "Move Card..." at bounding box center [338, 661] width 220 height 24
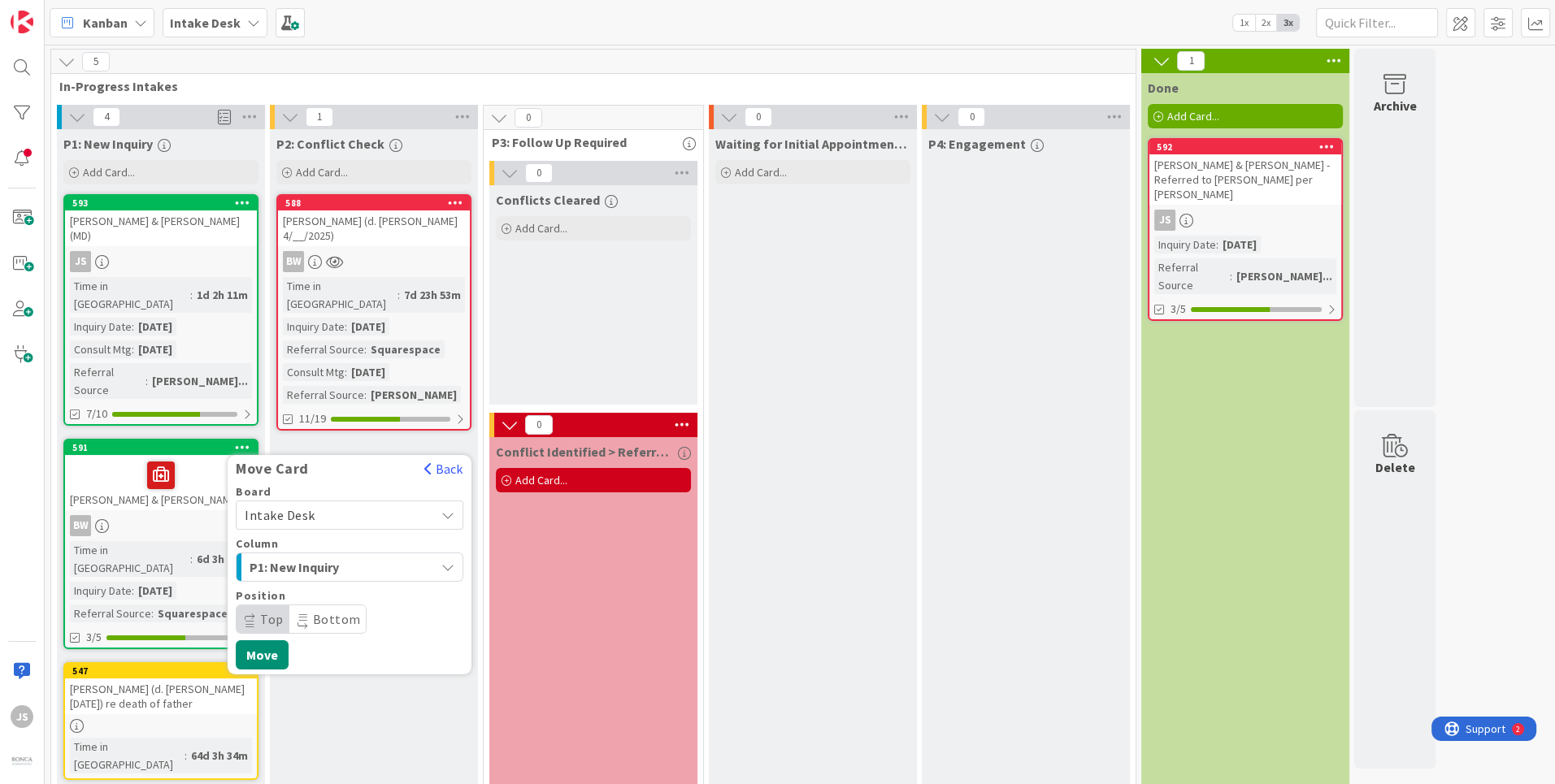
click at [444, 509] on icon at bounding box center [448, 516] width 14 height 13
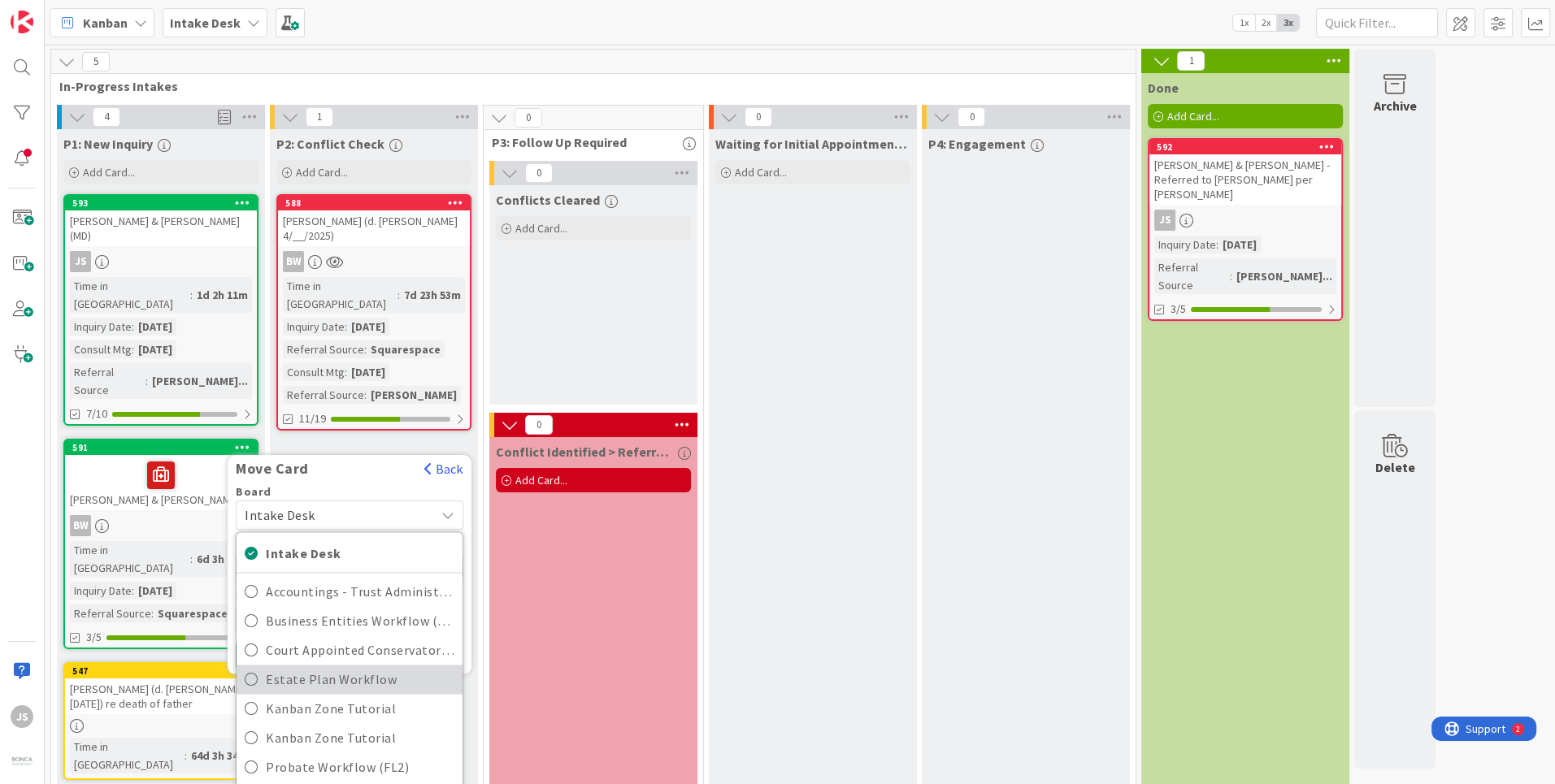
click at [255, 668] on icon at bounding box center [251, 680] width 13 height 25
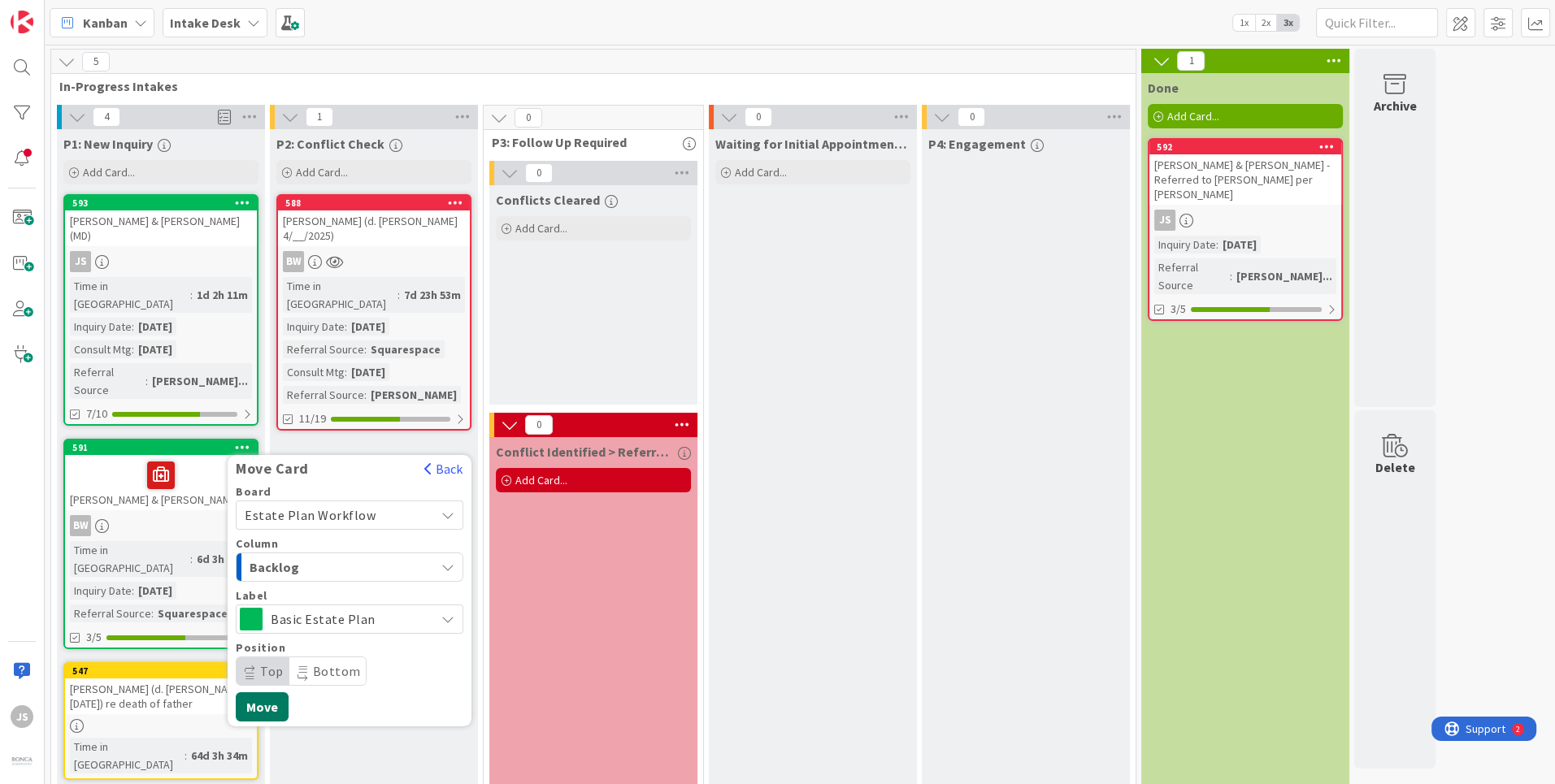
click at [258, 692] on button "Move" at bounding box center [262, 706] width 53 height 29
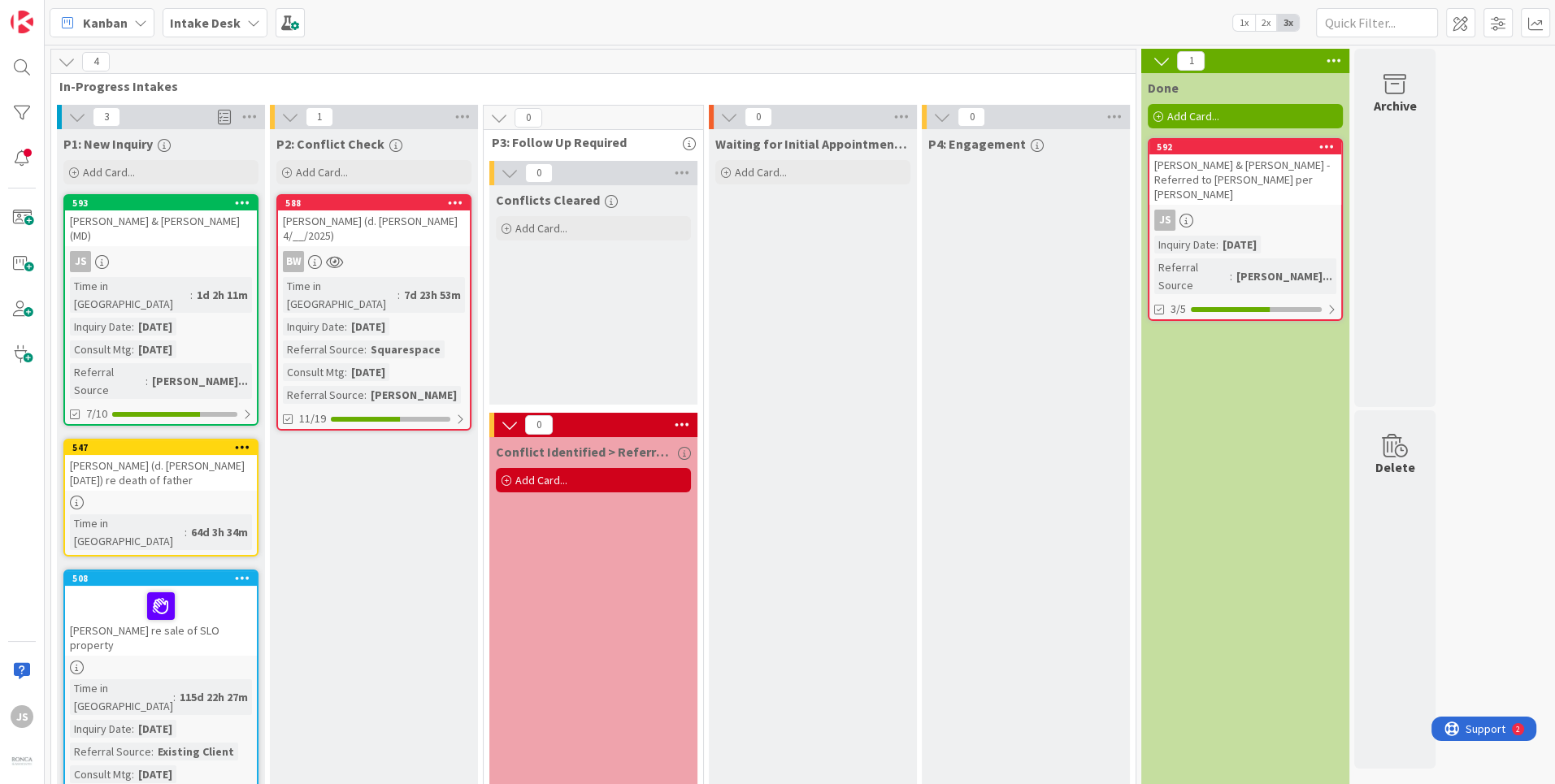
click at [366, 229] on div "[PERSON_NAME] (d. [PERSON_NAME] 4/__/2025)" at bounding box center [374, 228] width 191 height 35
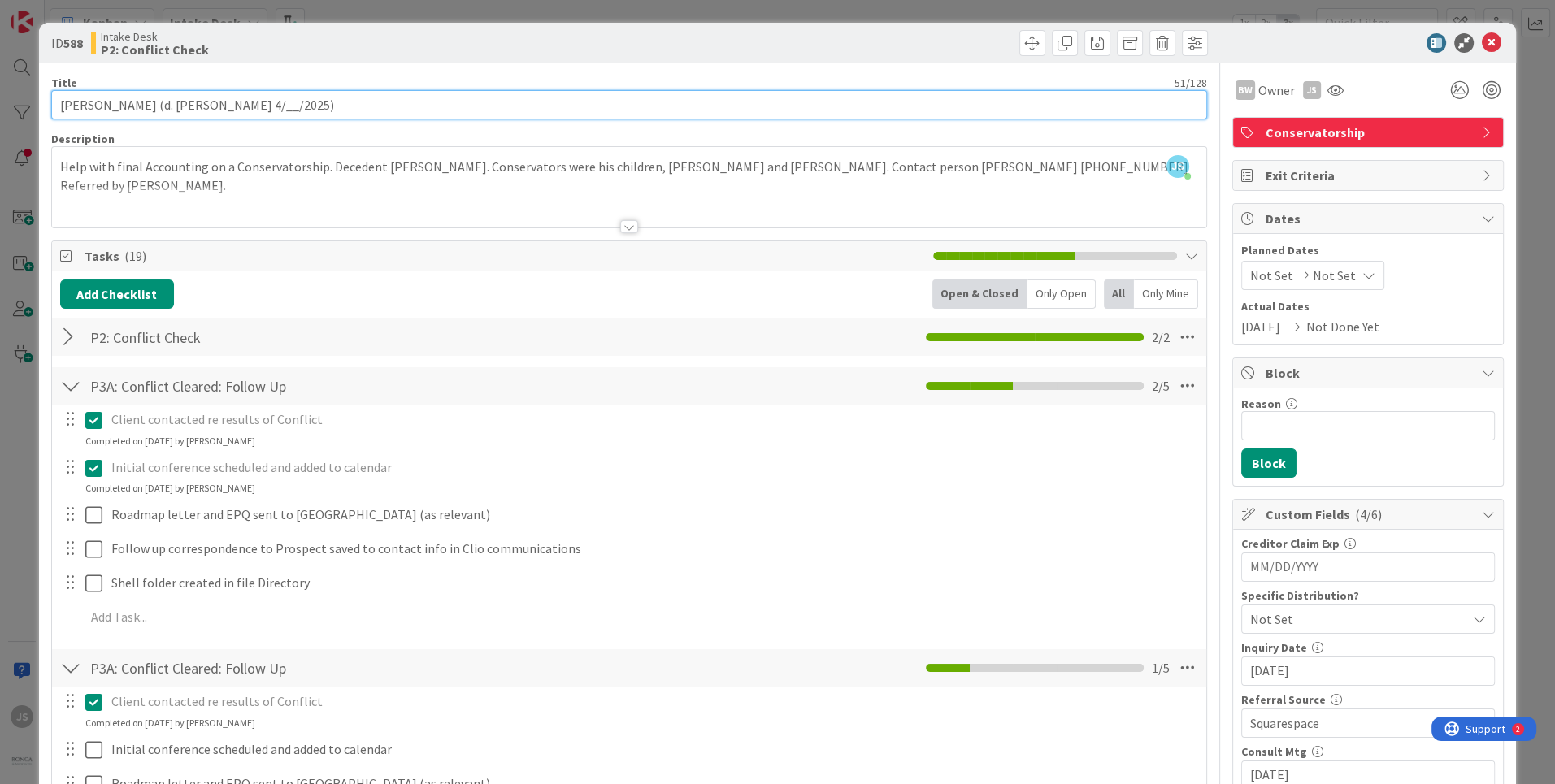
click at [404, 100] on input "[PERSON_NAME] (d. [PERSON_NAME] 4/__/2025)" at bounding box center [629, 104] width 1156 height 29
type input "[PERSON_NAME] (d. [PERSON_NAME] 4/__/2025) need conservatorship acctg."
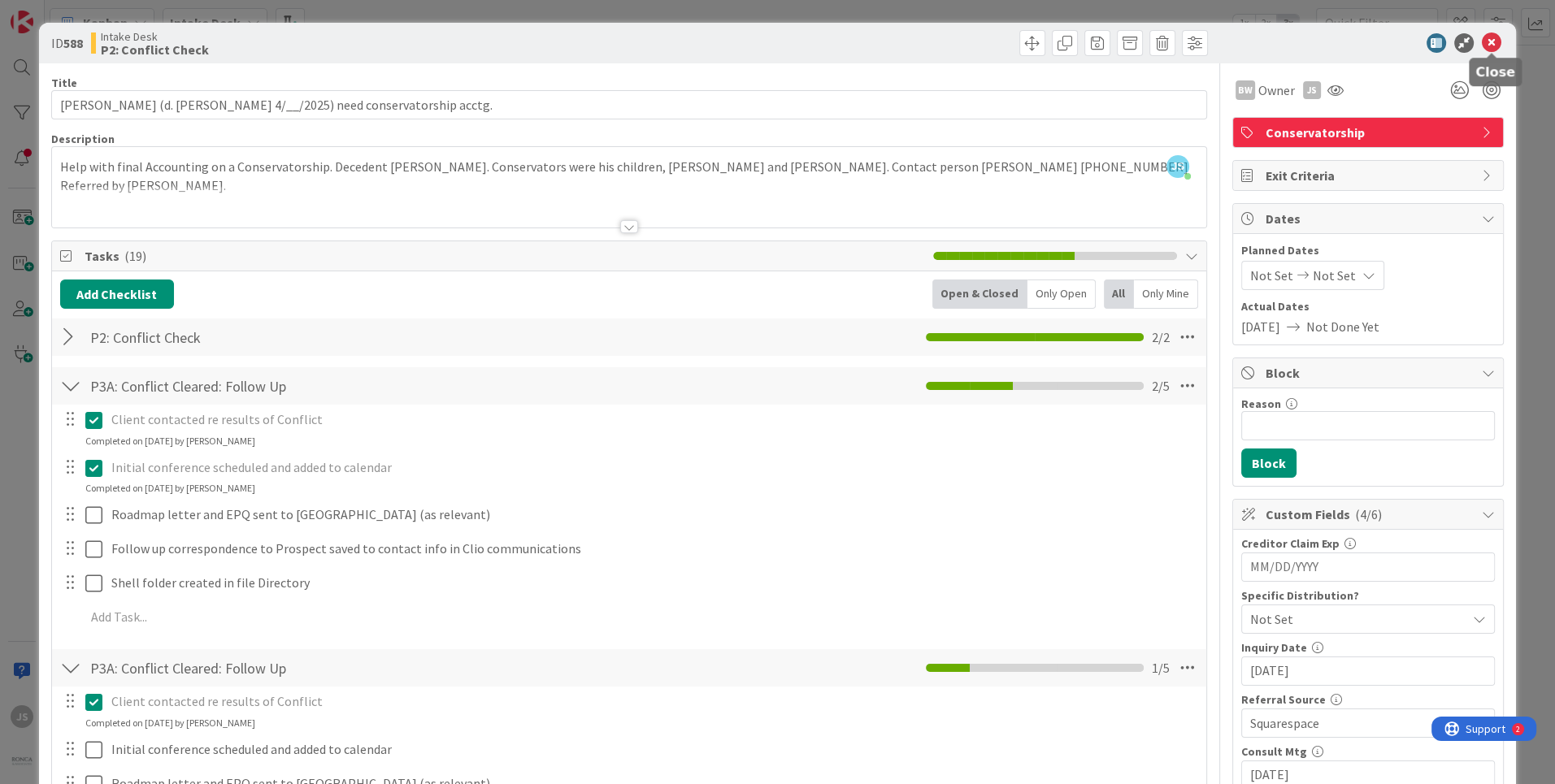
click at [1496, 40] on icon at bounding box center [1492, 43] width 20 height 20
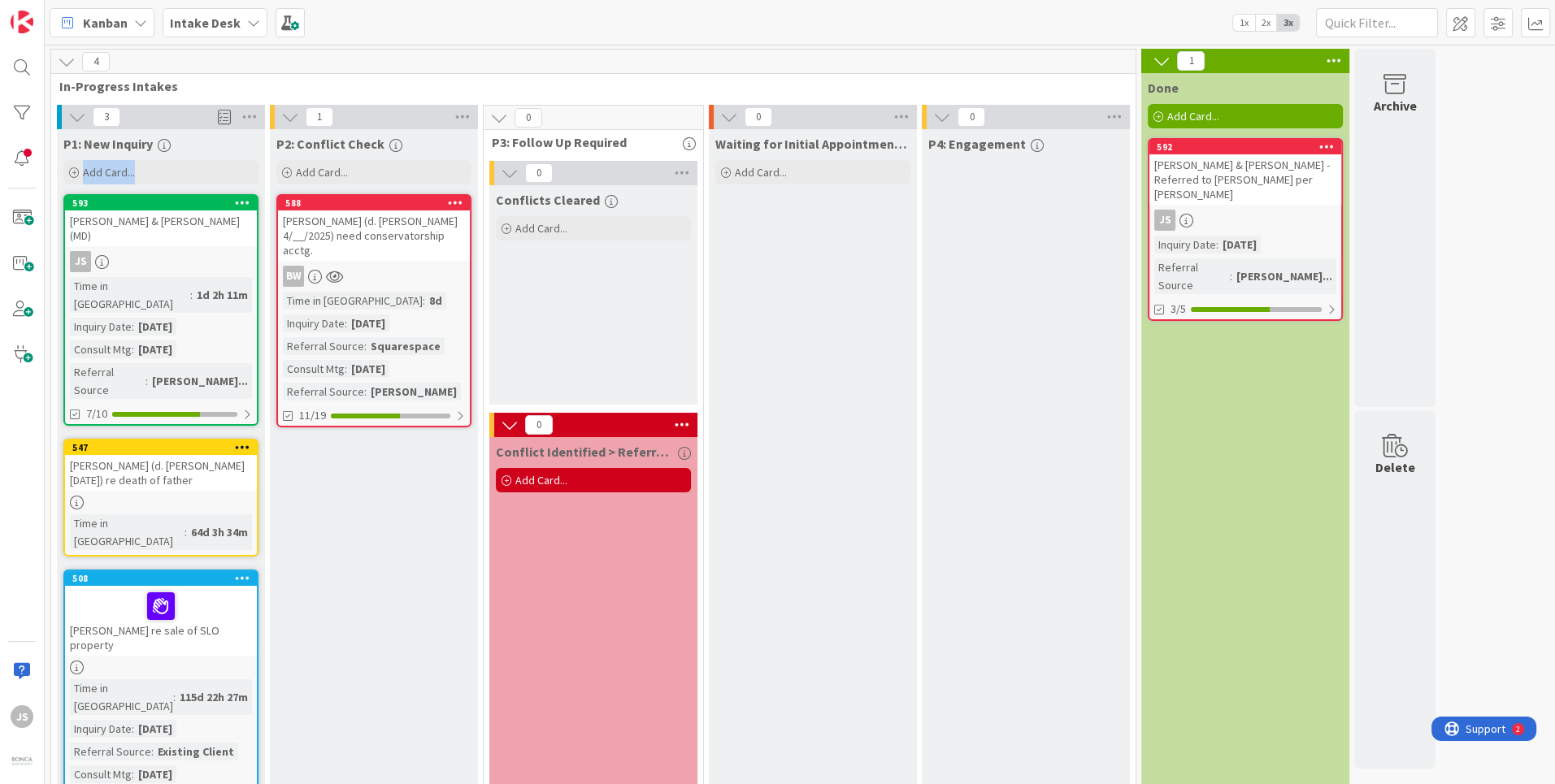
drag, startPoint x: 64, startPoint y: 189, endPoint x: 125, endPoint y: 445, distance: 263.2
click at [125, 445] on div "P1: New Inquiry Add Card... 593 [PERSON_NAME] & [PERSON_NAME] (MD) JS Time in C…" at bounding box center [161, 476] width 208 height 694
click at [233, 73] on div "4 In-Progress Intakes" at bounding box center [593, 73] width 1085 height 47
